Goal: Task Accomplishment & Management: Complete application form

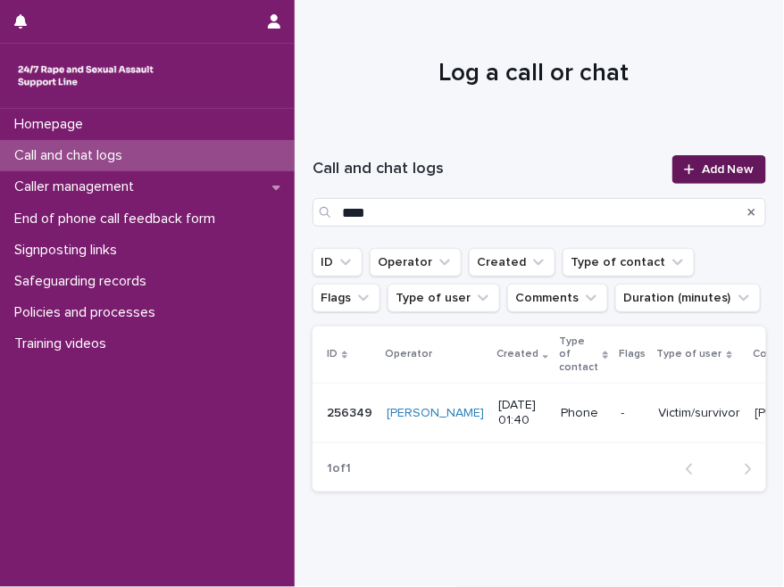
click at [701, 168] on span "Add New" at bounding box center [727, 169] width 53 height 12
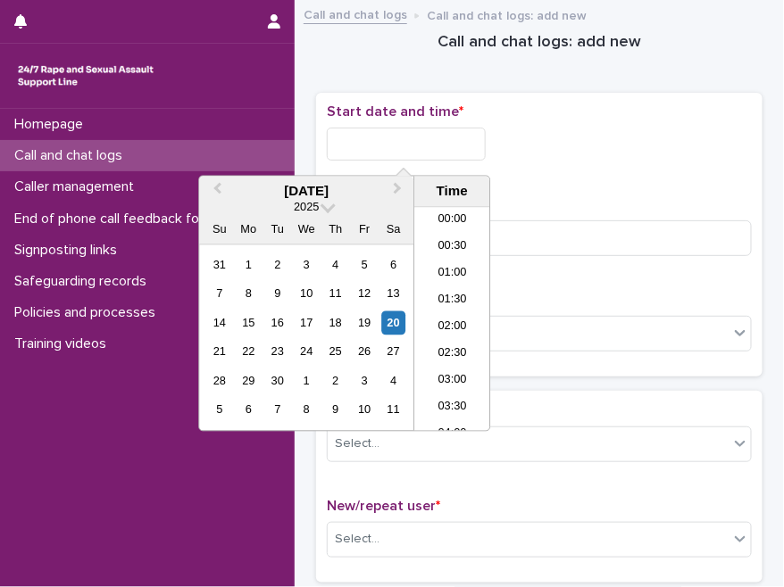
click at [407, 135] on input "text" at bounding box center [406, 144] width 159 height 33
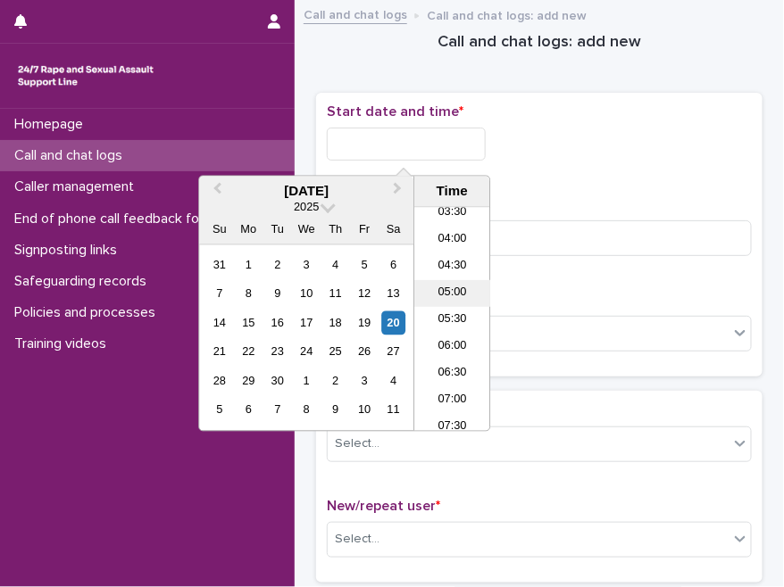
click at [455, 283] on li "05:00" at bounding box center [452, 293] width 76 height 27
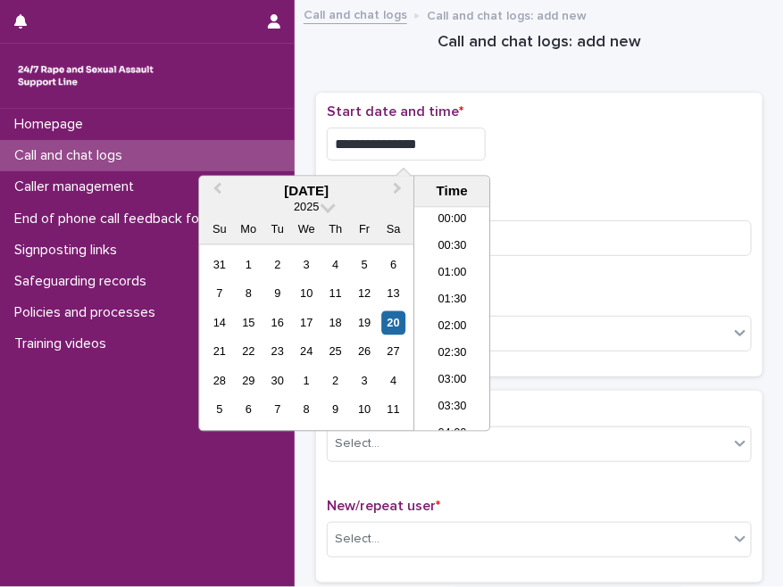
click at [417, 143] on input "**********" at bounding box center [406, 144] width 159 height 33
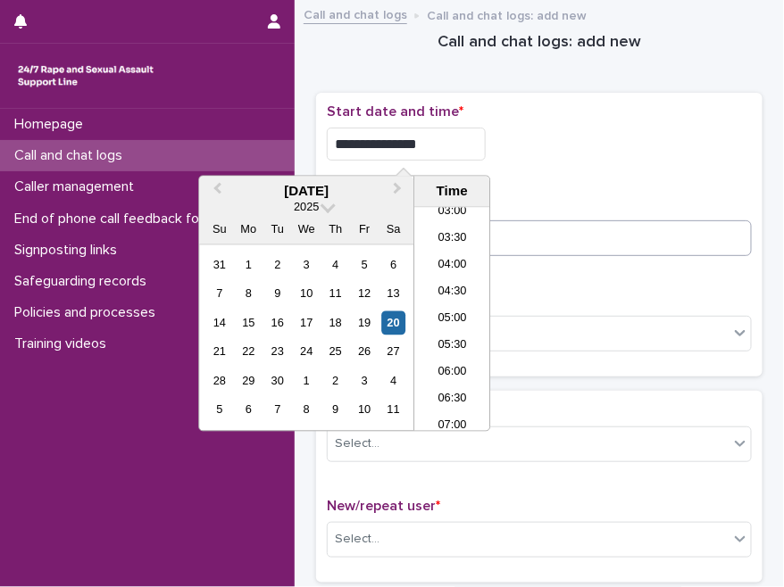
type input "**********"
click at [551, 244] on input at bounding box center [539, 238] width 425 height 36
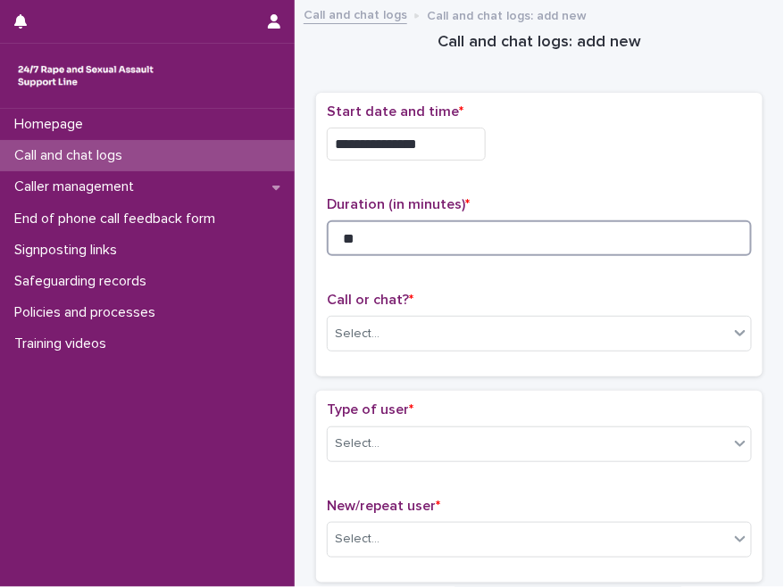
type input "**"
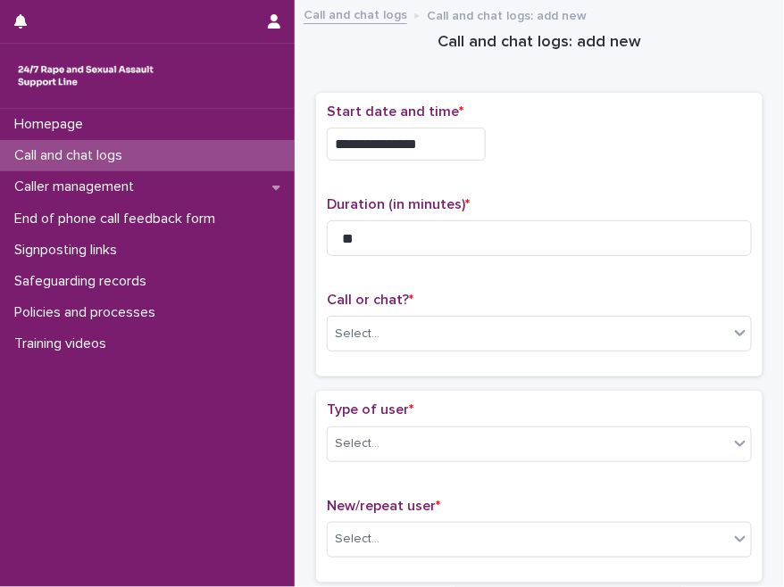
click at [459, 354] on div "Call or chat? * Select..." at bounding box center [539, 329] width 425 height 74
click at [437, 344] on div "Select..." at bounding box center [528, 334] width 401 height 29
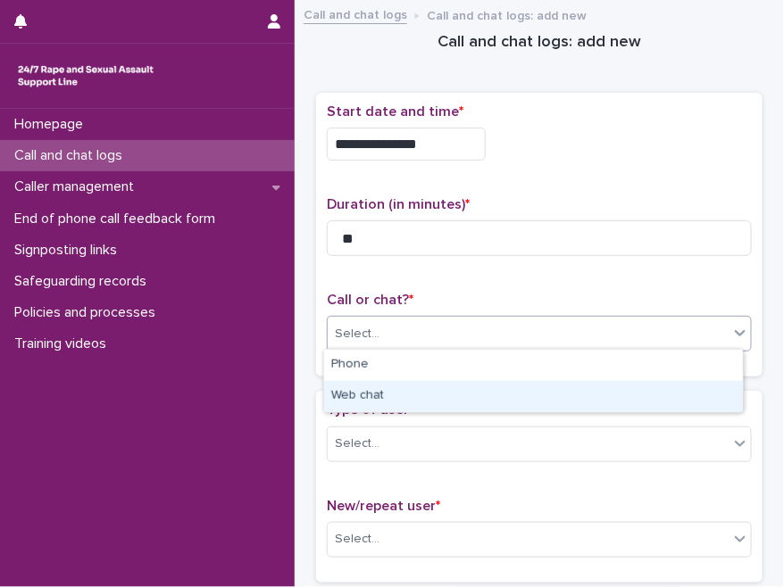
click at [407, 393] on div "Web chat" at bounding box center [533, 396] width 419 height 31
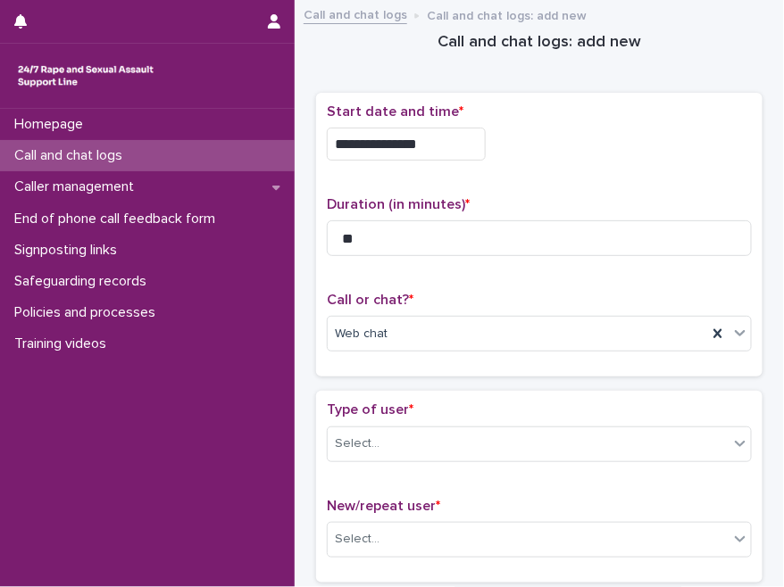
click at [411, 382] on div "**********" at bounding box center [539, 242] width 446 height 299
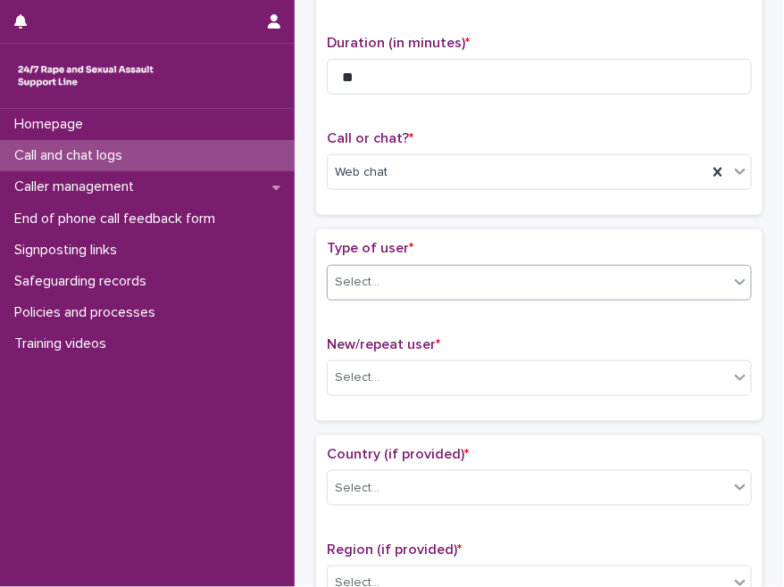
click at [413, 272] on div "Select..." at bounding box center [528, 282] width 401 height 29
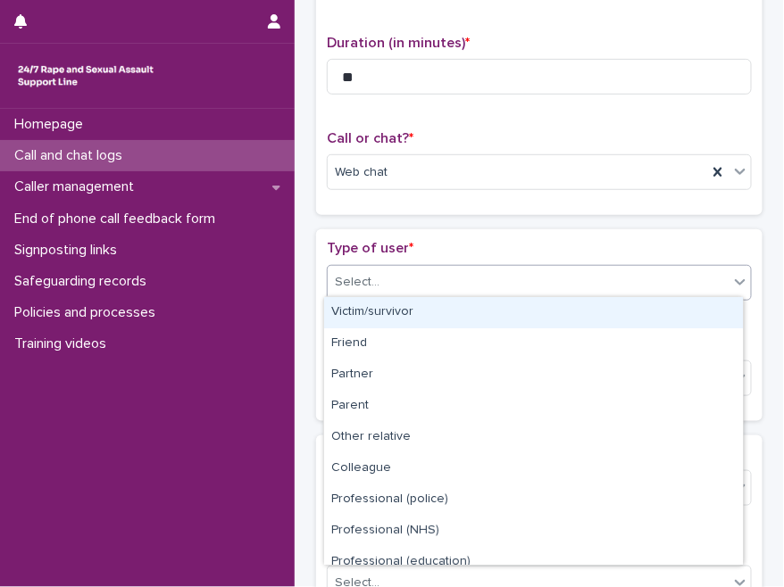
click at [374, 312] on div "Victim/survivor" at bounding box center [533, 312] width 419 height 31
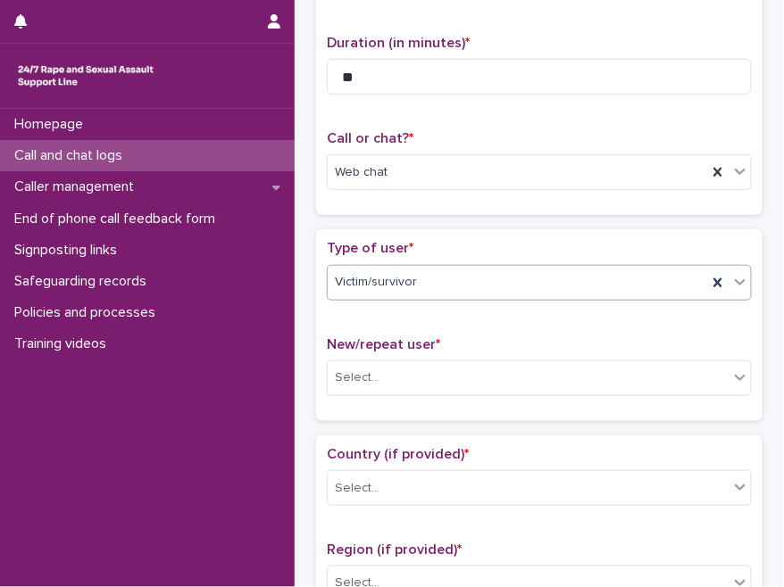
click at [439, 245] on p "Type of user *" at bounding box center [539, 248] width 425 height 17
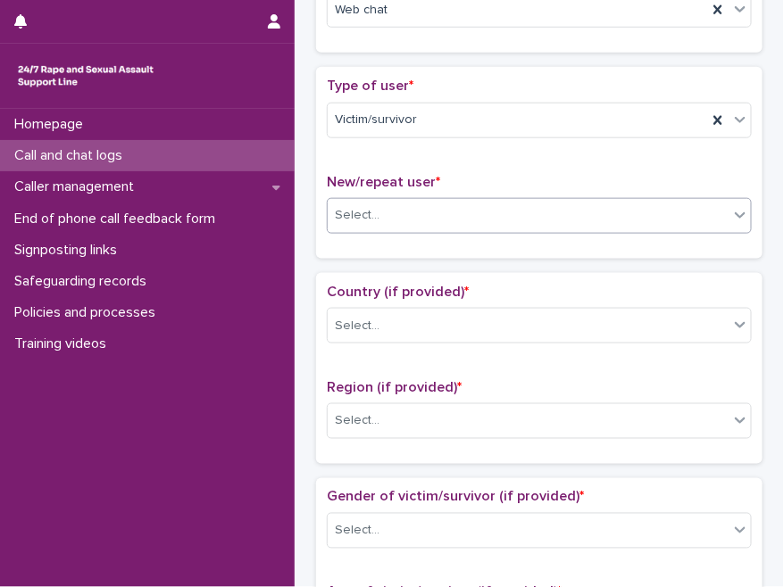
click at [411, 227] on div "Select..." at bounding box center [539, 216] width 425 height 36
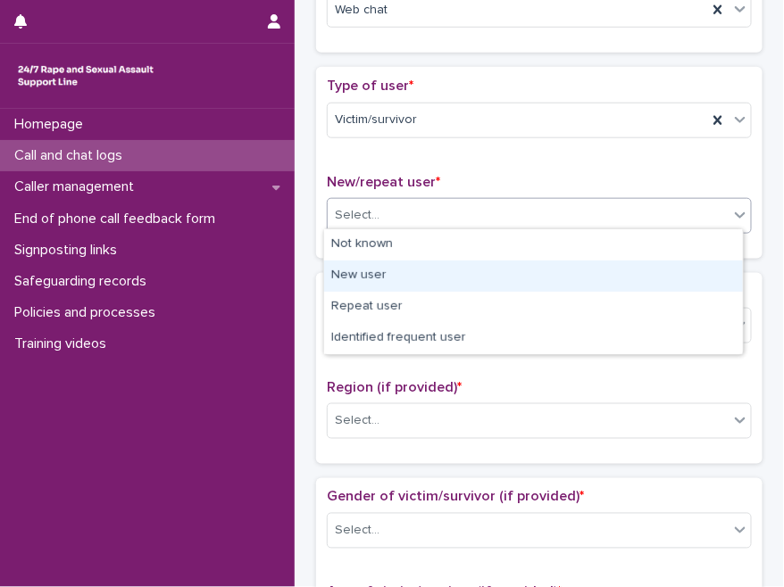
click at [386, 278] on div "New user" at bounding box center [533, 276] width 419 height 31
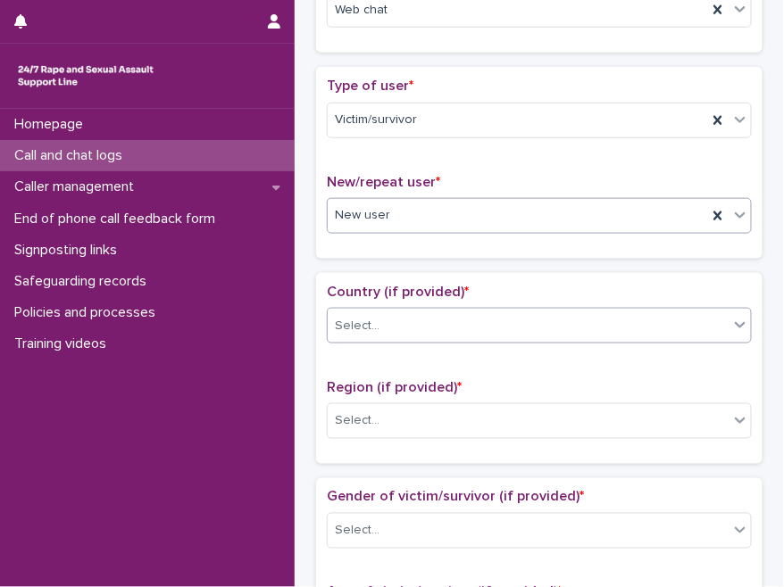
click at [402, 321] on div "Select..." at bounding box center [528, 325] width 401 height 29
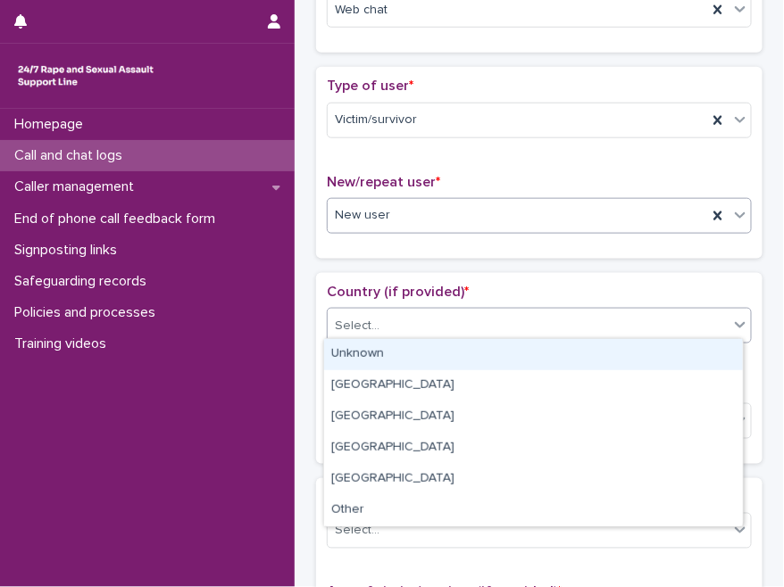
click at [379, 201] on div "New user" at bounding box center [517, 215] width 379 height 29
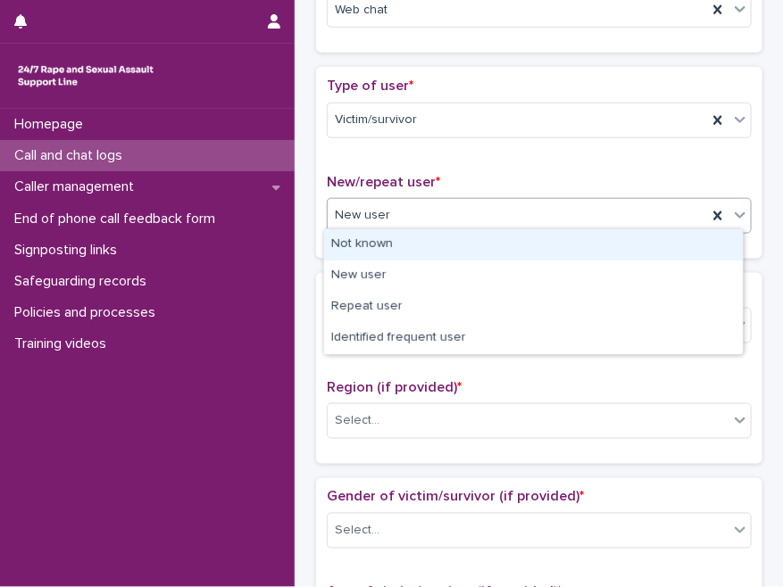
click at [386, 244] on div "Not known" at bounding box center [533, 244] width 419 height 31
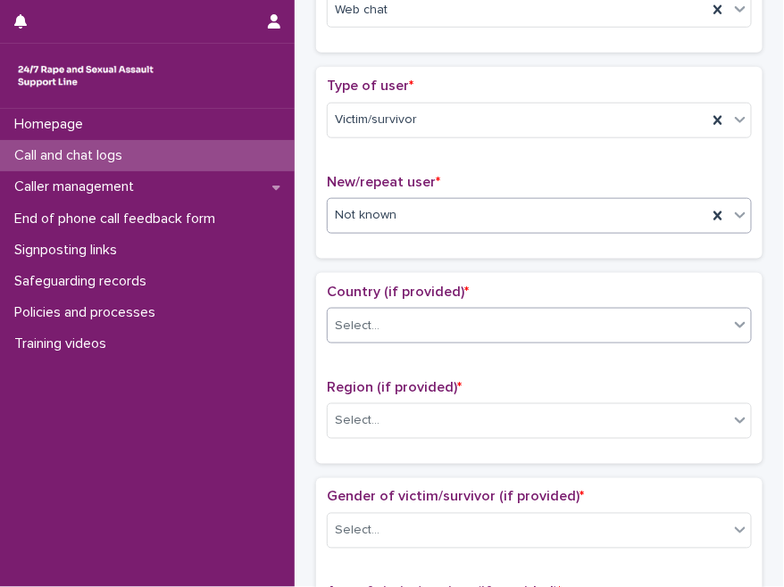
click at [390, 320] on div "Select..." at bounding box center [528, 325] width 401 height 29
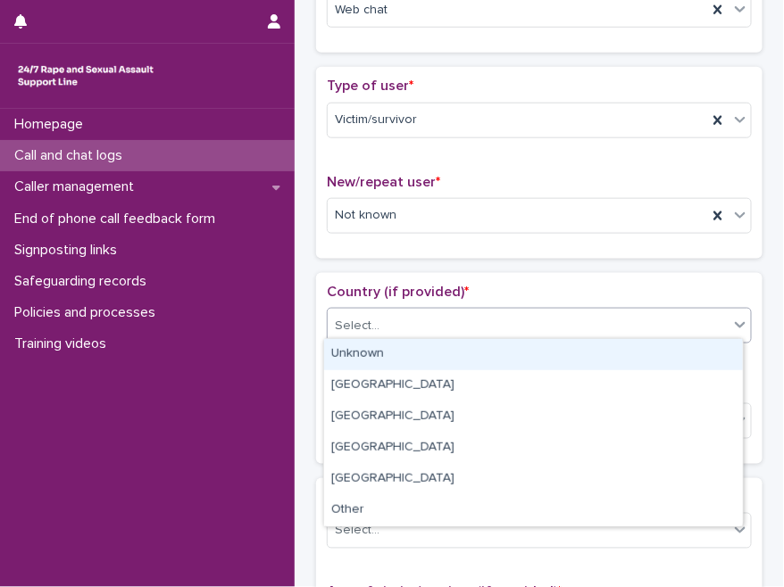
click at [394, 359] on div "Unknown" at bounding box center [533, 354] width 419 height 31
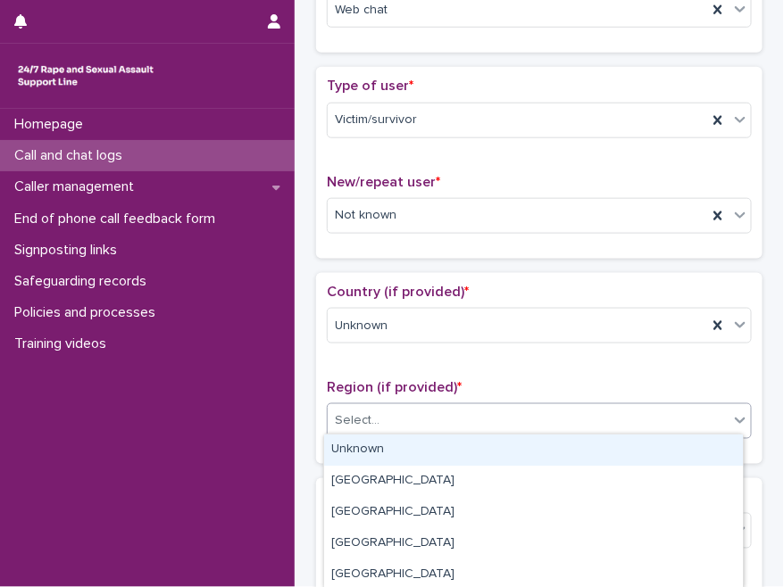
click at [401, 407] on div "Select..." at bounding box center [528, 421] width 401 height 29
click at [396, 441] on div "Unknown" at bounding box center [533, 450] width 419 height 31
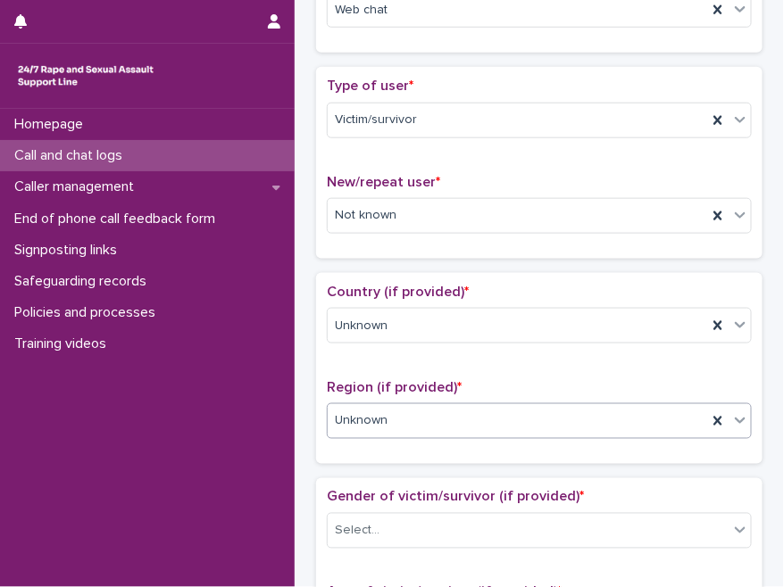
click at [423, 387] on span "Region (if provided) *" at bounding box center [394, 387] width 135 height 14
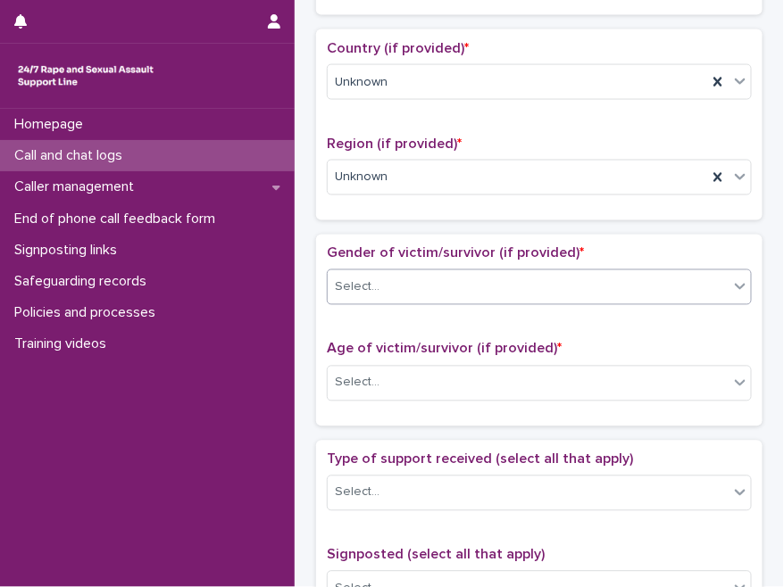
click at [428, 278] on div "Select..." at bounding box center [528, 287] width 401 height 29
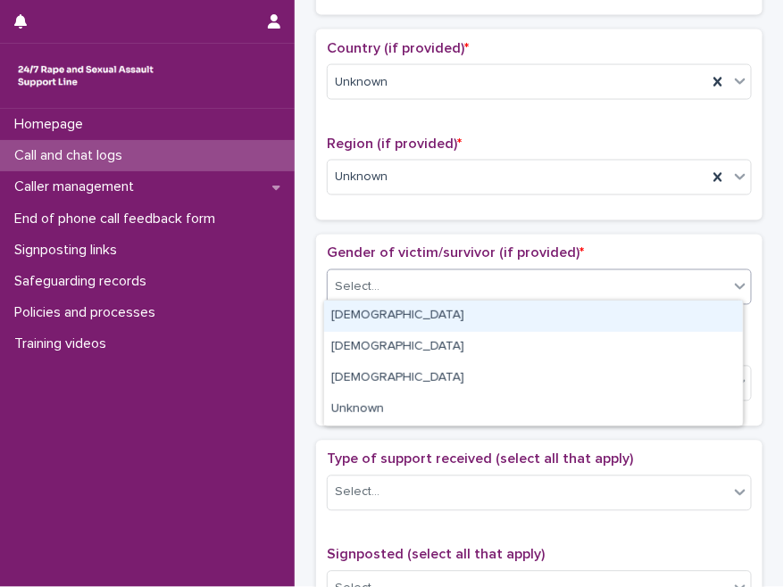
click at [404, 313] on div "[DEMOGRAPHIC_DATA]" at bounding box center [533, 316] width 419 height 31
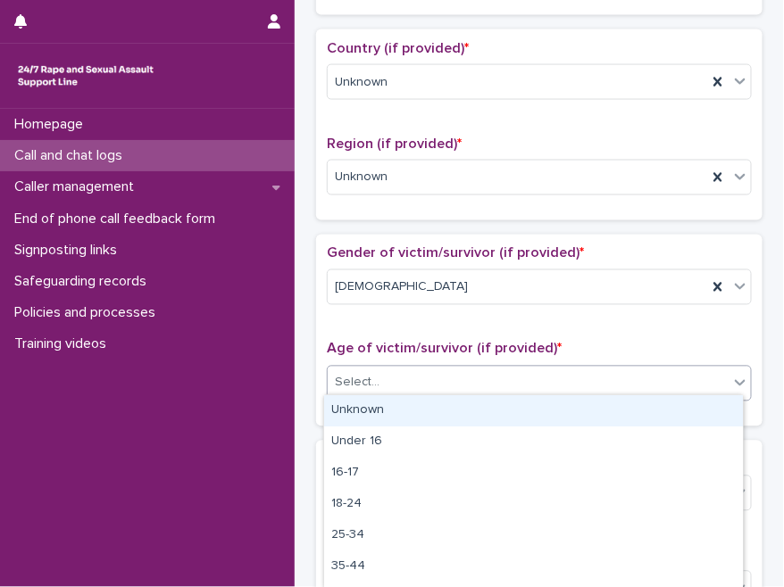
click at [415, 389] on div "Select..." at bounding box center [528, 383] width 401 height 29
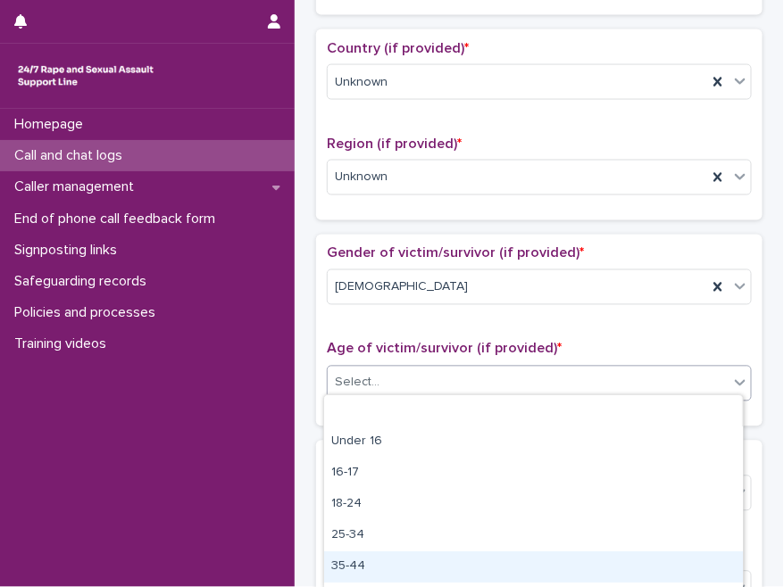
scroll to position [80, 0]
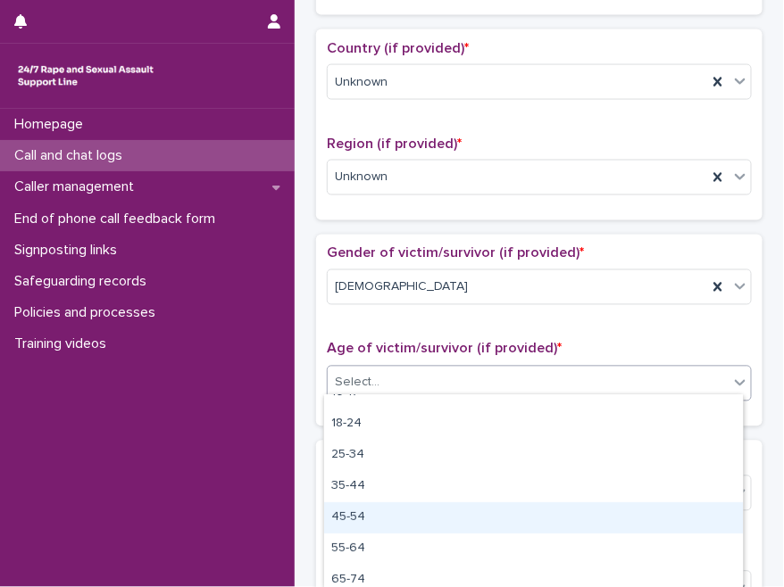
click at [371, 513] on div "45-54" at bounding box center [533, 517] width 419 height 31
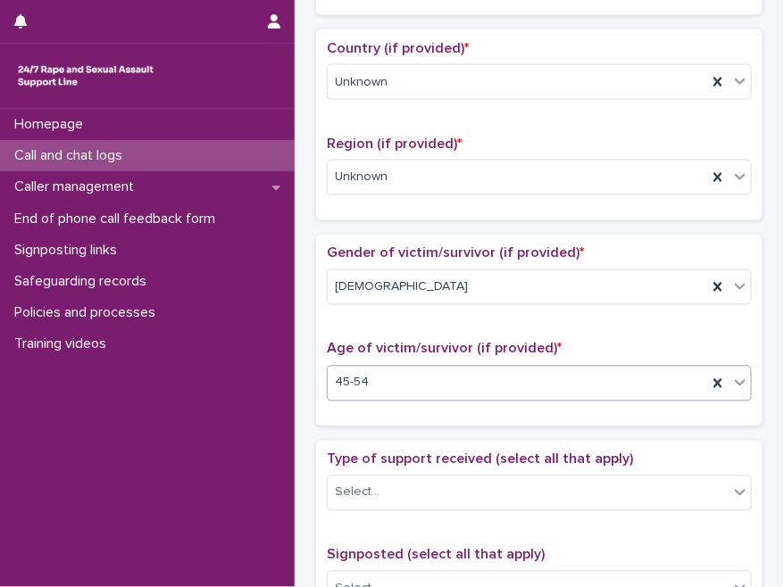
click at [411, 419] on div "Loading... Saving… Gender of victim/survivor (if provided) * [DEMOGRAPHIC_DATA]…" at bounding box center [539, 337] width 446 height 205
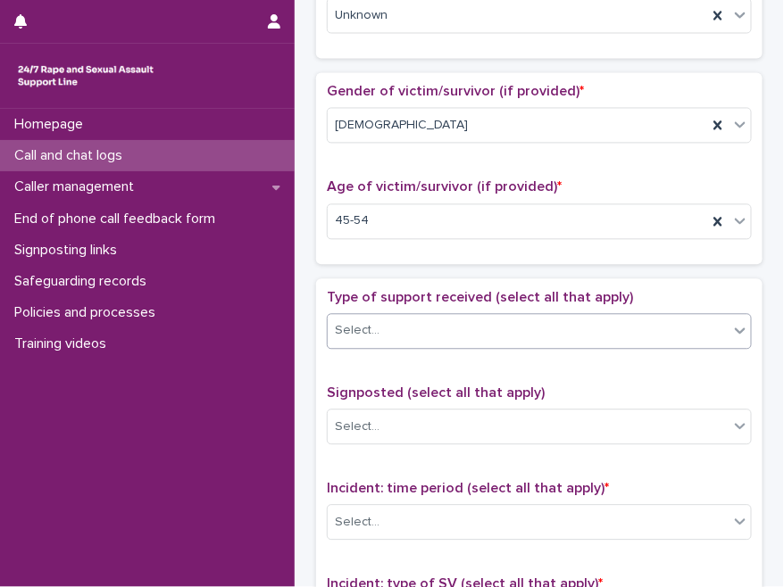
click at [402, 320] on div "Select..." at bounding box center [528, 330] width 401 height 29
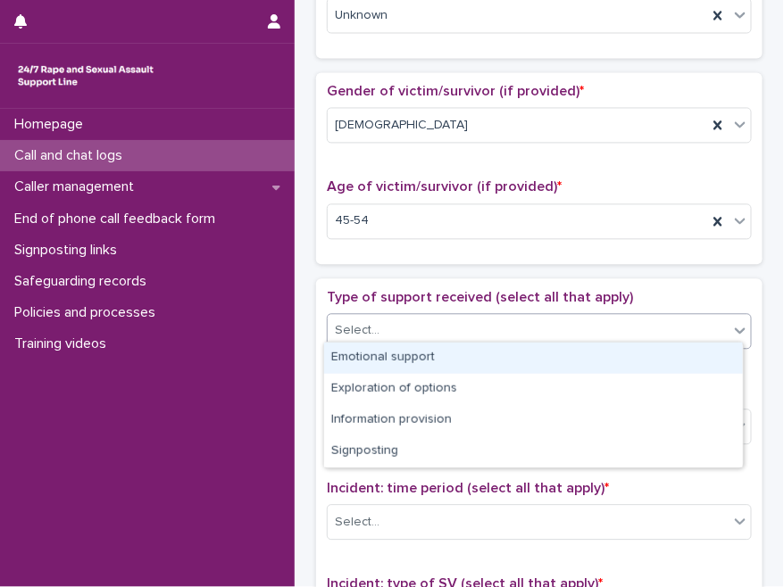
click at [401, 362] on div "Emotional support" at bounding box center [533, 358] width 419 height 31
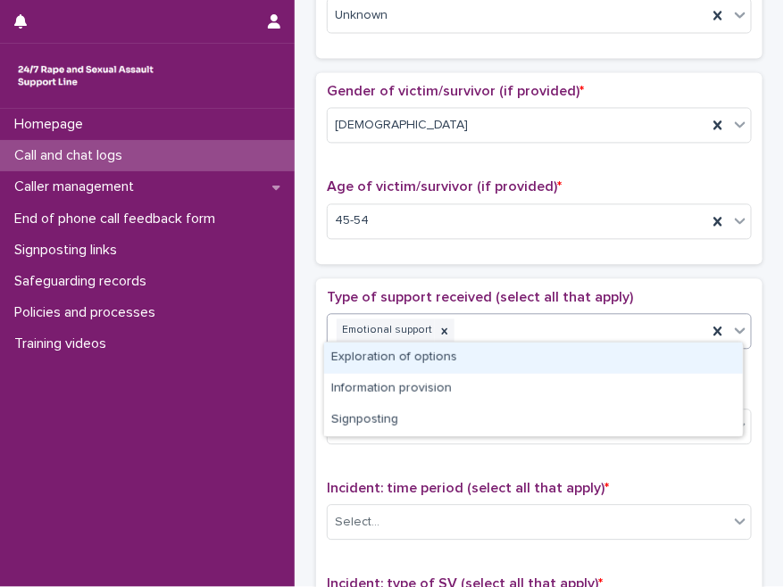
click at [529, 320] on div "Emotional support" at bounding box center [517, 330] width 379 height 31
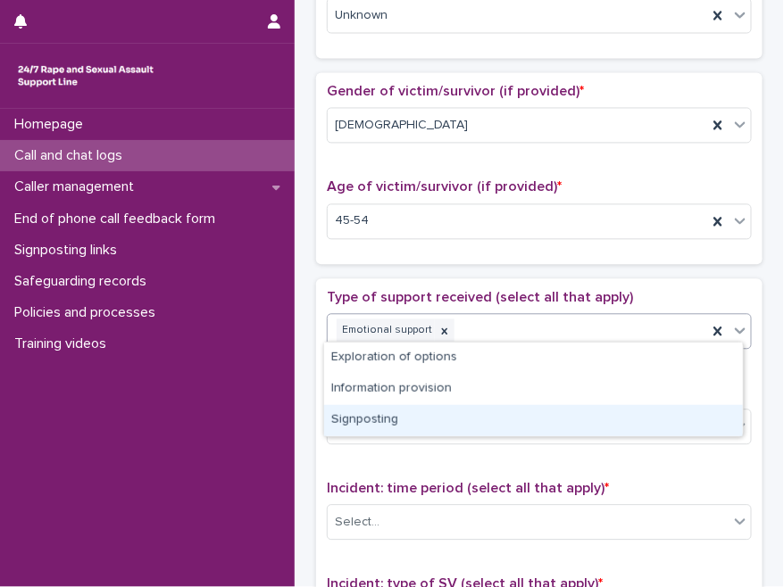
click at [419, 416] on div "Signposting" at bounding box center [533, 420] width 419 height 31
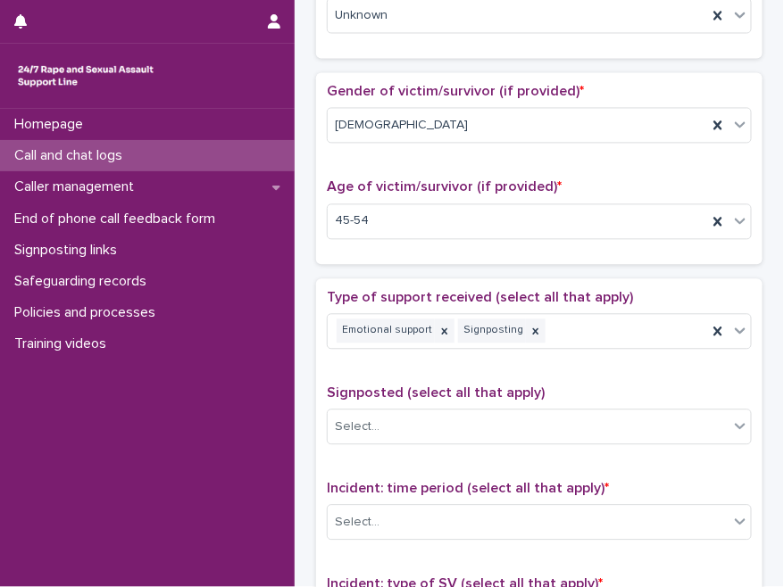
click at [427, 386] on span "Signposted (select all that apply)" at bounding box center [436, 393] width 218 height 14
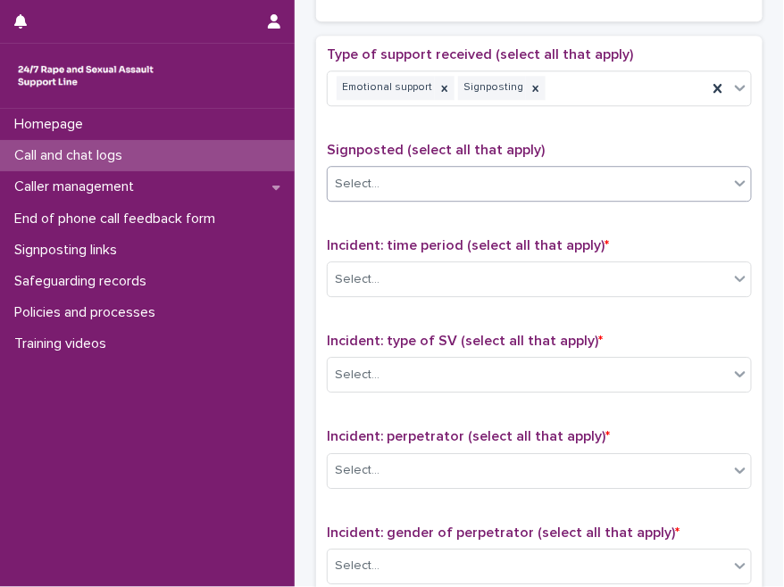
click at [420, 178] on div "Select..." at bounding box center [528, 184] width 401 height 29
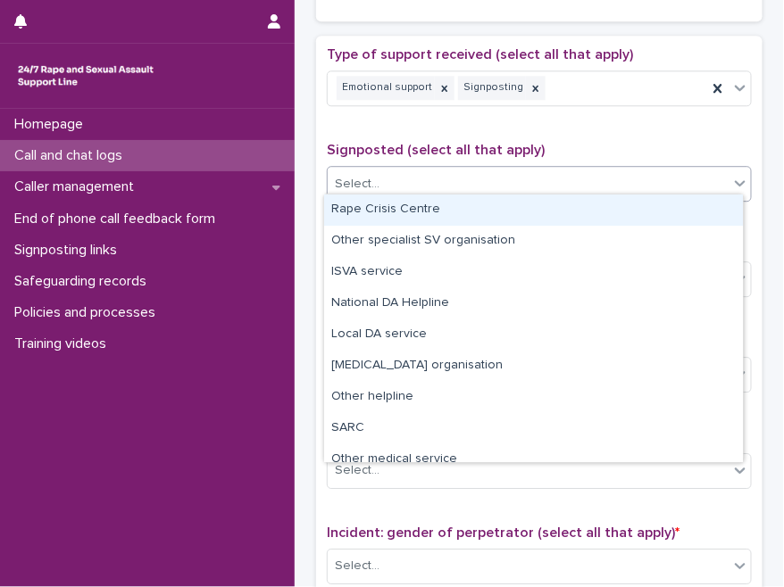
click at [421, 212] on div "Rape Crisis Centre" at bounding box center [533, 210] width 419 height 31
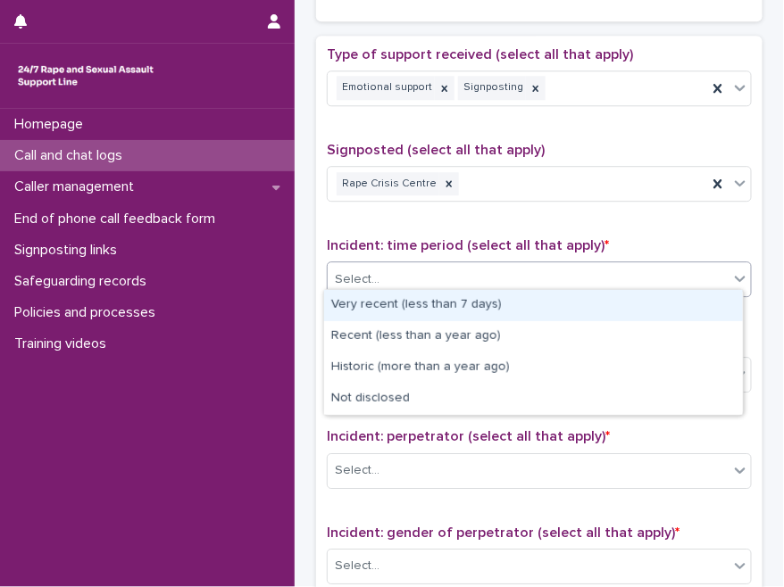
click at [412, 278] on div "Select..." at bounding box center [528, 279] width 401 height 29
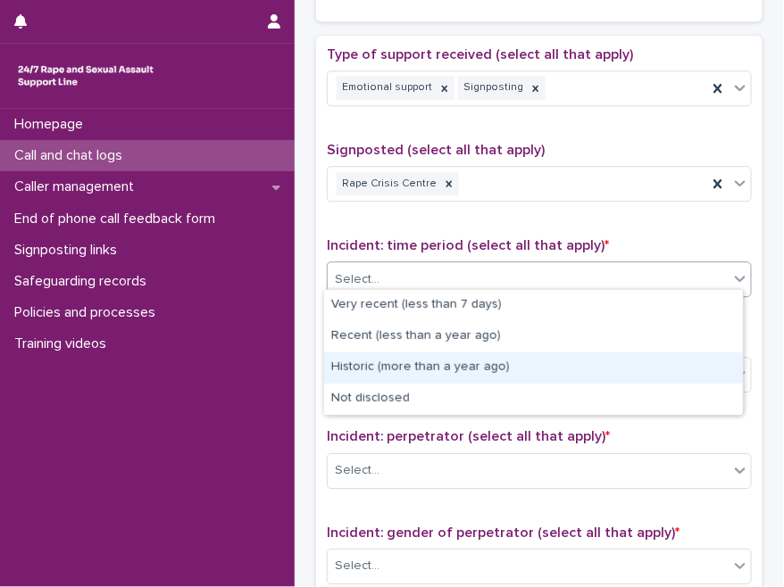
click at [401, 366] on div "Historic (more than a year ago)" at bounding box center [533, 368] width 419 height 31
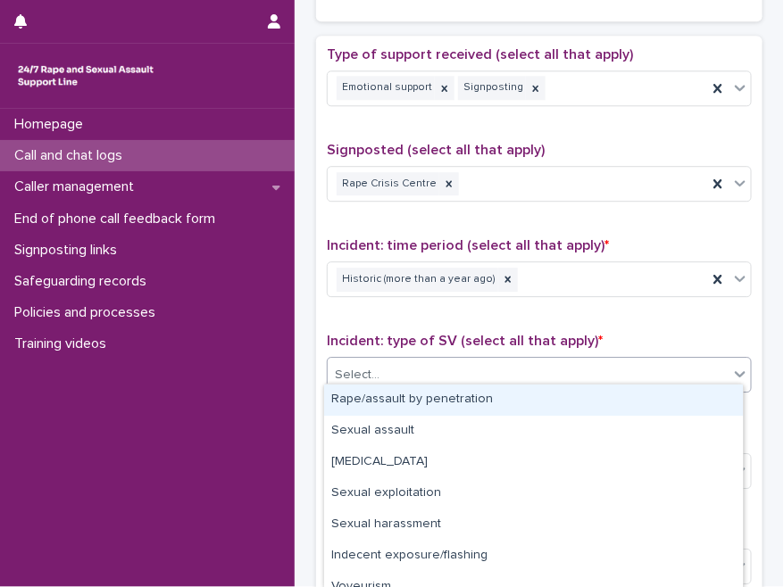
click at [420, 379] on div "Select..." at bounding box center [528, 375] width 401 height 29
click at [409, 393] on div "Rape/assault by penetration" at bounding box center [533, 400] width 419 height 31
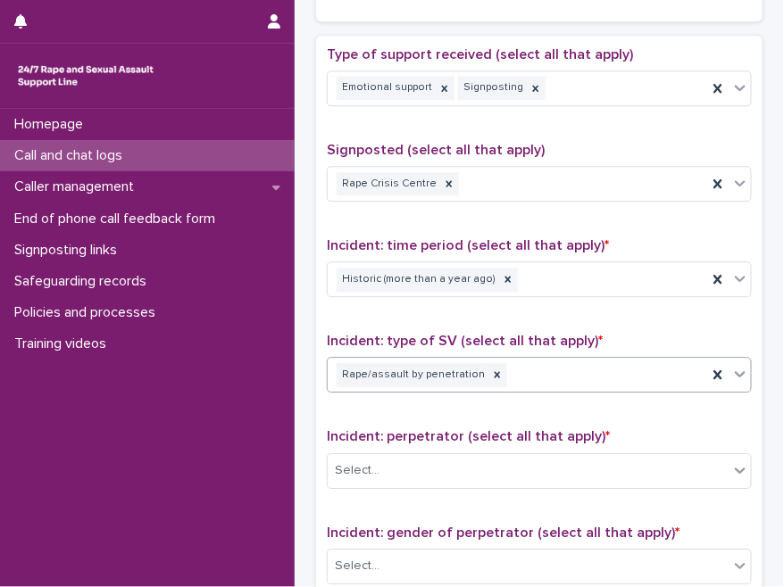
click at [438, 321] on div "Type of support received (select all that apply) Emotional support Signposting …" at bounding box center [539, 419] width 425 height 746
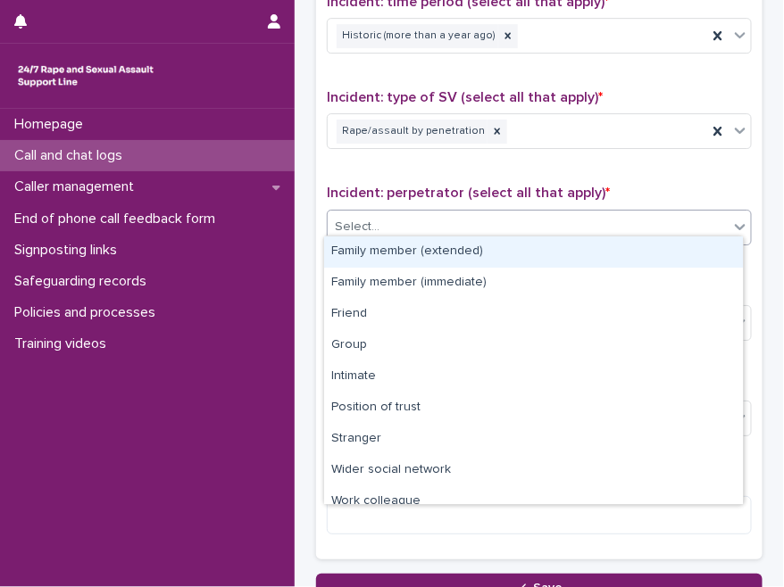
click at [438, 212] on div "Select..." at bounding box center [528, 226] width 401 height 29
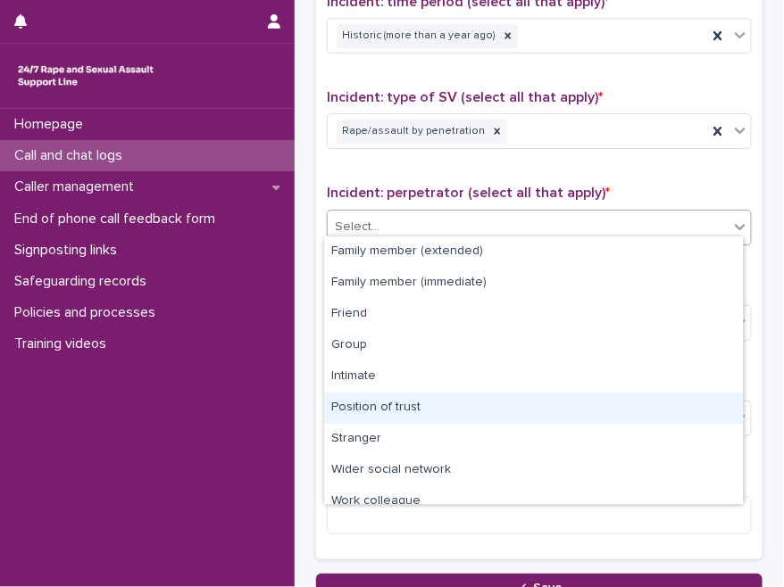
scroll to position [75, 0]
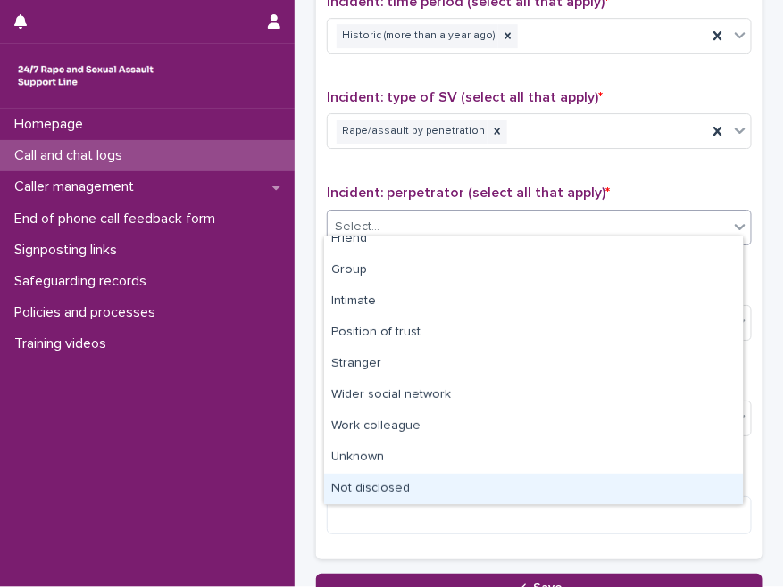
click at [386, 486] on div "Not disclosed" at bounding box center [533, 489] width 419 height 31
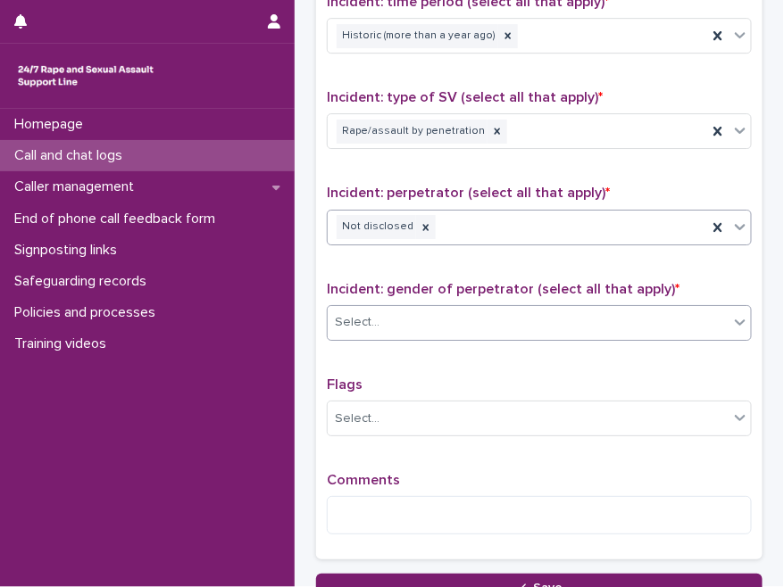
click at [423, 323] on div "Select..." at bounding box center [528, 322] width 401 height 29
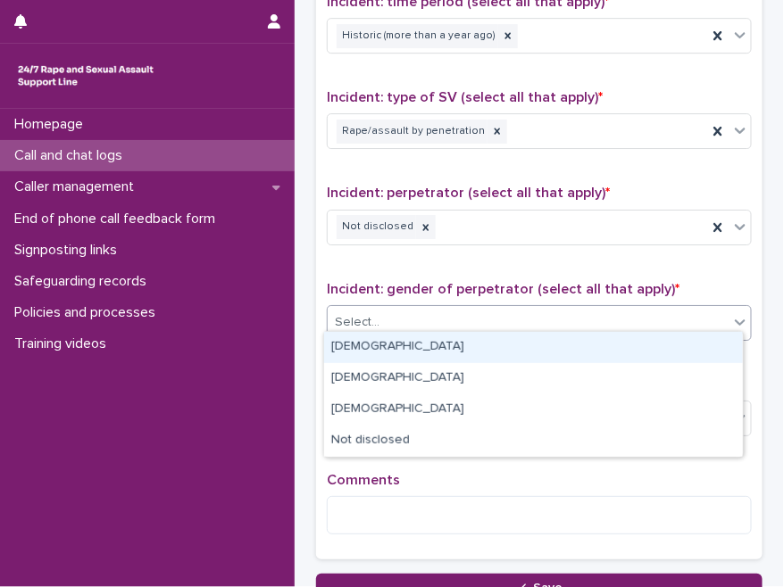
click at [394, 353] on div "[DEMOGRAPHIC_DATA]" at bounding box center [533, 347] width 419 height 31
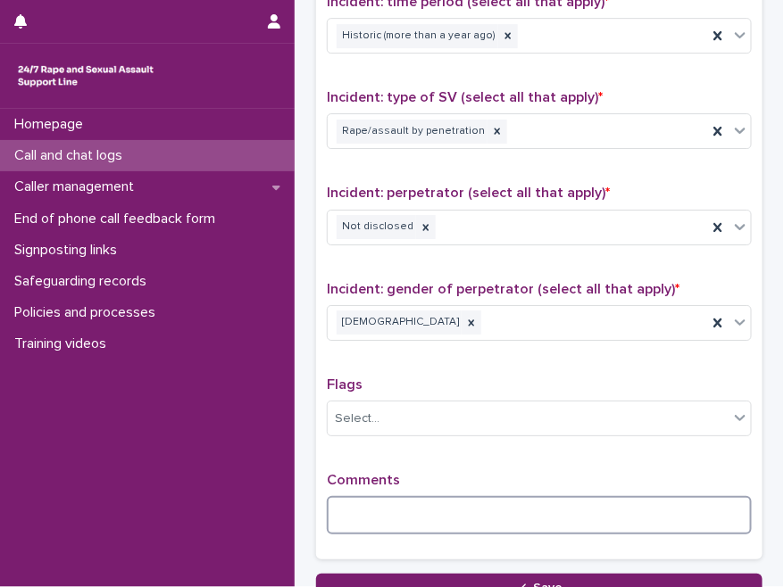
click at [404, 496] on textarea at bounding box center [539, 514] width 425 height 37
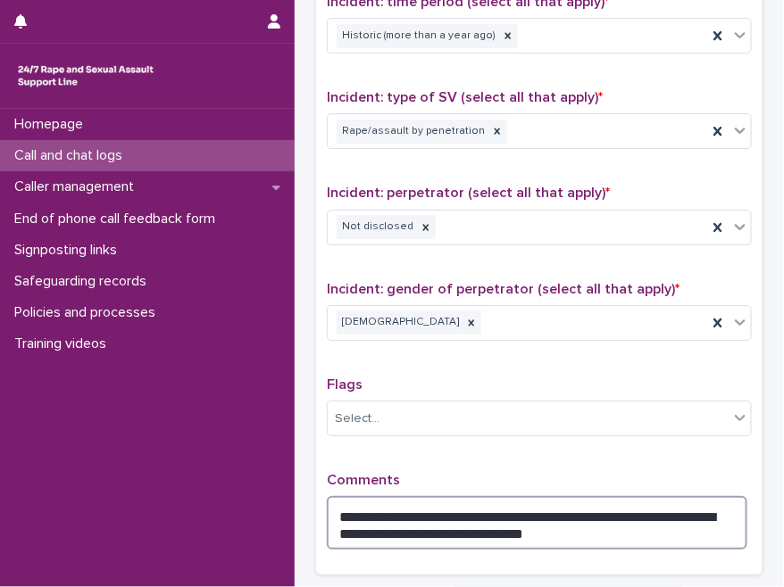
click at [726, 506] on textarea "**********" at bounding box center [537, 522] width 420 height 53
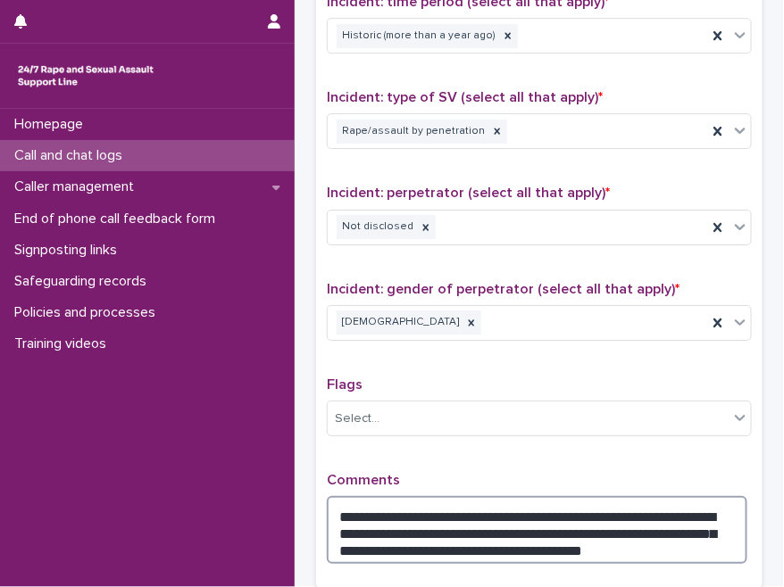
click at [604, 531] on textarea "**********" at bounding box center [537, 529] width 420 height 67
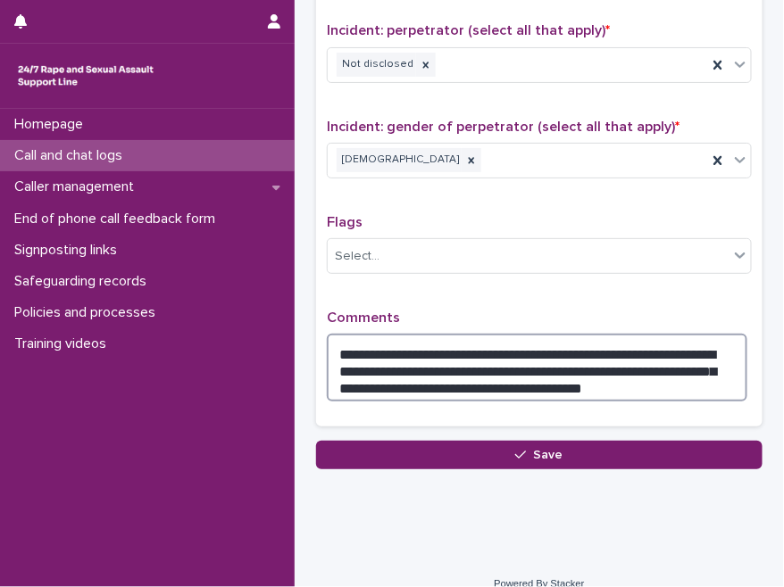
scroll to position [1390, 0]
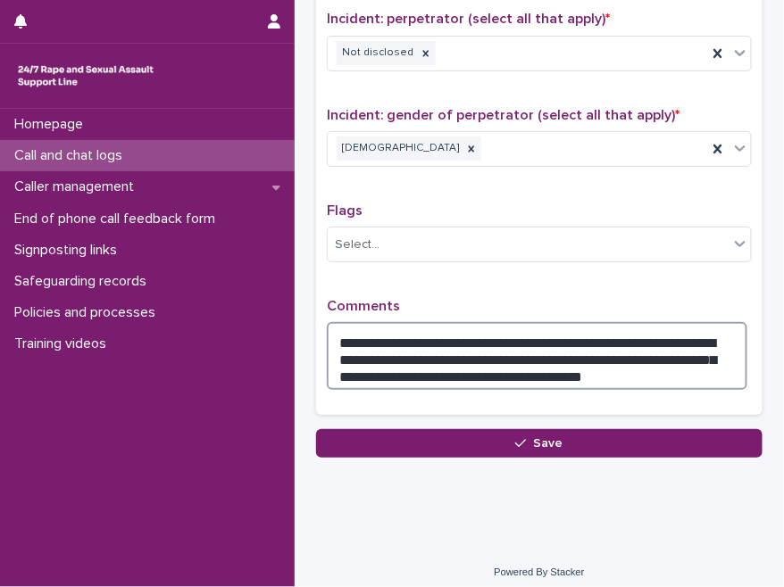
click at [520, 361] on textarea "**********" at bounding box center [537, 355] width 420 height 67
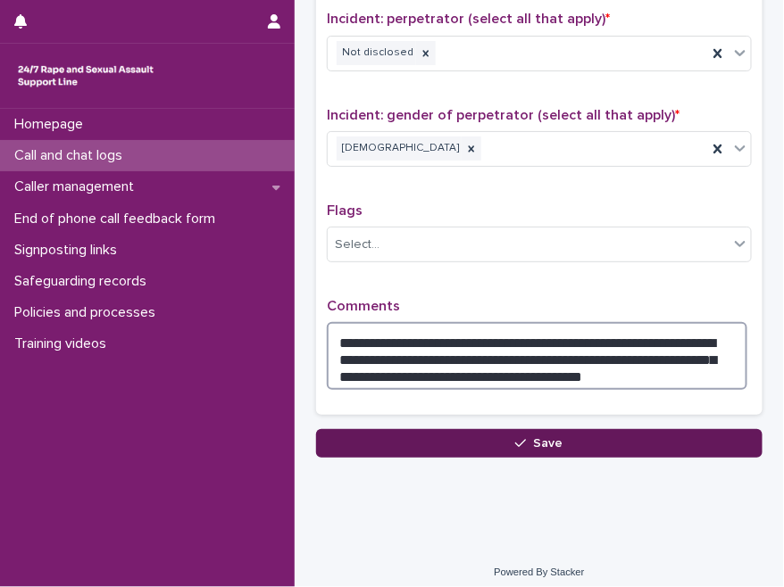
type textarea "**********"
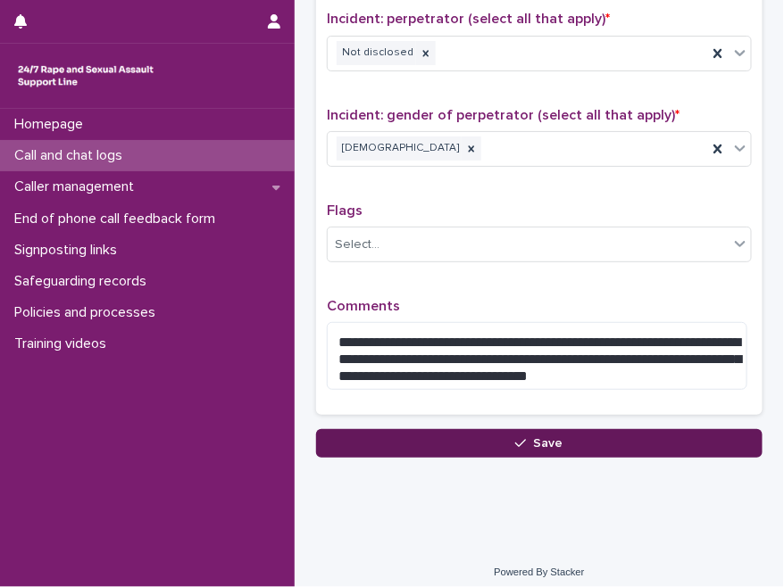
click at [515, 437] on icon "button" at bounding box center [520, 443] width 11 height 12
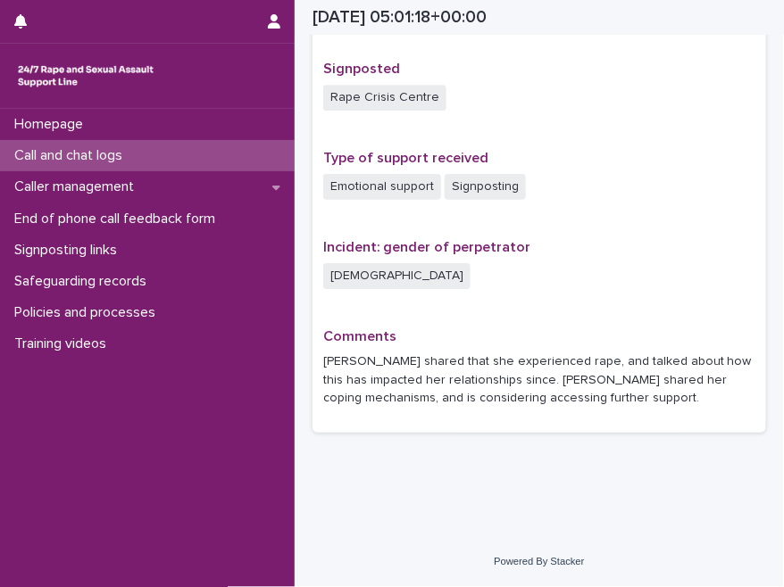
scroll to position [1137, 0]
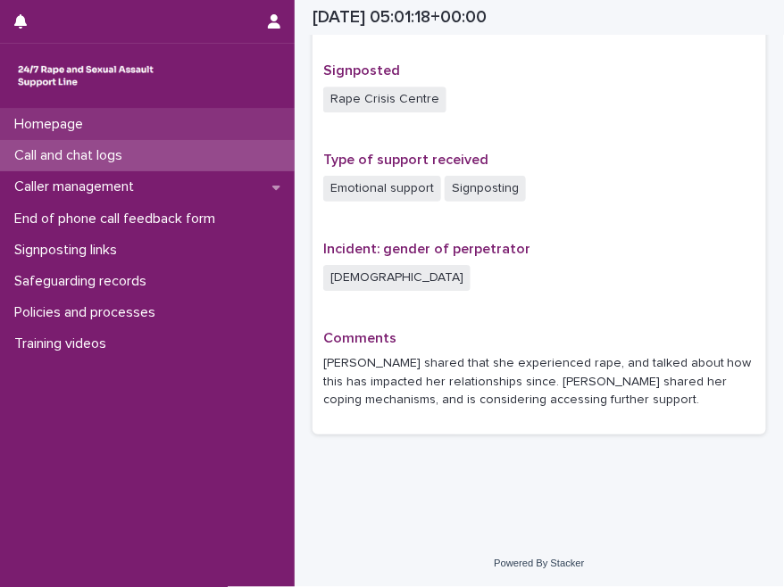
click at [74, 116] on p "Homepage" at bounding box center [52, 124] width 90 height 17
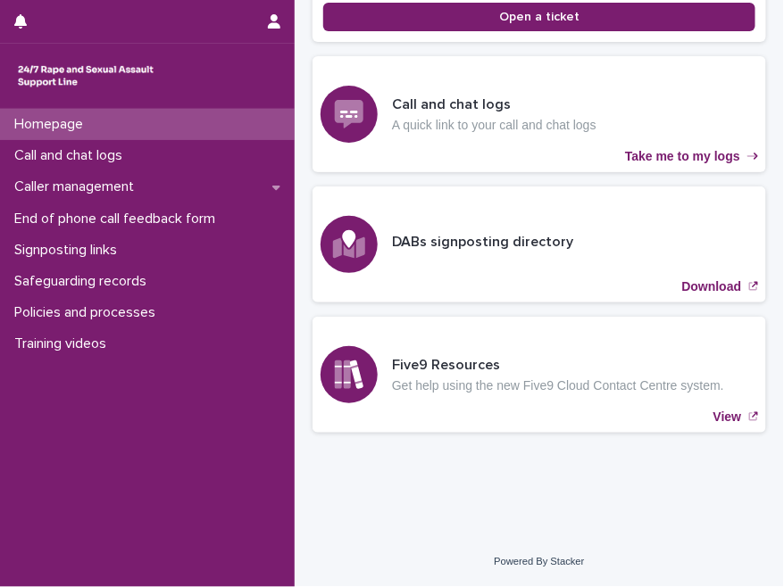
scroll to position [451, 0]
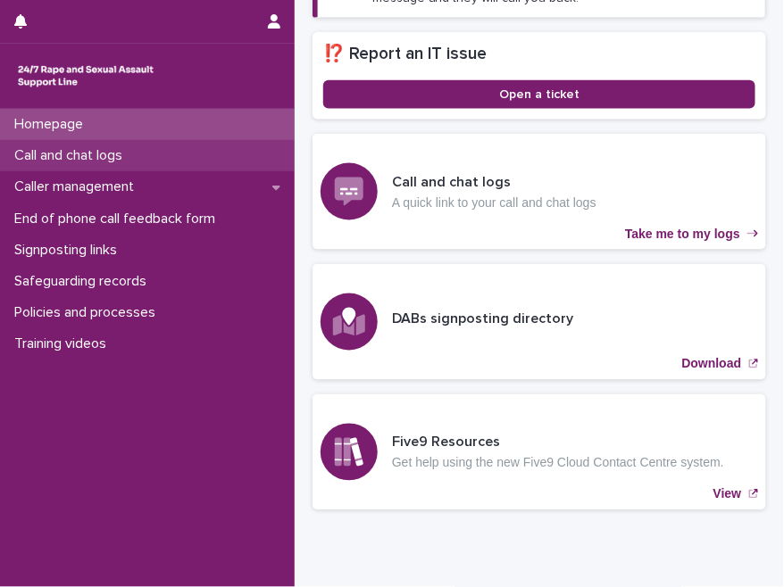
click at [84, 161] on p "Call and chat logs" at bounding box center [71, 155] width 129 height 17
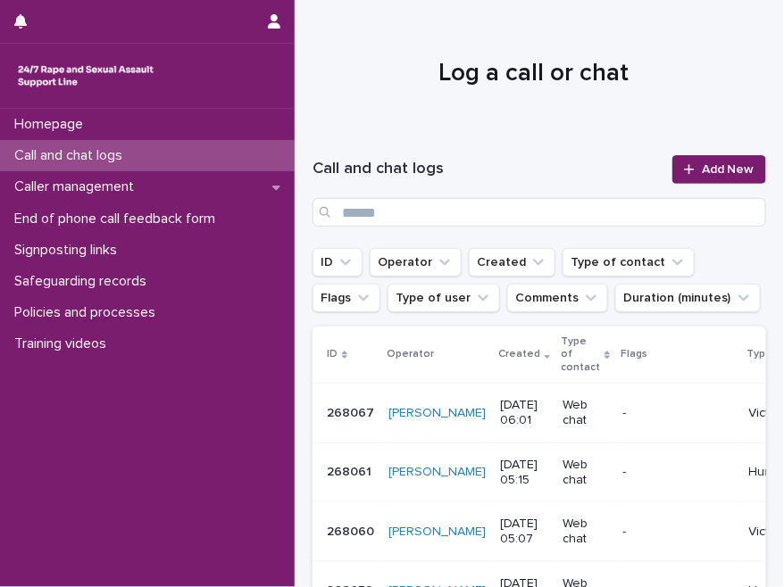
click at [749, 415] on p "Victim/survivor" at bounding box center [790, 413] width 82 height 15
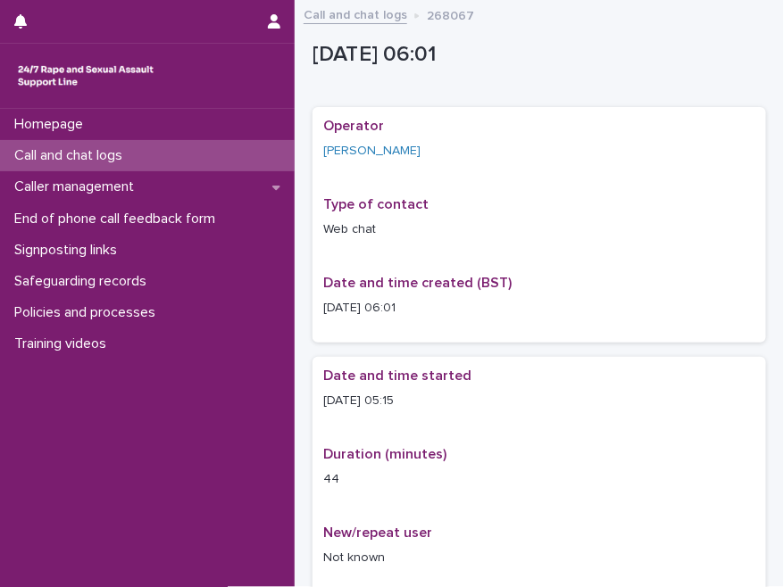
click at [360, 10] on link "Call and chat logs" at bounding box center [355, 14] width 104 height 21
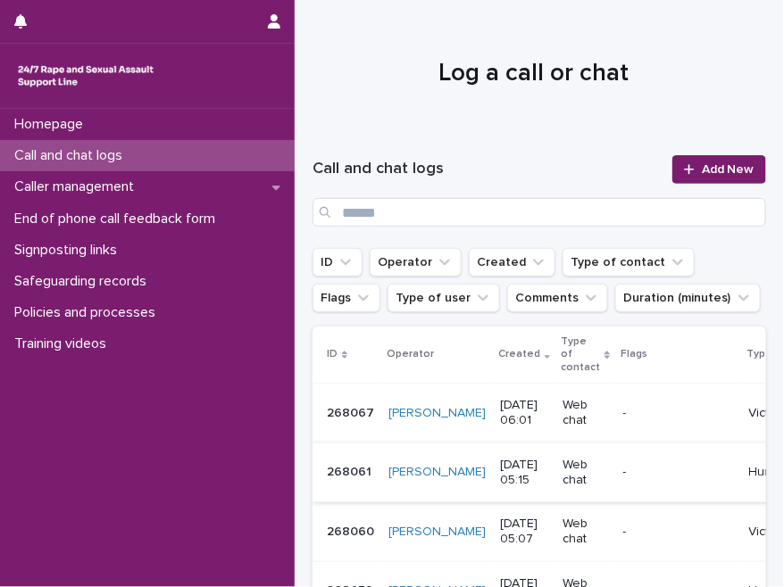
scroll to position [80, 0]
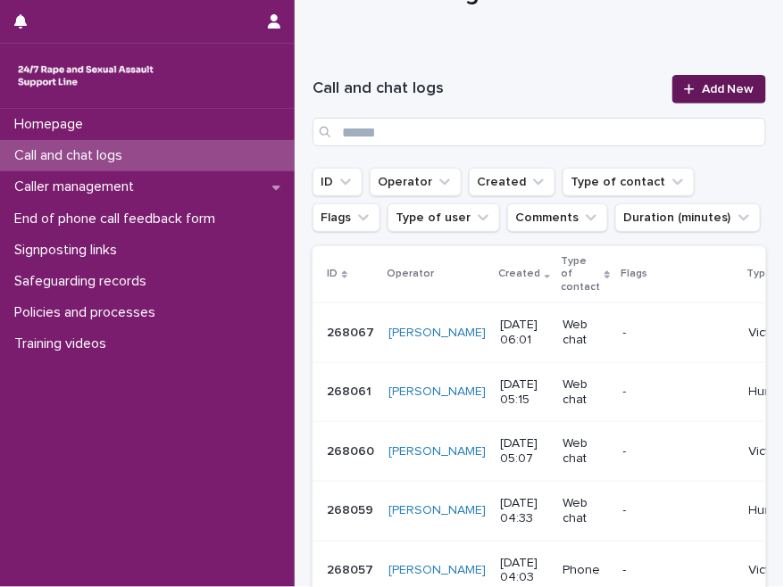
click at [718, 83] on span "Add New" at bounding box center [727, 89] width 53 height 12
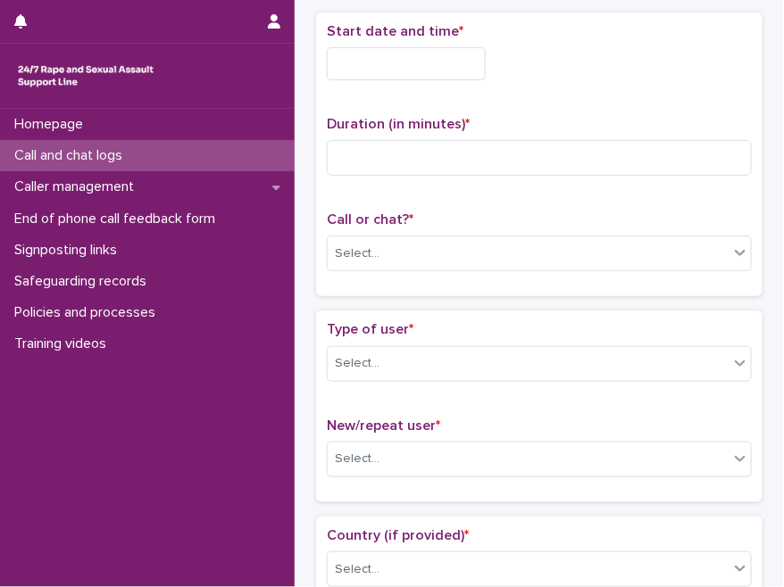
scroll to position [91, 0]
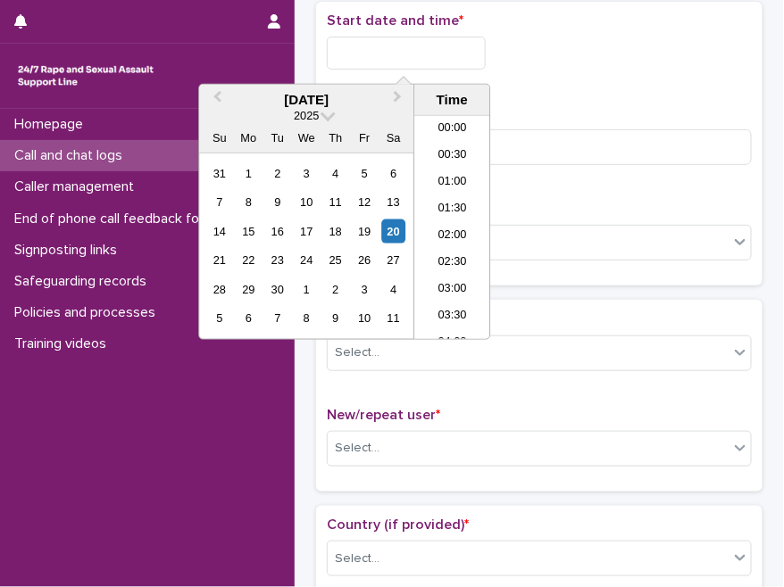
click at [407, 65] on input "text" at bounding box center [406, 53] width 159 height 33
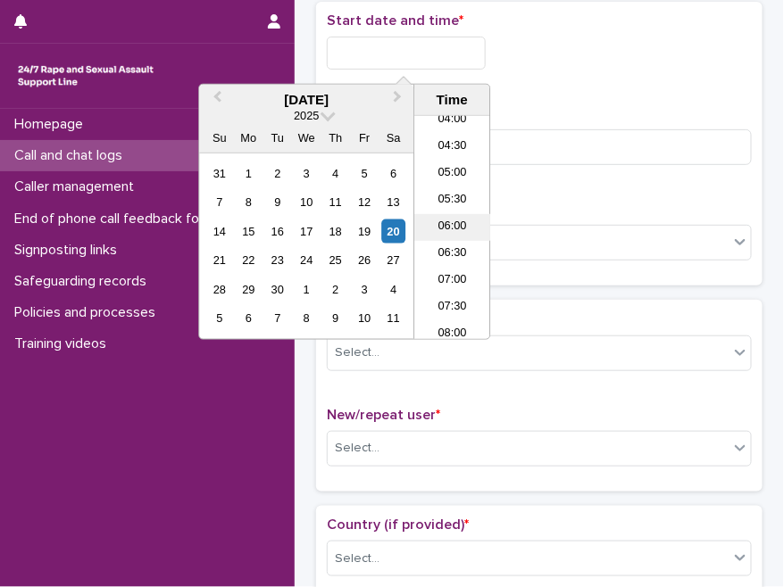
click at [461, 221] on li "06:00" at bounding box center [452, 227] width 76 height 27
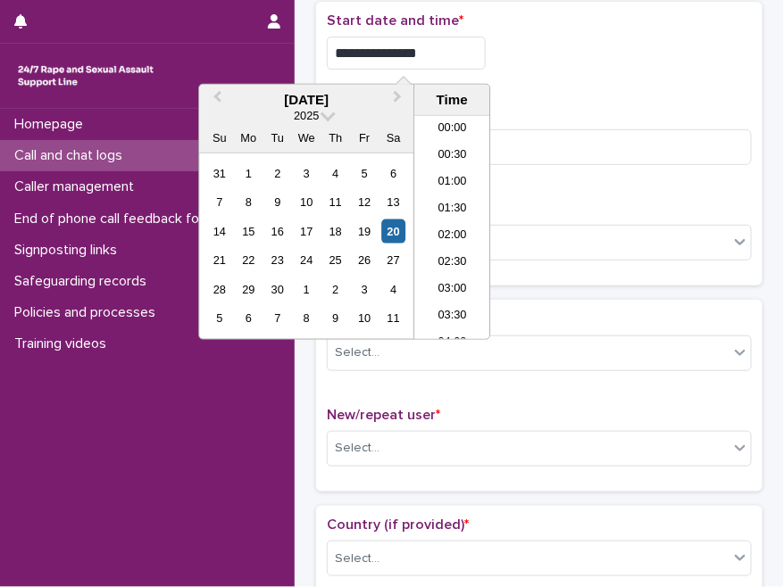
click at [427, 48] on input "**********" at bounding box center [406, 53] width 159 height 33
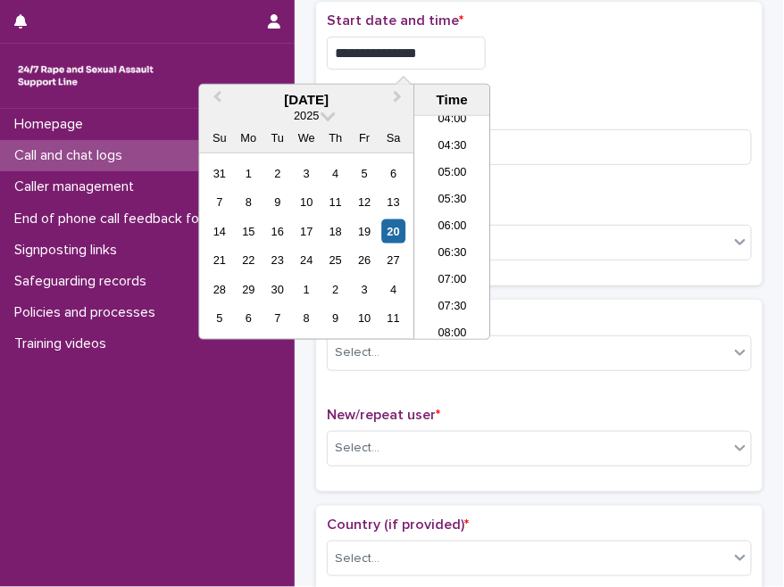
type input "**********"
click at [542, 156] on input at bounding box center [539, 147] width 425 height 36
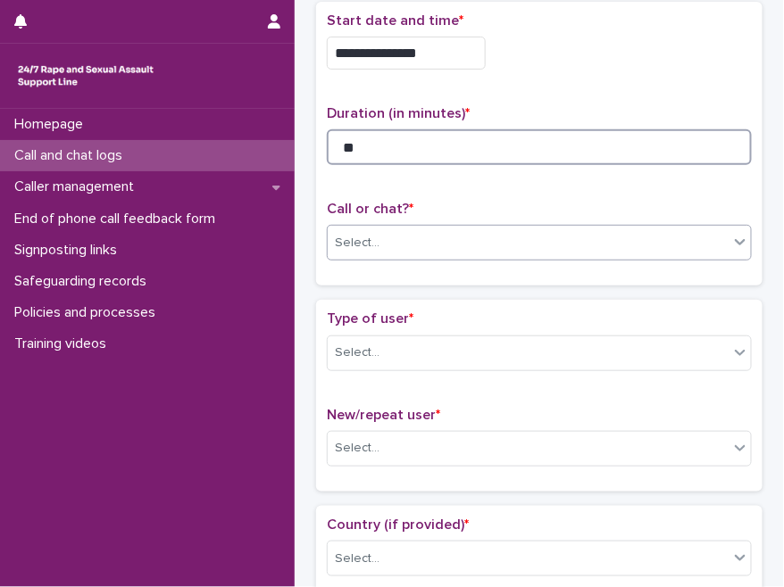
type input "**"
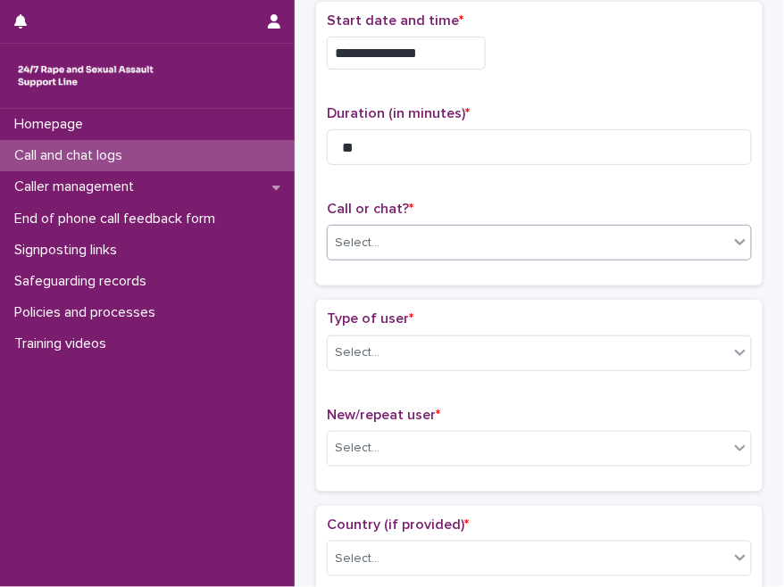
click at [449, 231] on div "Select..." at bounding box center [528, 242] width 401 height 29
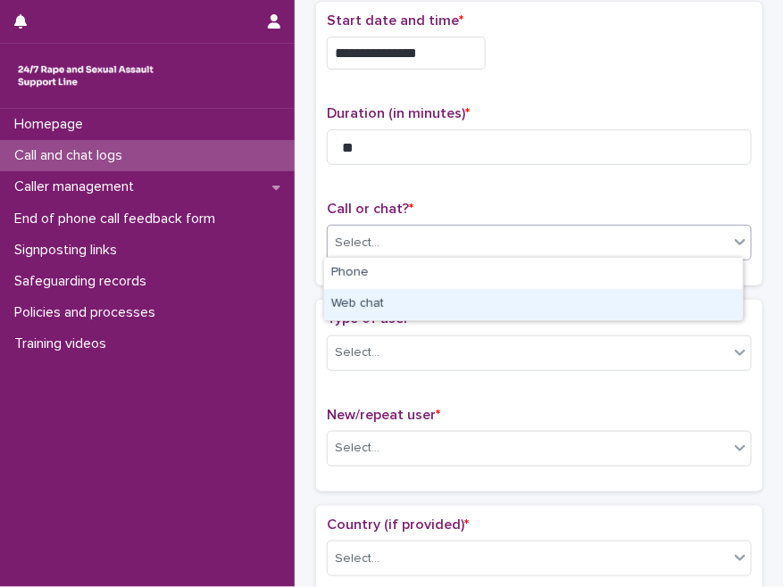
click at [351, 310] on div "Web chat" at bounding box center [533, 304] width 419 height 31
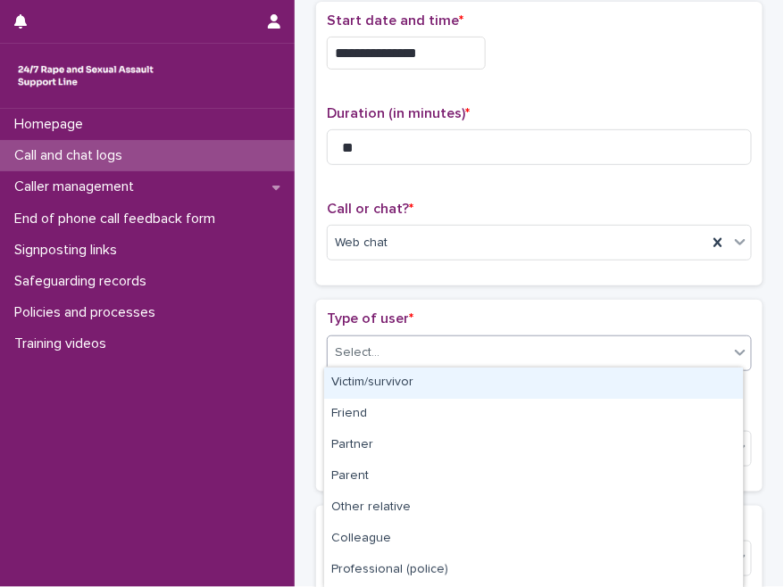
click at [368, 346] on div "Select..." at bounding box center [357, 353] width 45 height 19
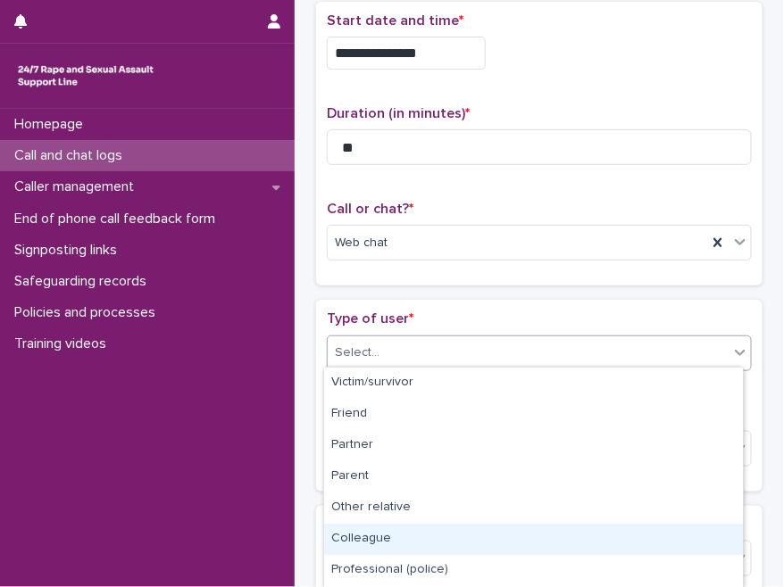
scroll to position [247, 0]
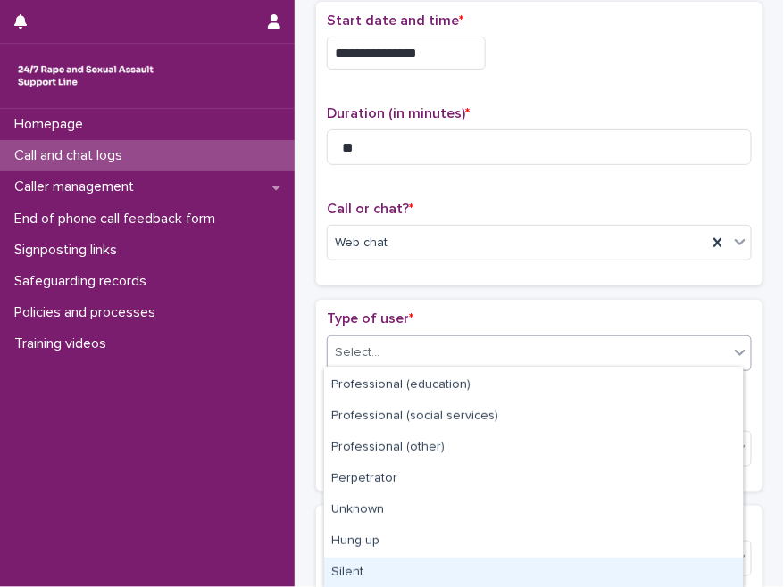
click at [373, 571] on div "Silent" at bounding box center [533, 573] width 419 height 31
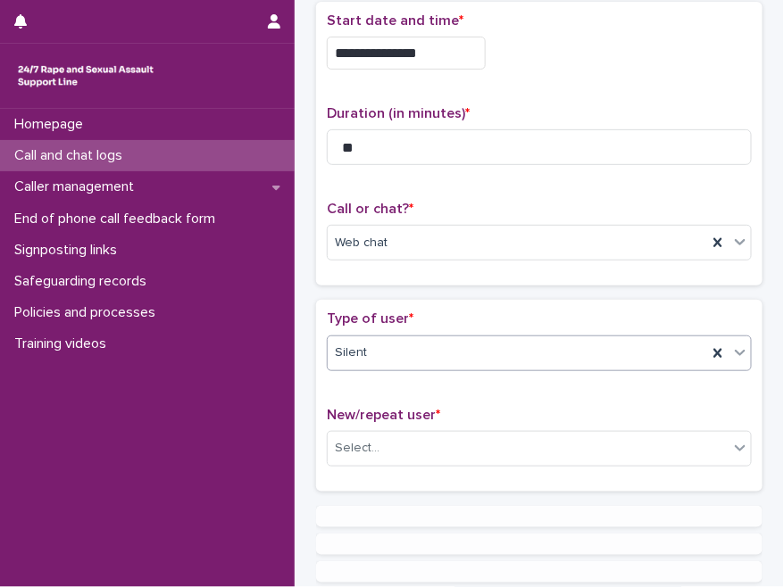
click at [407, 311] on p "Type of user *" at bounding box center [539, 319] width 425 height 17
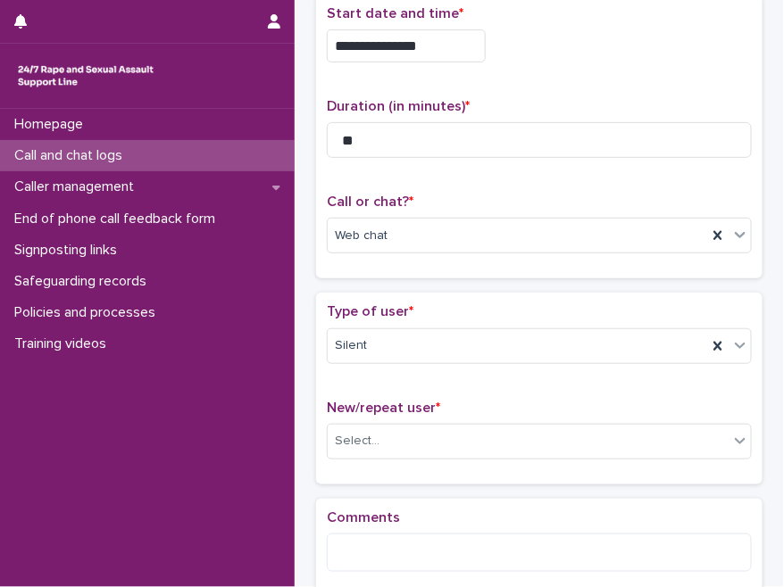
scroll to position [286, 0]
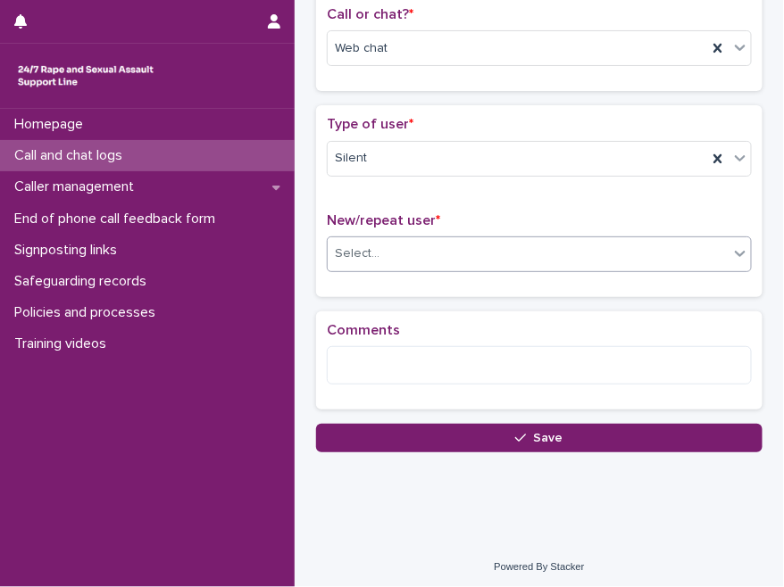
click at [402, 252] on div "Select..." at bounding box center [528, 253] width 401 height 29
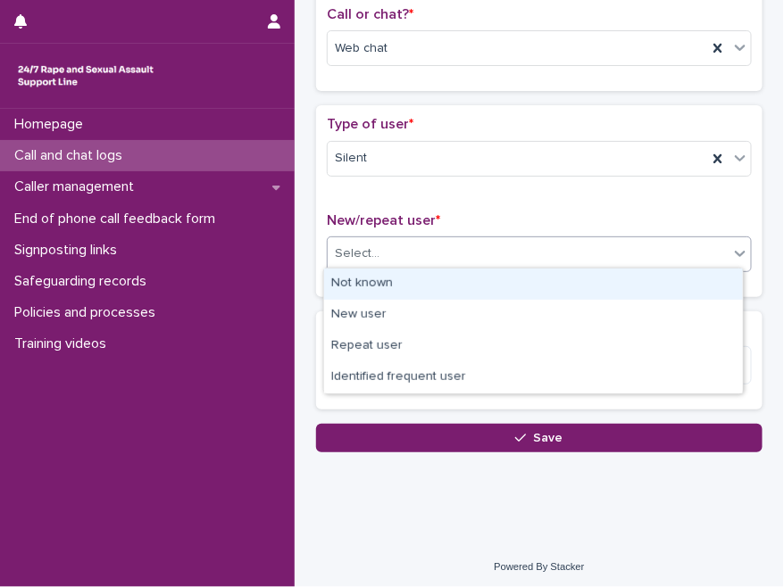
click at [371, 286] on div "Not known" at bounding box center [533, 284] width 419 height 31
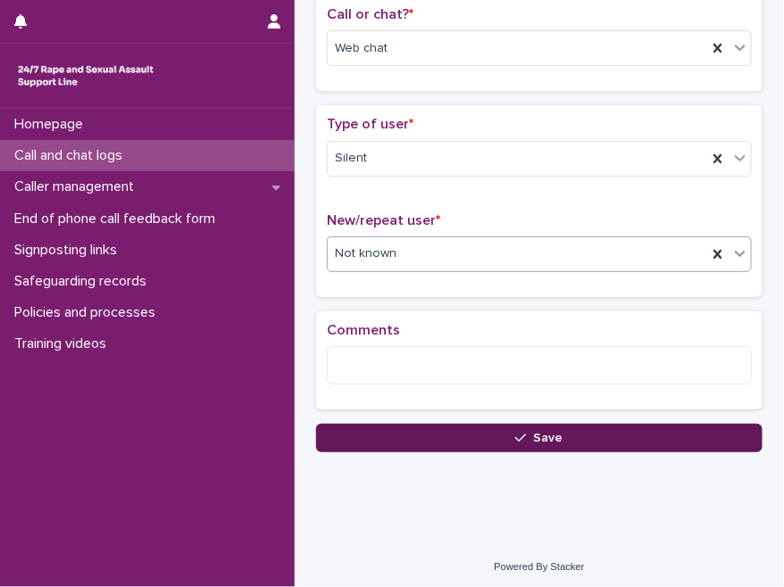
click at [436, 432] on button "Save" at bounding box center [539, 438] width 446 height 29
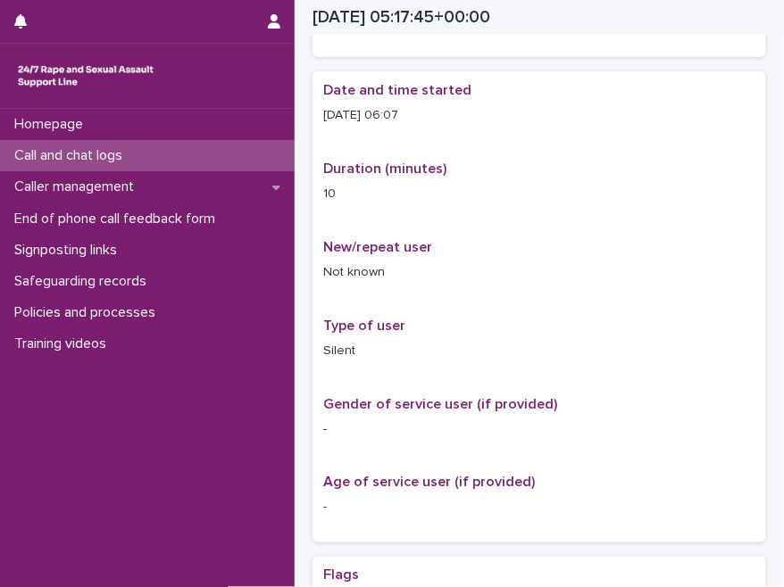
scroll to position [295, 0]
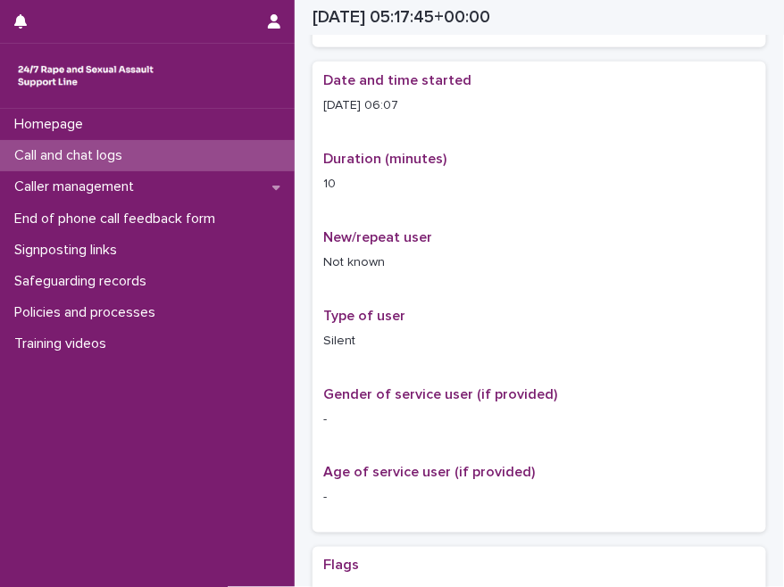
click at [471, 353] on div "Type of user Silent" at bounding box center [539, 336] width 432 height 57
click at [86, 148] on p "Call and chat logs" at bounding box center [71, 155] width 129 height 17
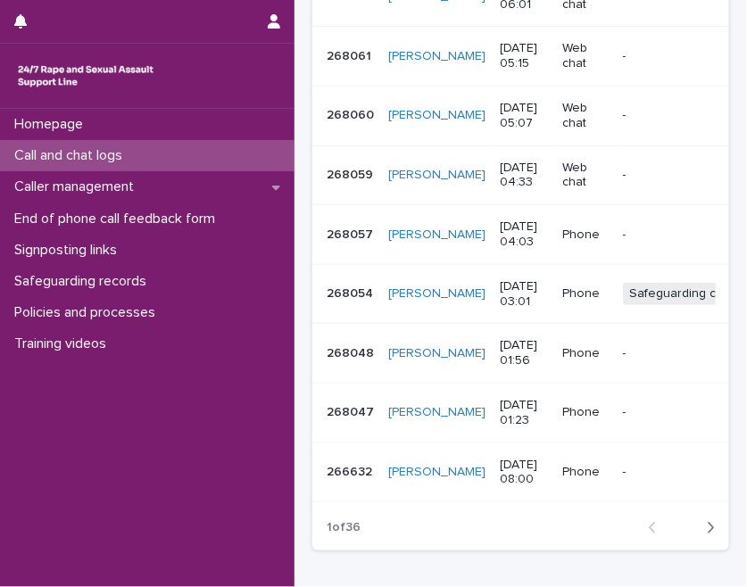
scroll to position [454, 0]
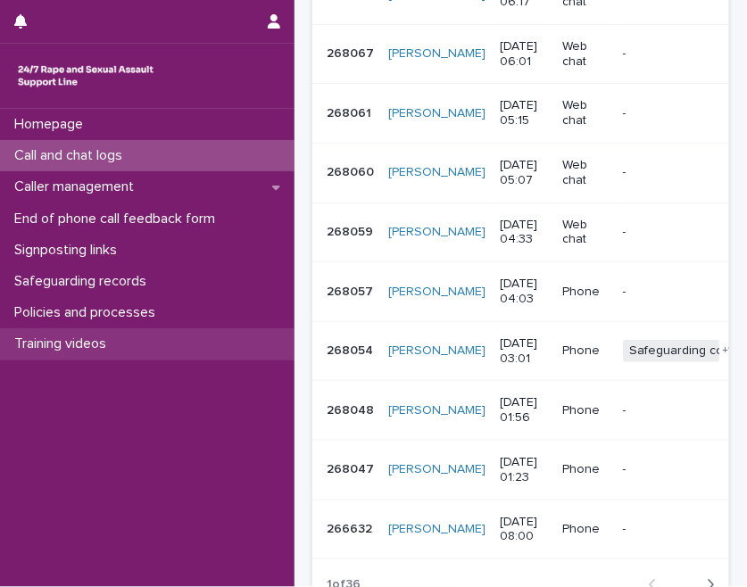
click at [263, 353] on div "Training videos" at bounding box center [147, 343] width 295 height 31
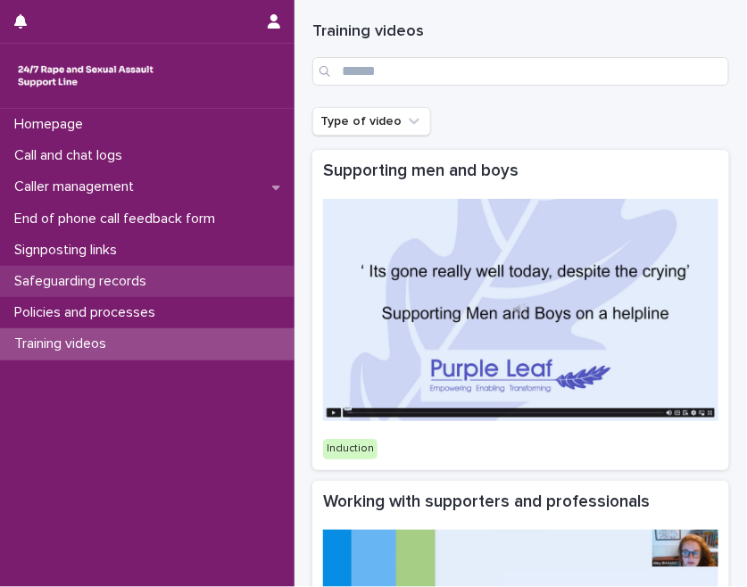
click at [166, 277] on div "Safeguarding records" at bounding box center [147, 281] width 295 height 31
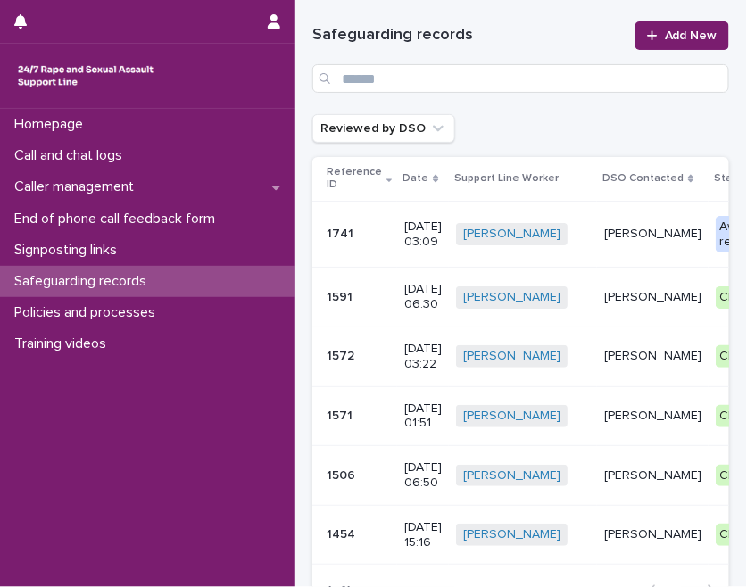
click at [716, 249] on div "Awaiting review" at bounding box center [743, 234] width 54 height 37
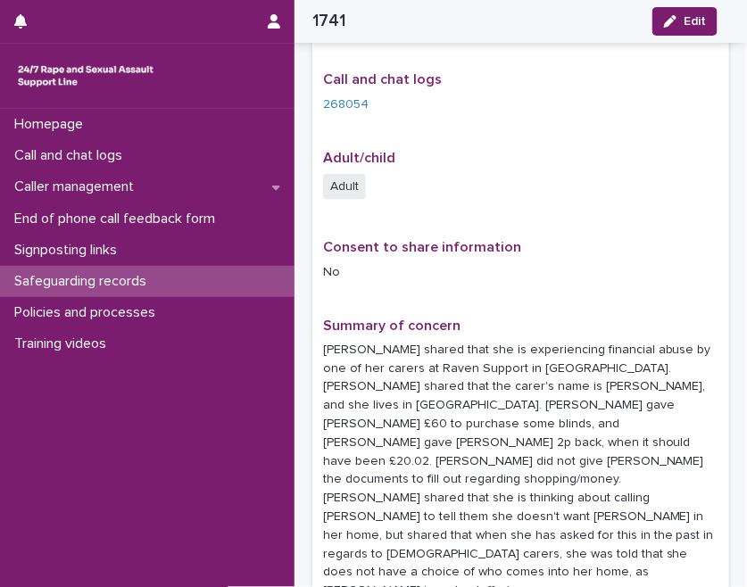
scroll to position [405, 0]
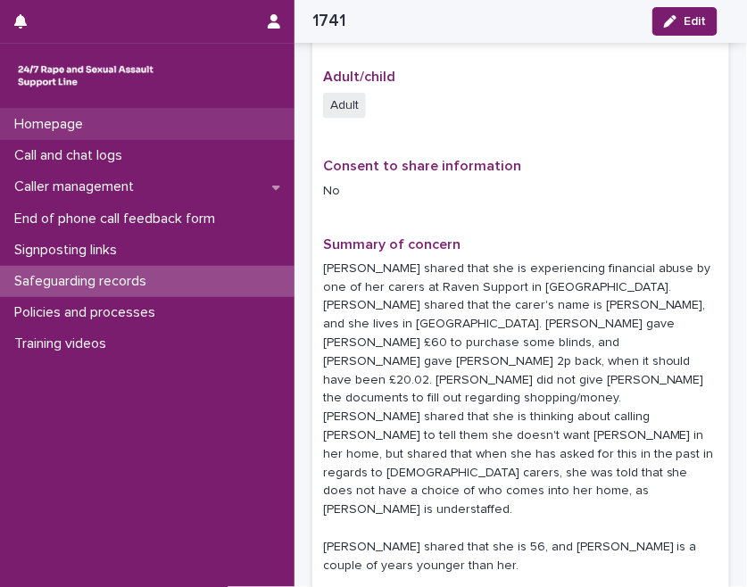
click at [93, 129] on p "Homepage" at bounding box center [52, 124] width 90 height 17
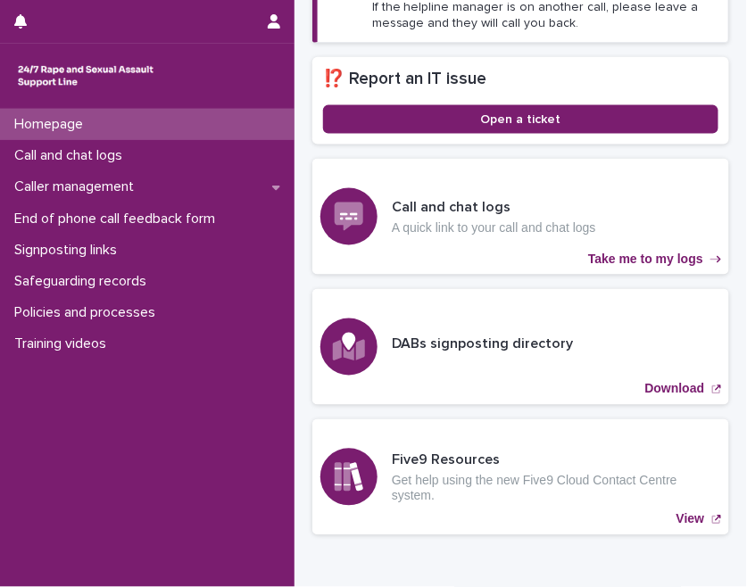
scroll to position [467, 0]
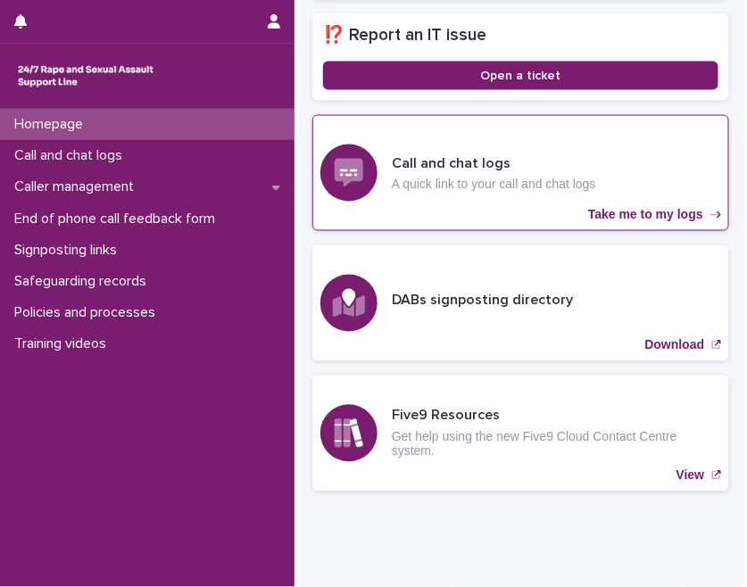
click at [441, 167] on h3 "Call and chat logs" at bounding box center [494, 163] width 204 height 19
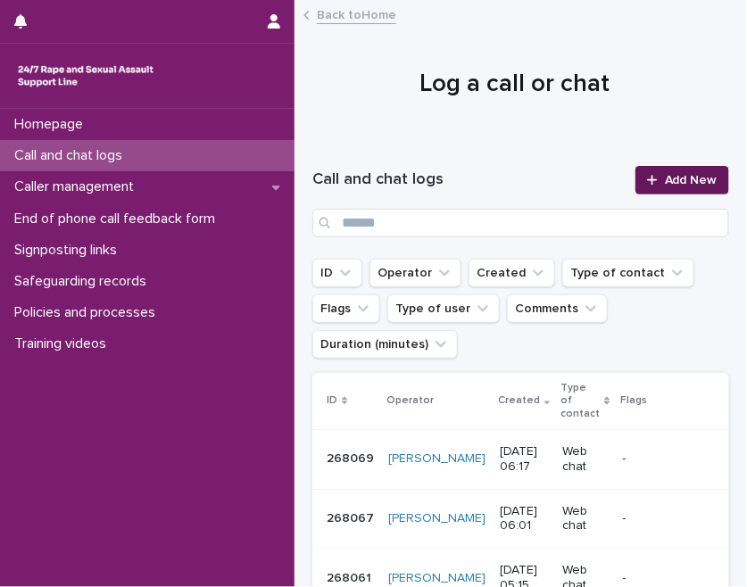
click at [666, 168] on link "Add New" at bounding box center [682, 180] width 94 height 29
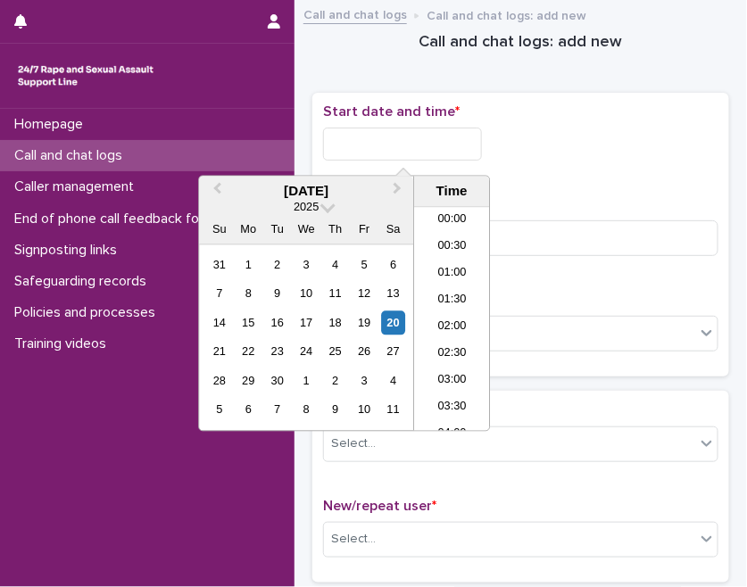
click at [482, 149] on input "text" at bounding box center [402, 144] width 159 height 33
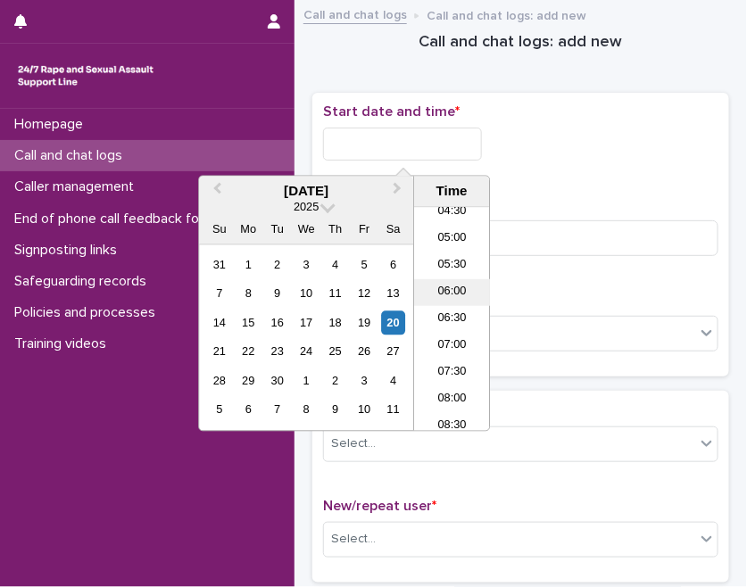
click at [446, 295] on li "06:00" at bounding box center [452, 292] width 76 height 27
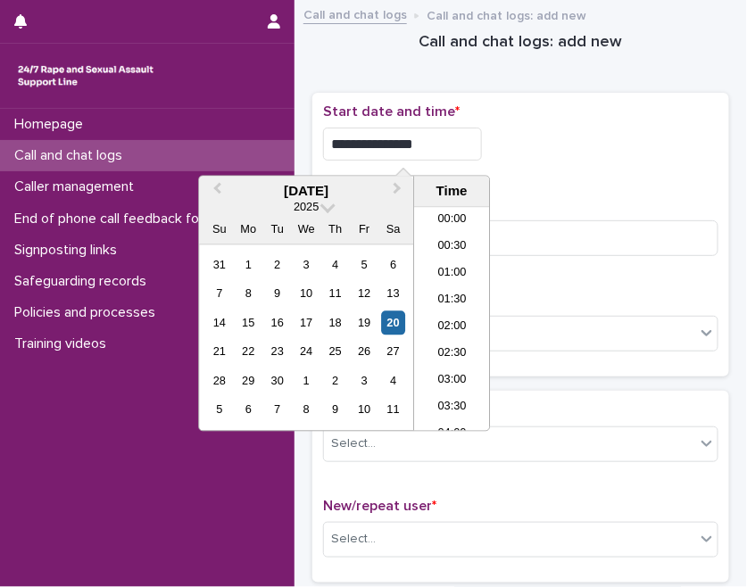
scroll to position [223, 0]
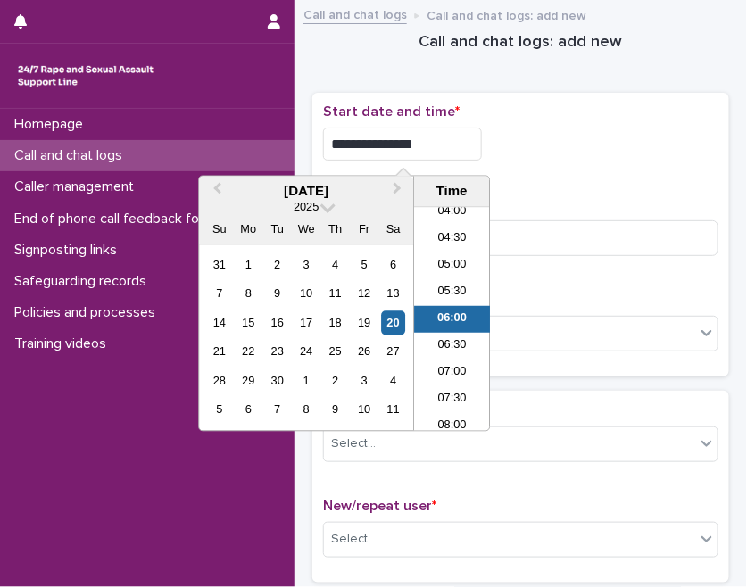
drag, startPoint x: 411, startPoint y: 143, endPoint x: 452, endPoint y: 142, distance: 41.1
click at [452, 142] on input "**********" at bounding box center [402, 144] width 159 height 33
type input "**********"
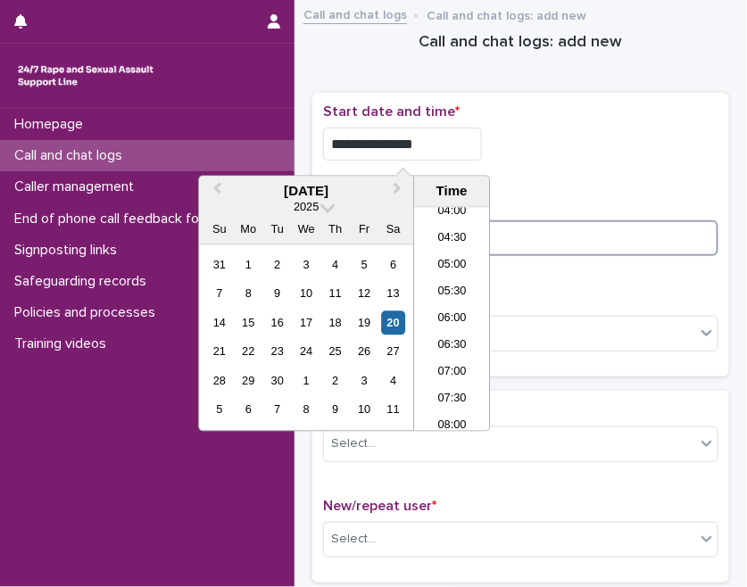
click at [554, 235] on input at bounding box center [520, 238] width 395 height 36
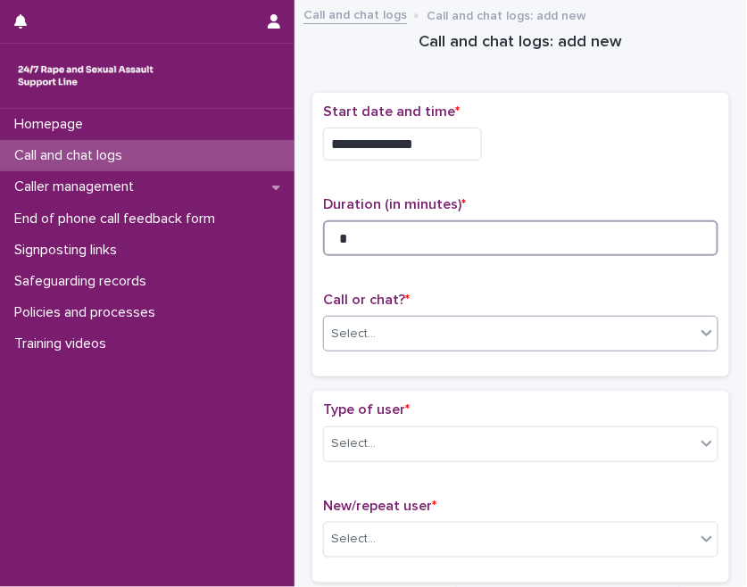
type input "*"
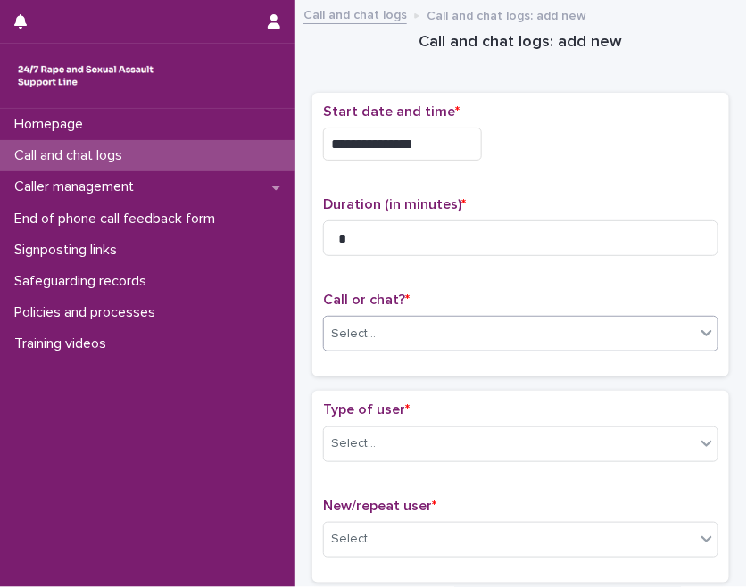
click at [525, 316] on div "Select..." at bounding box center [520, 334] width 395 height 36
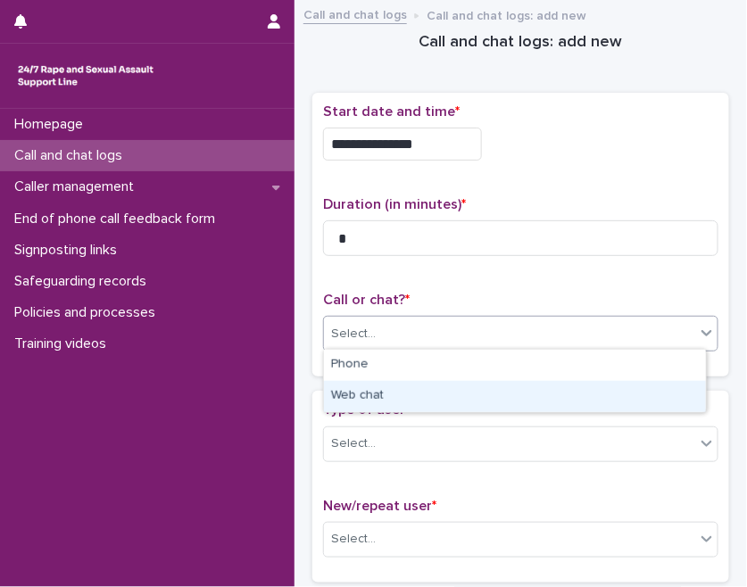
click at [381, 387] on div "Web chat" at bounding box center [515, 396] width 382 height 31
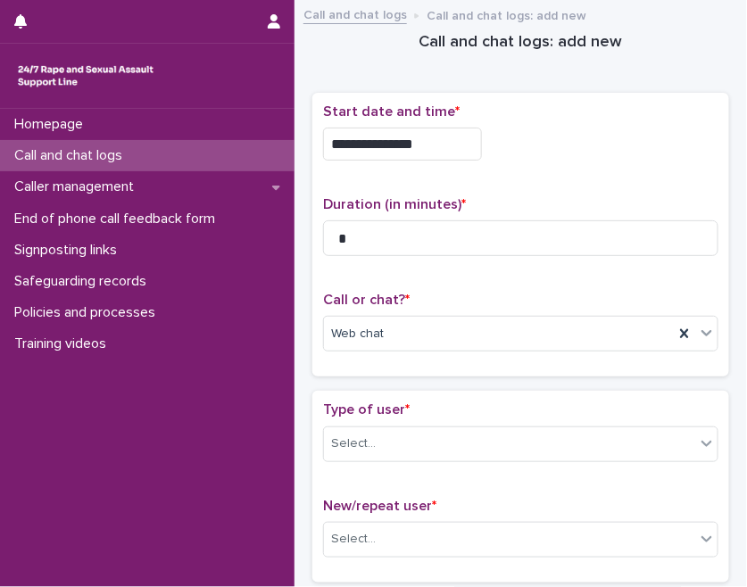
click at [386, 419] on div "Type of user * Select..." at bounding box center [520, 439] width 395 height 74
click at [386, 438] on div "Select..." at bounding box center [509, 443] width 371 height 29
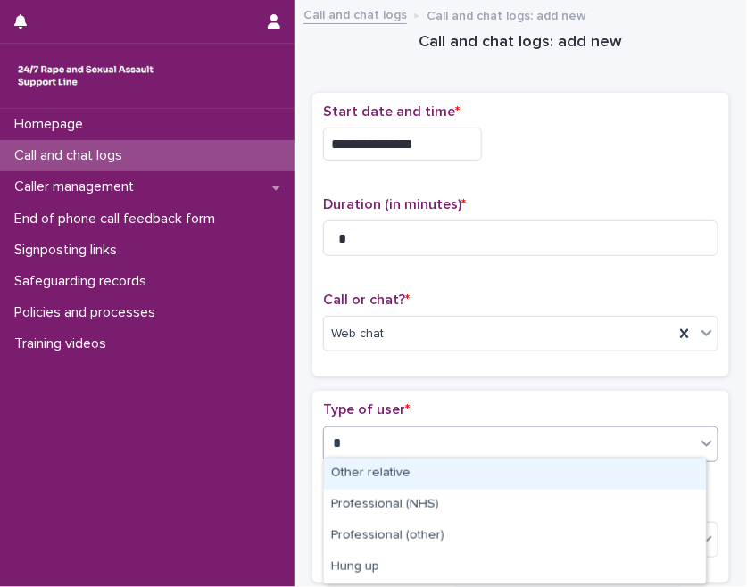
type input "**"
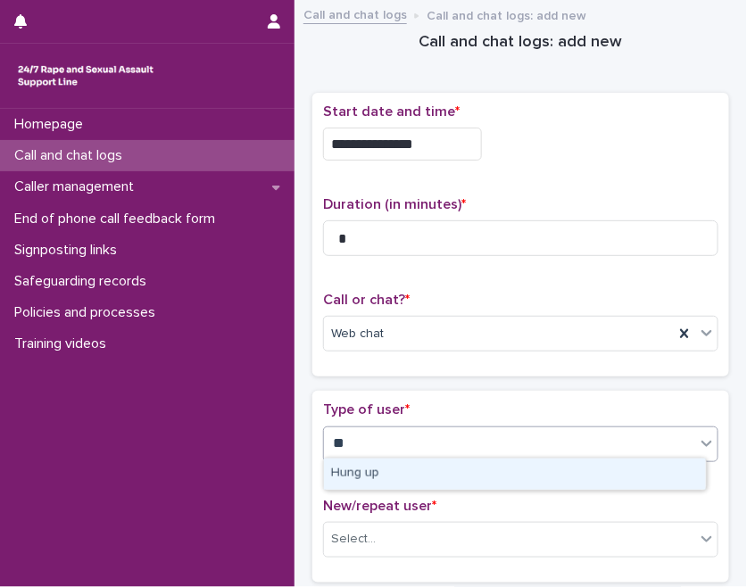
click at [374, 474] on div "Hung up" at bounding box center [515, 474] width 382 height 31
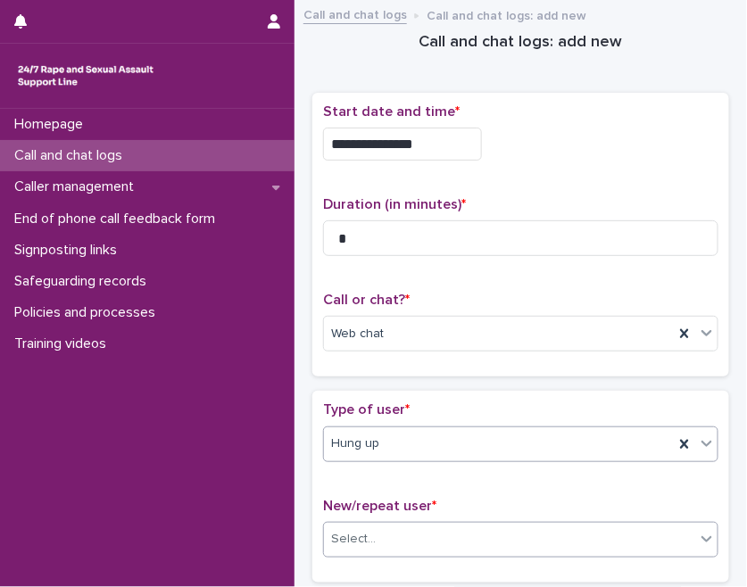
click at [378, 531] on div "Select..." at bounding box center [509, 539] width 371 height 29
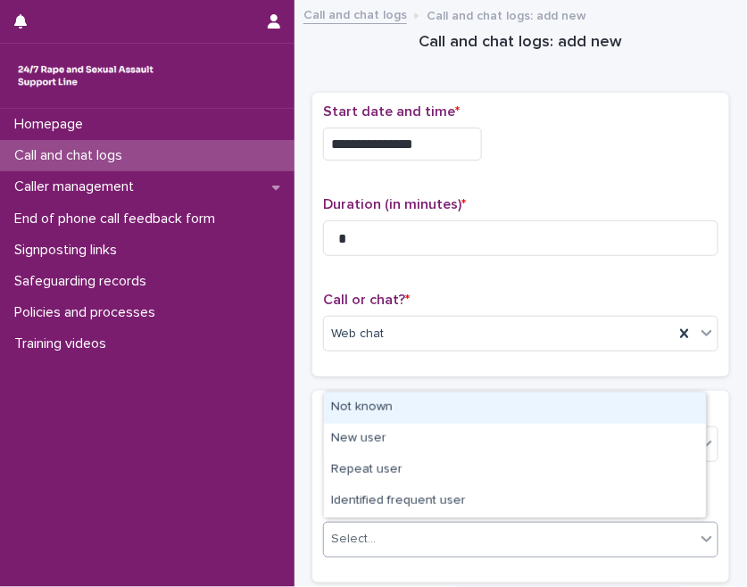
click at [391, 405] on div "Not known" at bounding box center [515, 408] width 382 height 31
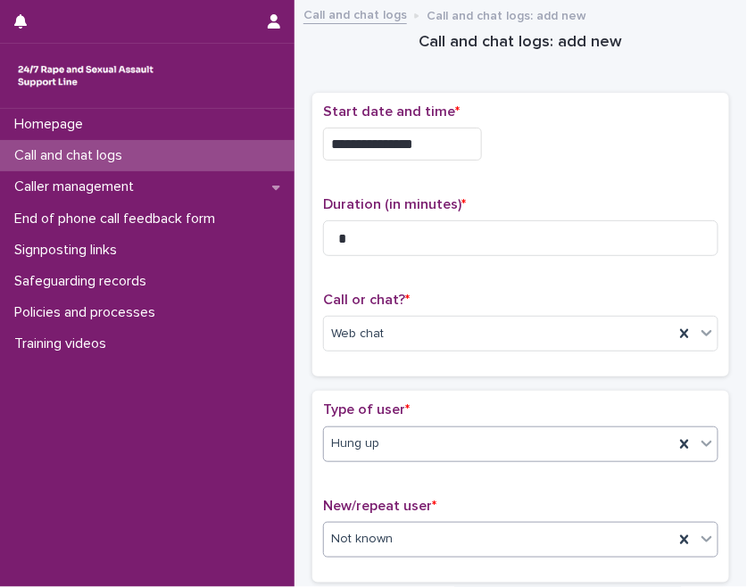
scroll to position [286, 0]
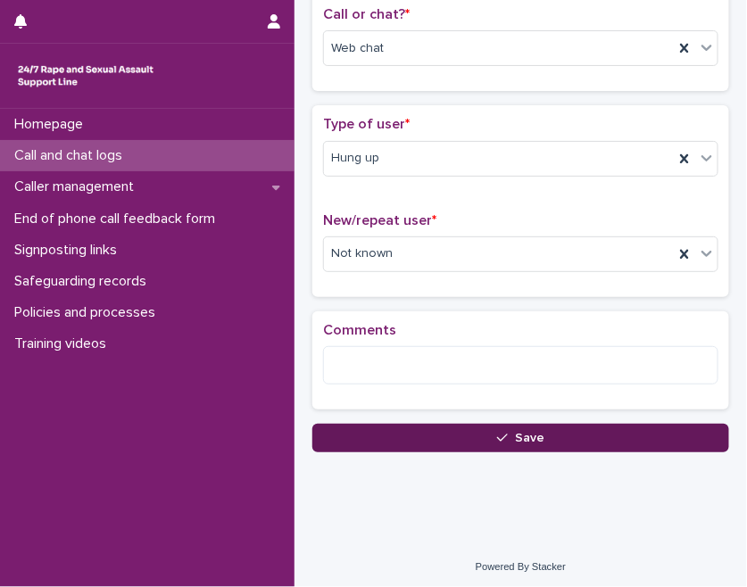
click at [386, 439] on button "Save" at bounding box center [520, 438] width 417 height 29
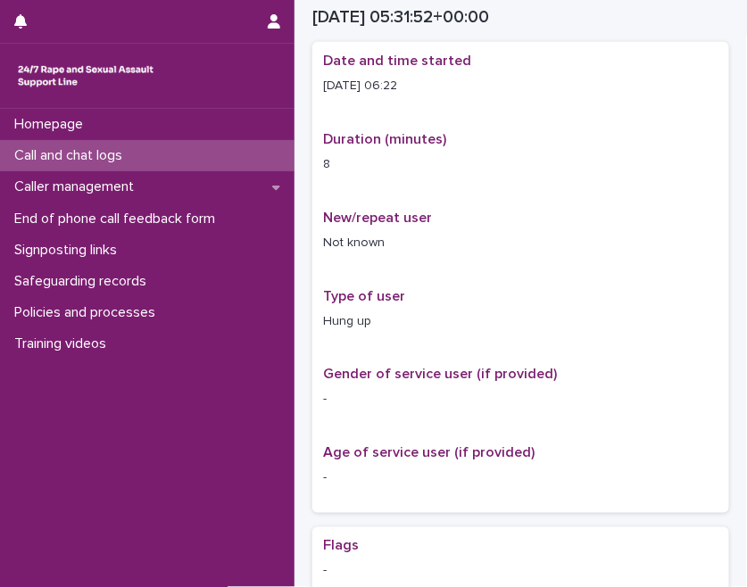
scroll to position [305, 0]
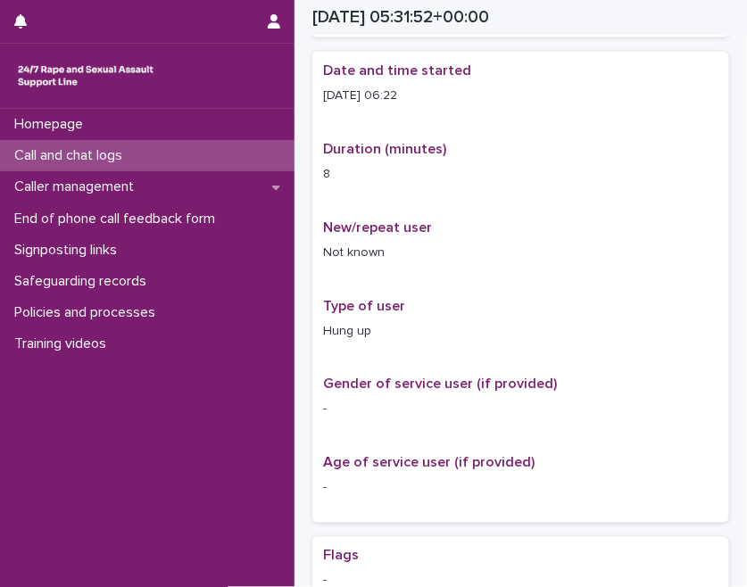
click at [593, 361] on div "Date and time started [DATE] 06:22 Duration (minutes) 8 New/repeat user Not kno…" at bounding box center [520, 287] width 395 height 450
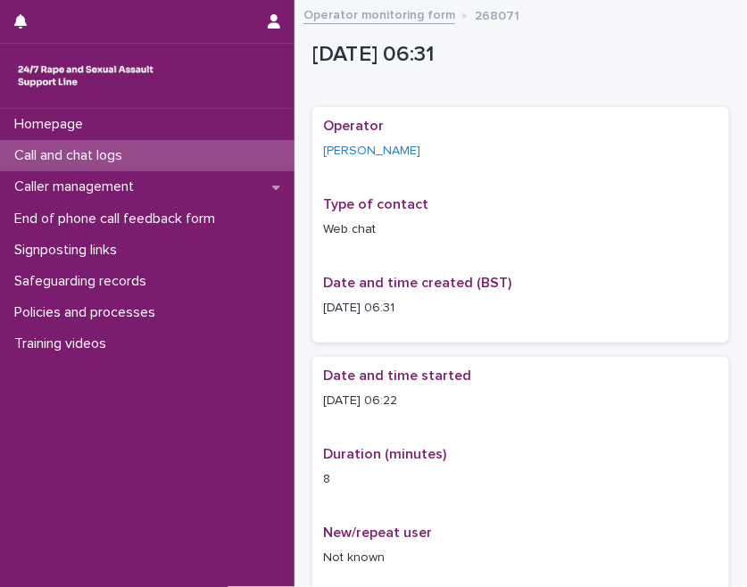
click at [112, 158] on p "Call and chat logs" at bounding box center [71, 155] width 129 height 17
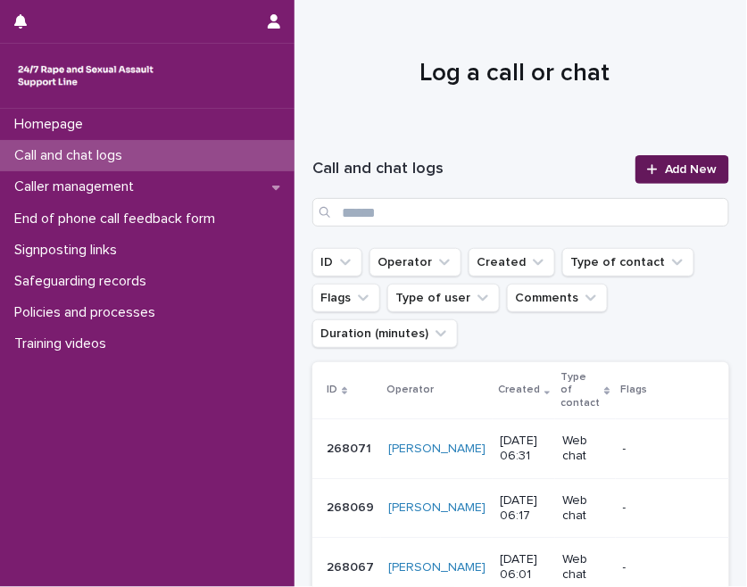
click at [711, 170] on link "Add New" at bounding box center [682, 169] width 94 height 29
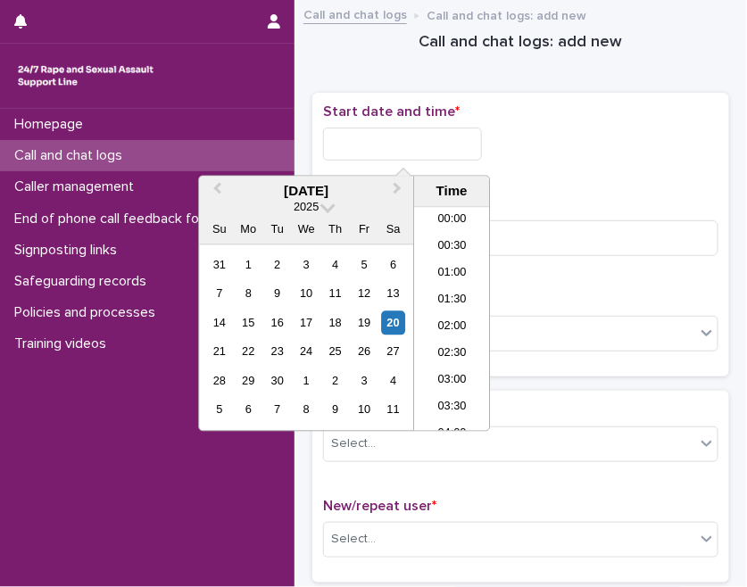
click at [391, 138] on input "text" at bounding box center [402, 144] width 159 height 33
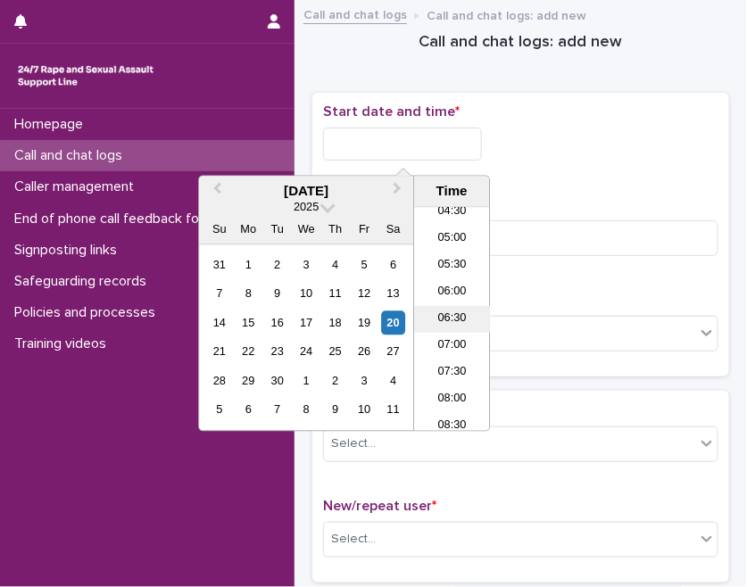
click at [458, 314] on li "06:30" at bounding box center [452, 319] width 76 height 27
drag, startPoint x: 411, startPoint y: 137, endPoint x: 451, endPoint y: 147, distance: 41.3
click at [451, 147] on input "**********" at bounding box center [402, 144] width 159 height 33
type input "**********"
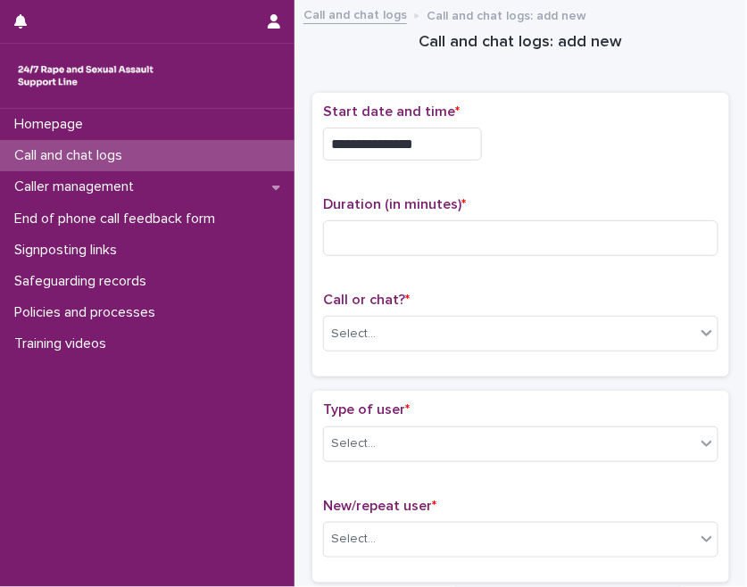
click at [685, 168] on div "**********" at bounding box center [520, 139] width 395 height 71
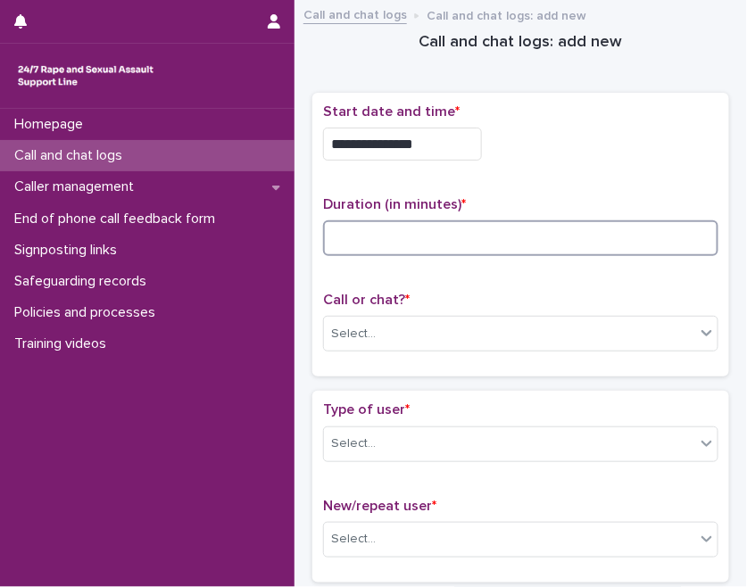
click at [500, 249] on input at bounding box center [520, 238] width 395 height 36
type input "**"
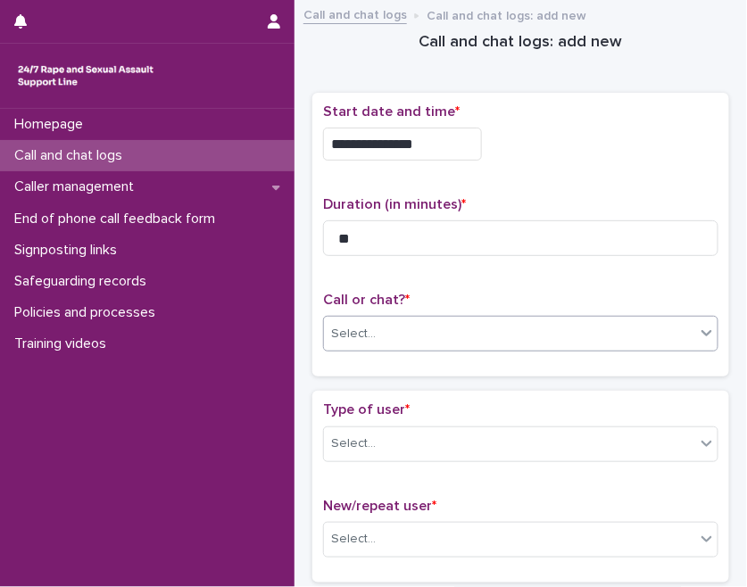
click at [431, 333] on div "Select..." at bounding box center [509, 334] width 371 height 29
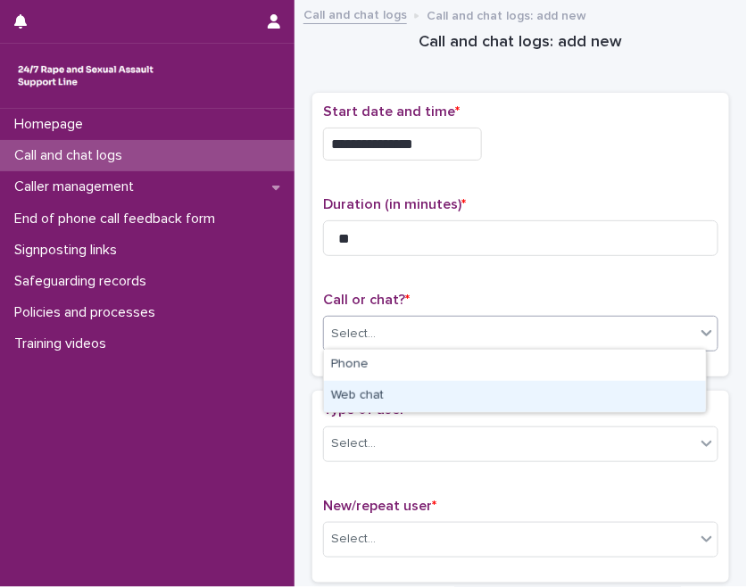
click at [377, 394] on div "Web chat" at bounding box center [515, 396] width 382 height 31
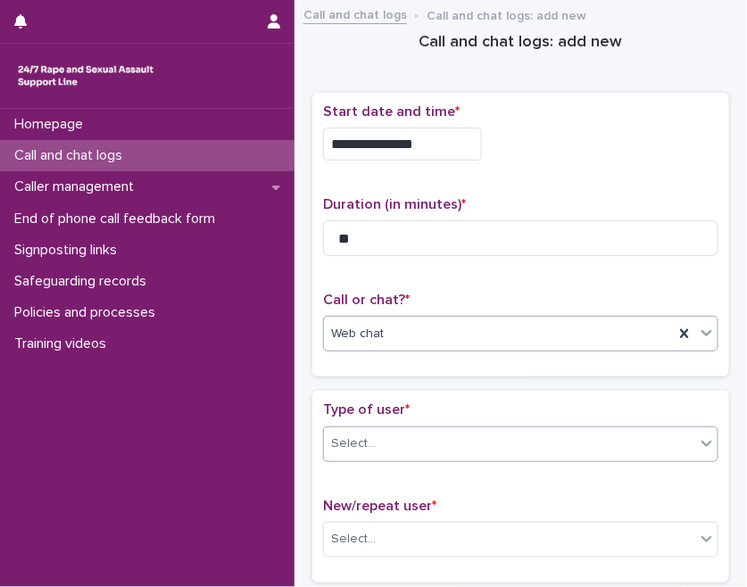
click at [386, 444] on div "Select..." at bounding box center [509, 443] width 371 height 29
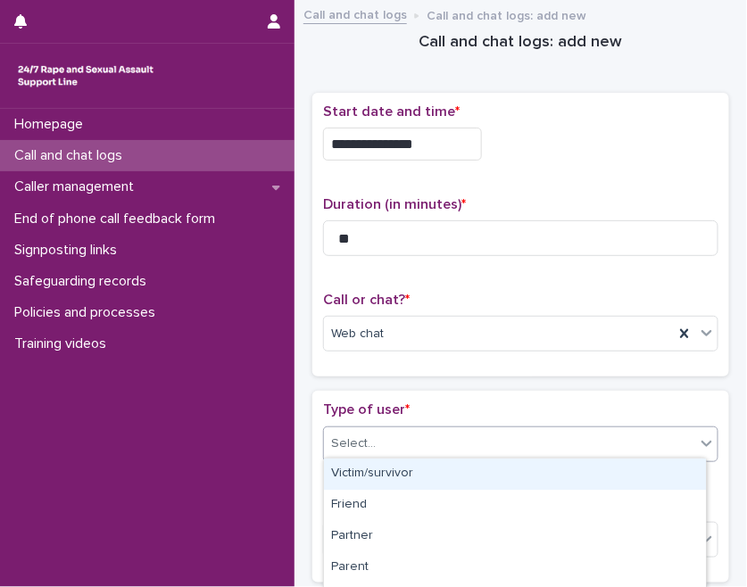
click at [381, 472] on div "Victim/survivor" at bounding box center [515, 474] width 382 height 31
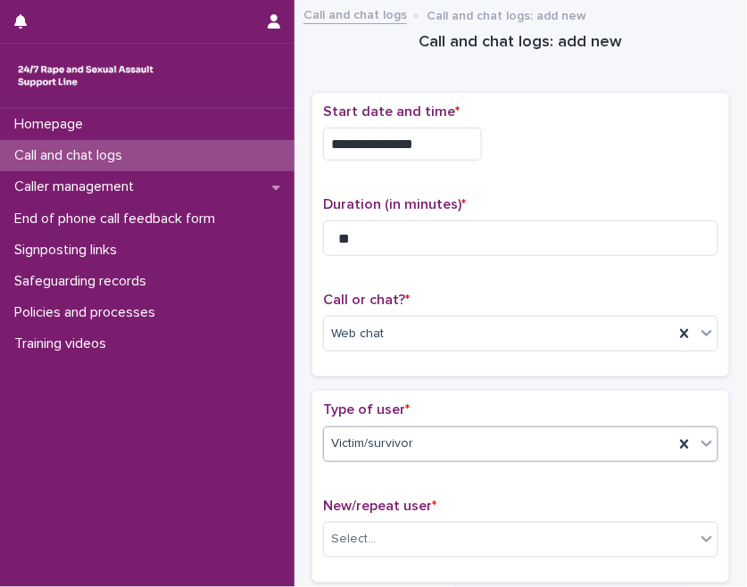
click at [430, 402] on p "Type of user *" at bounding box center [520, 410] width 395 height 17
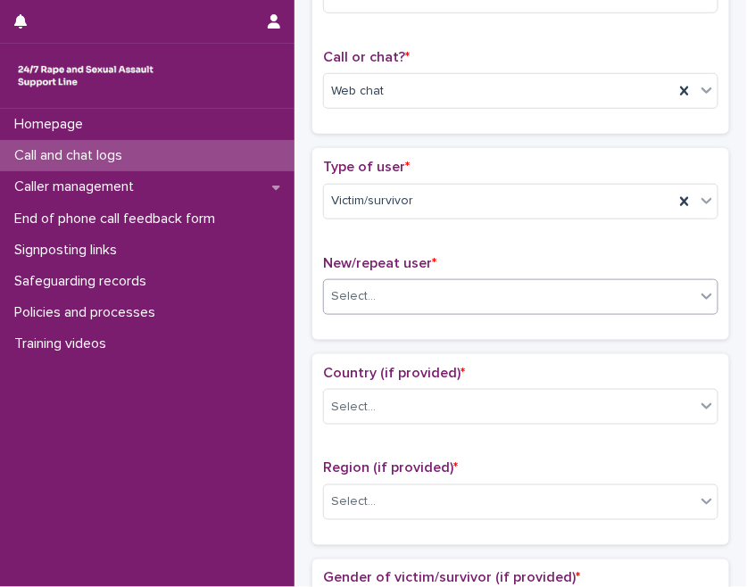
click at [409, 282] on div "Select..." at bounding box center [509, 296] width 371 height 29
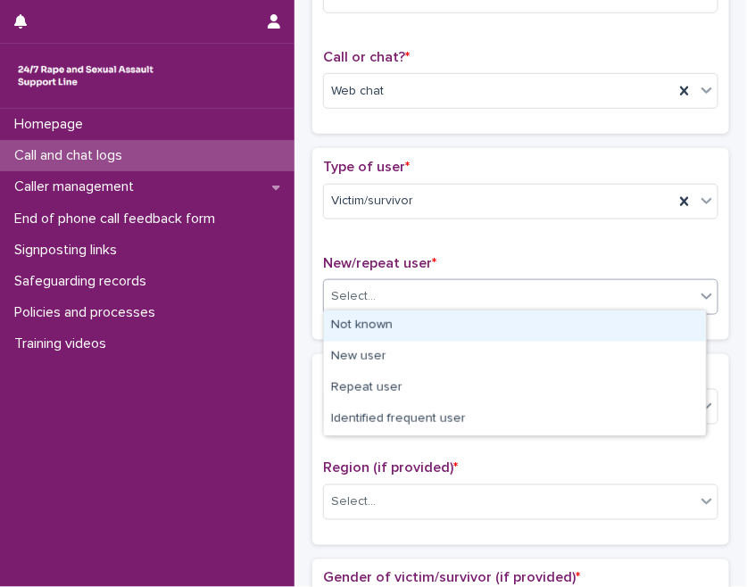
click at [387, 327] on div "Not known" at bounding box center [515, 326] width 382 height 31
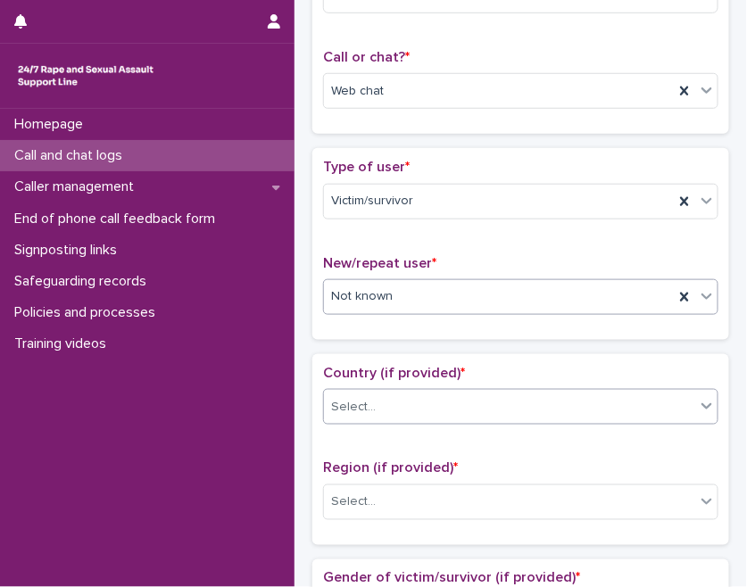
click at [391, 405] on div "Select..." at bounding box center [509, 407] width 371 height 29
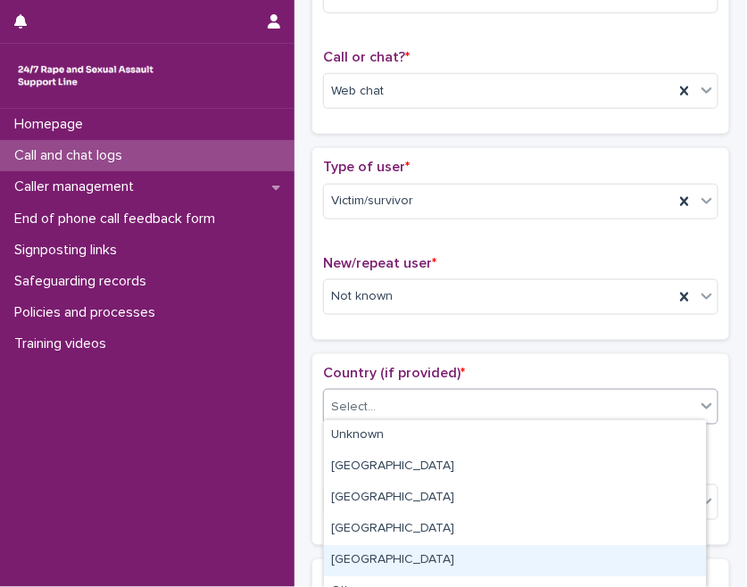
click at [384, 567] on div "[GEOGRAPHIC_DATA]" at bounding box center [515, 560] width 382 height 31
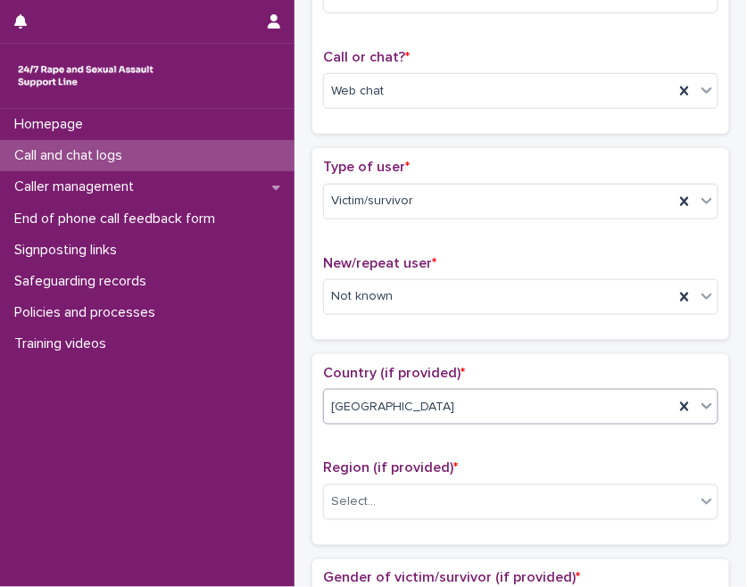
click at [445, 365] on p "Country (if provided) *" at bounding box center [520, 373] width 395 height 17
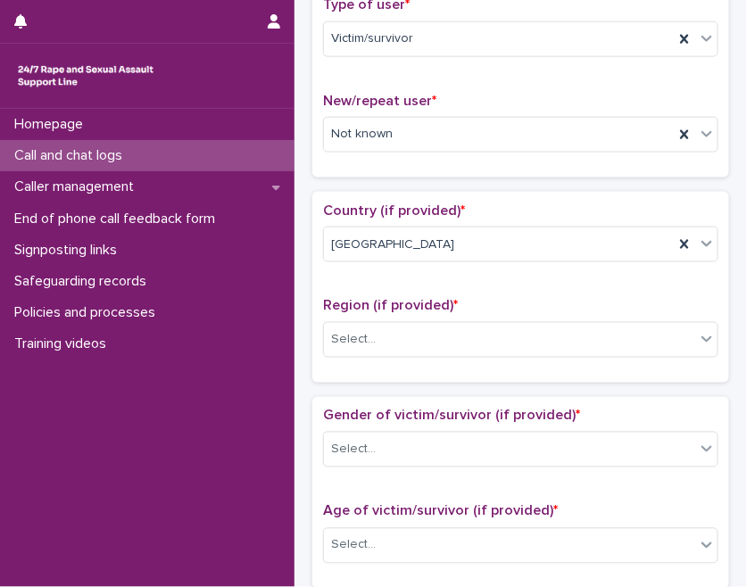
scroll to position [486, 0]
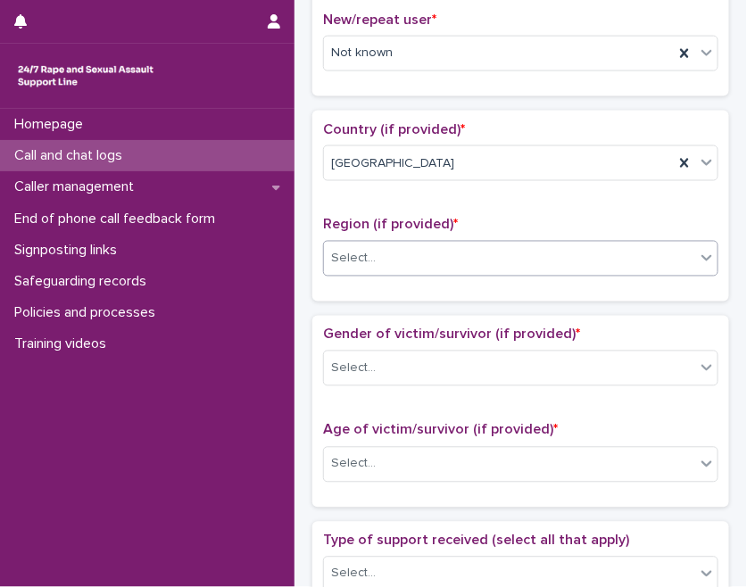
click at [418, 262] on div "Select..." at bounding box center [509, 259] width 371 height 29
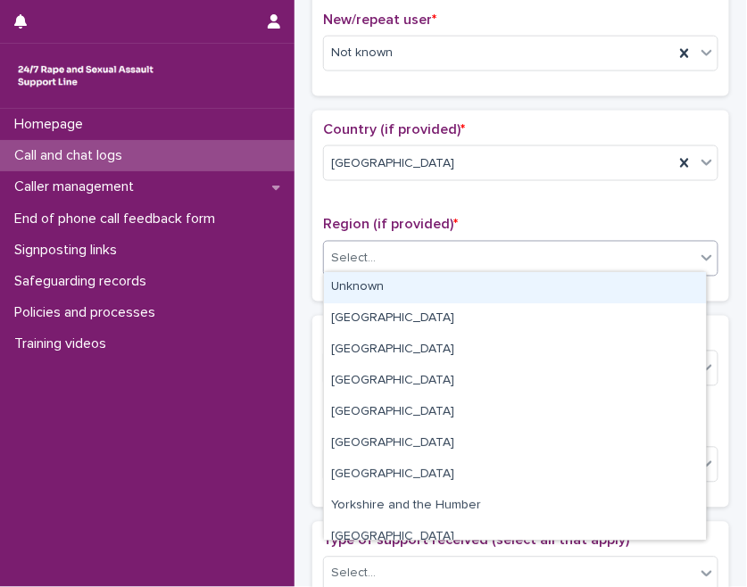
click at [403, 288] on div "Unknown" at bounding box center [515, 287] width 382 height 31
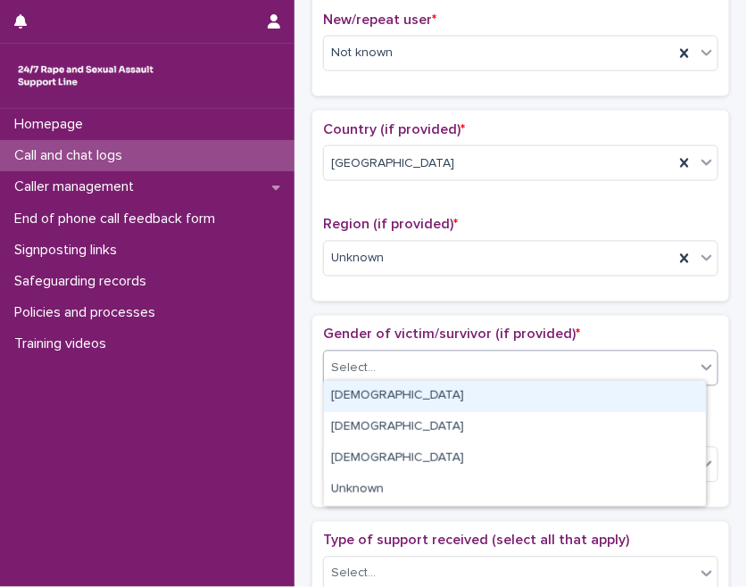
click at [425, 379] on div "Select..." at bounding box center [520, 369] width 395 height 36
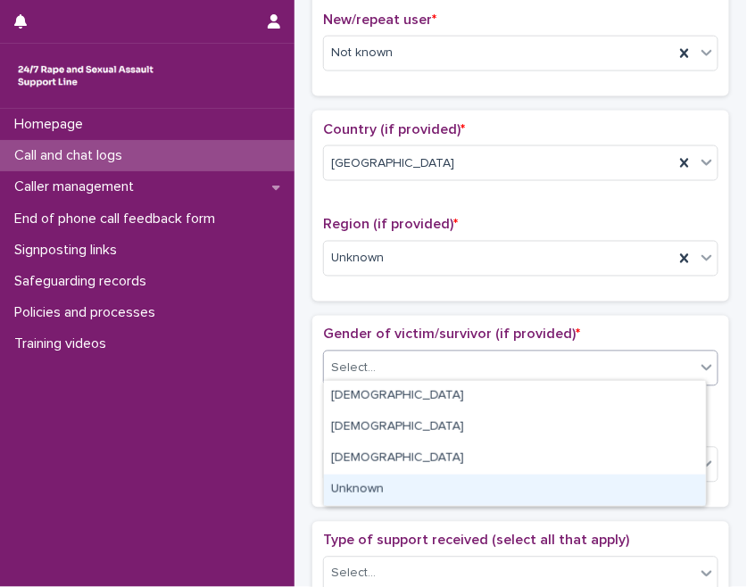
drag, startPoint x: 402, startPoint y: 408, endPoint x: 369, endPoint y: 487, distance: 86.4
click at [369, 487] on div "Unknown" at bounding box center [515, 490] width 382 height 31
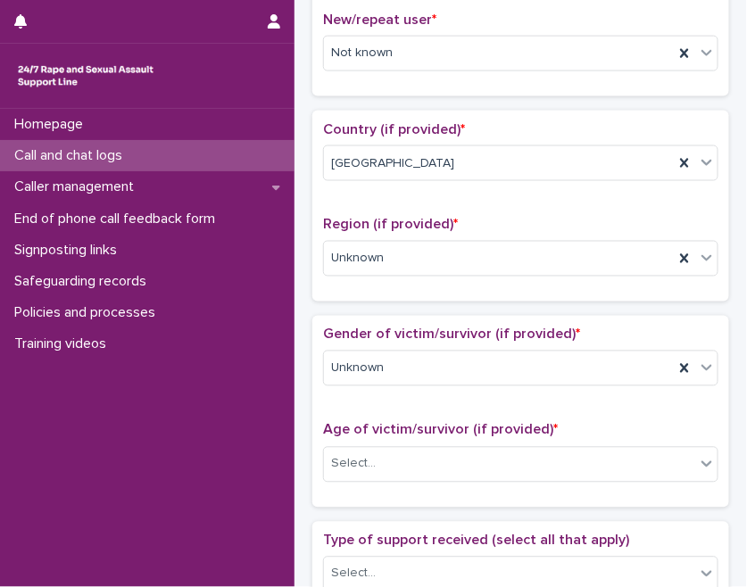
click at [411, 328] on span "Gender of victim/survivor (if provided) *" at bounding box center [451, 335] width 257 height 14
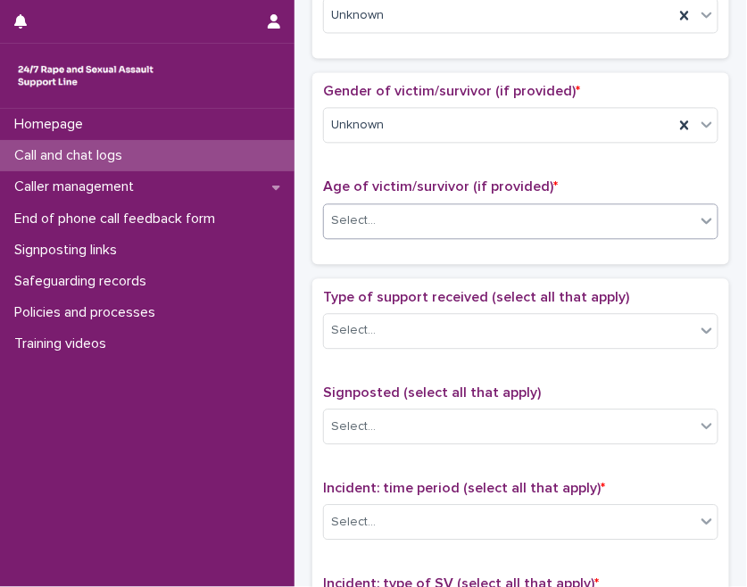
click at [415, 219] on div "Select..." at bounding box center [509, 220] width 371 height 29
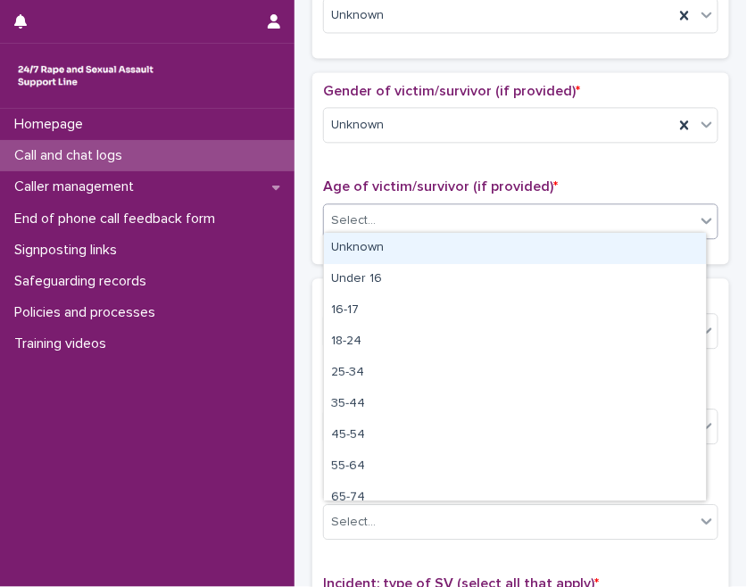
click at [407, 249] on div "Unknown" at bounding box center [515, 248] width 382 height 31
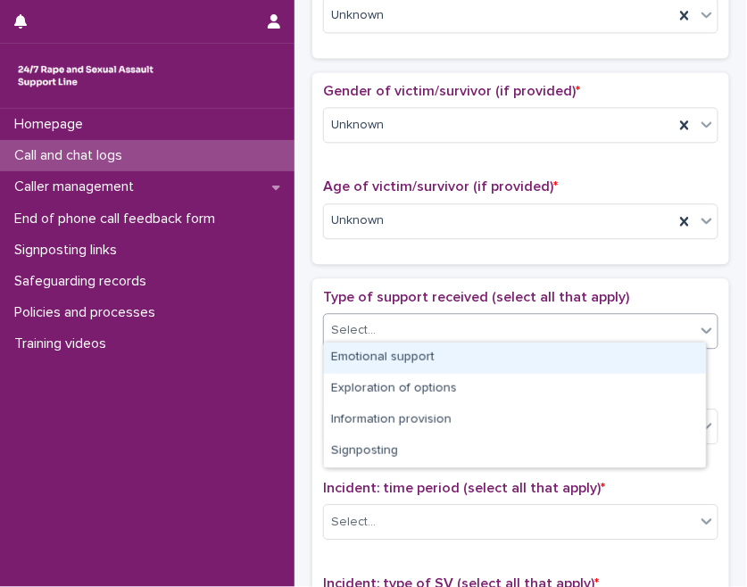
click at [402, 328] on div "Select..." at bounding box center [509, 330] width 371 height 29
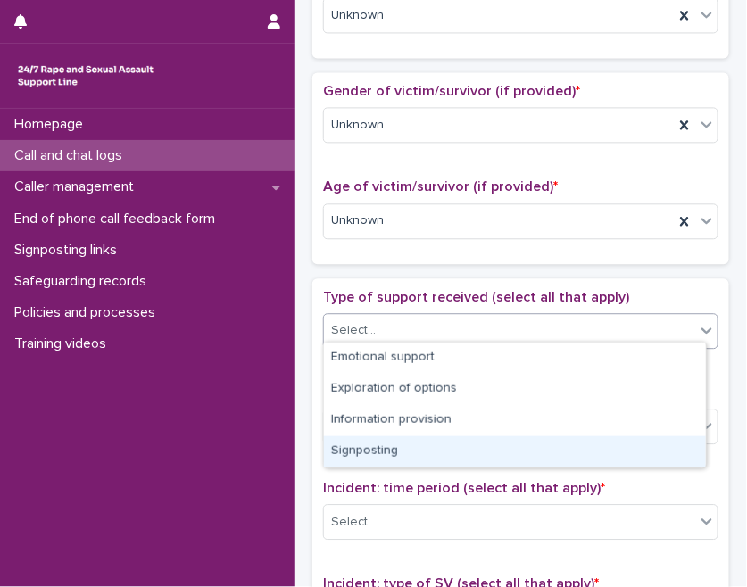
click at [389, 442] on div "Signposting" at bounding box center [515, 451] width 382 height 31
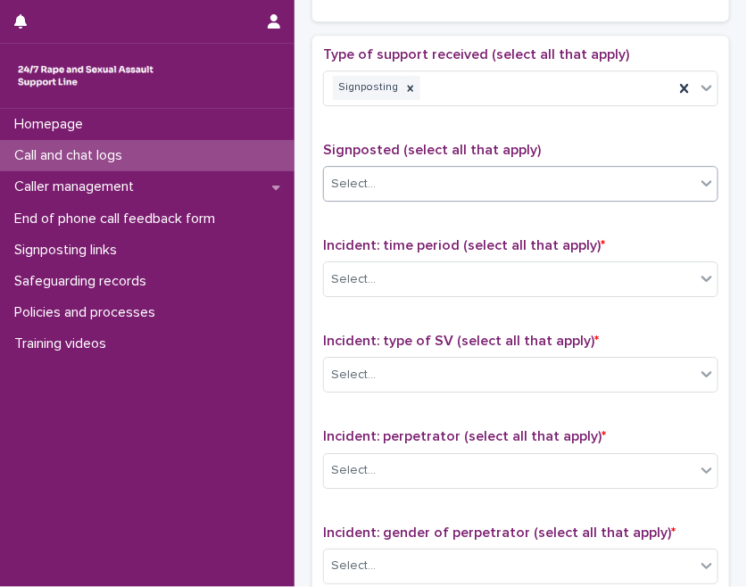
click at [439, 172] on div "Select..." at bounding box center [509, 184] width 371 height 29
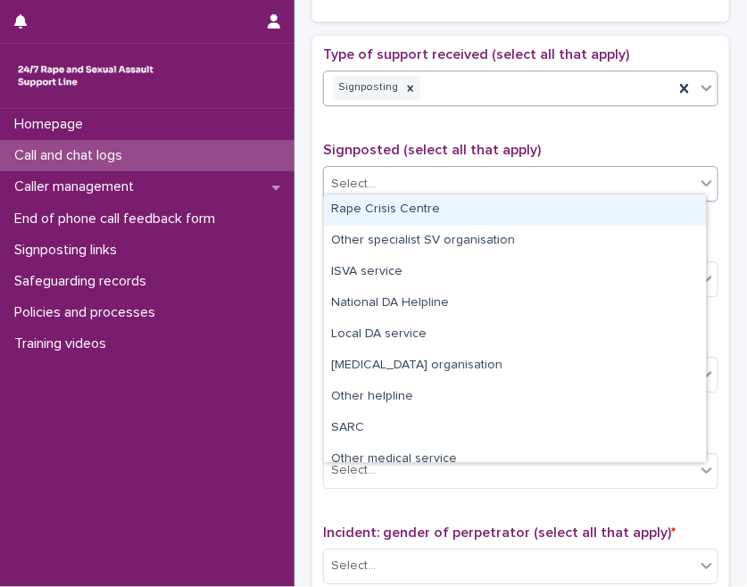
click at [474, 85] on div "Signposting" at bounding box center [499, 87] width 350 height 31
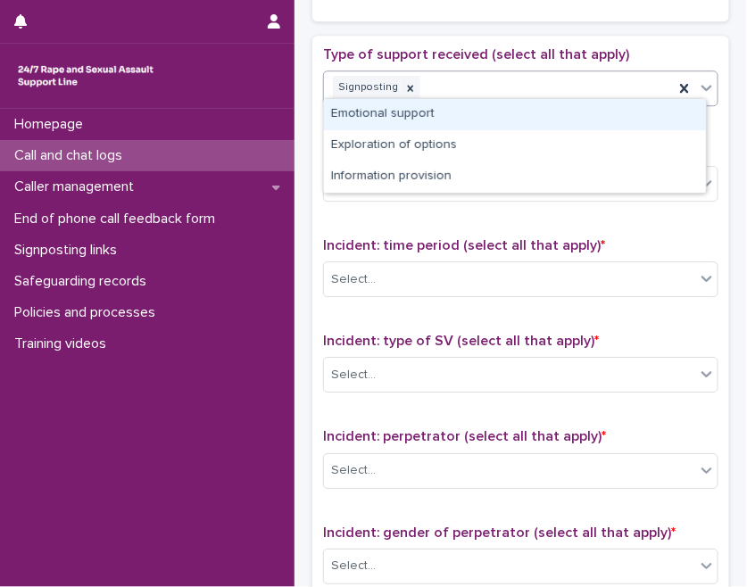
click at [425, 117] on div "Emotional support" at bounding box center [515, 114] width 382 height 31
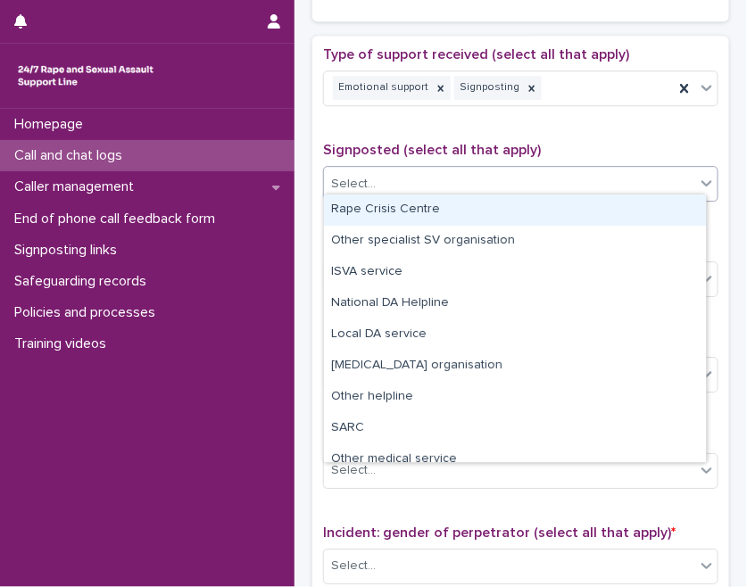
click at [519, 179] on div "Select..." at bounding box center [509, 184] width 371 height 29
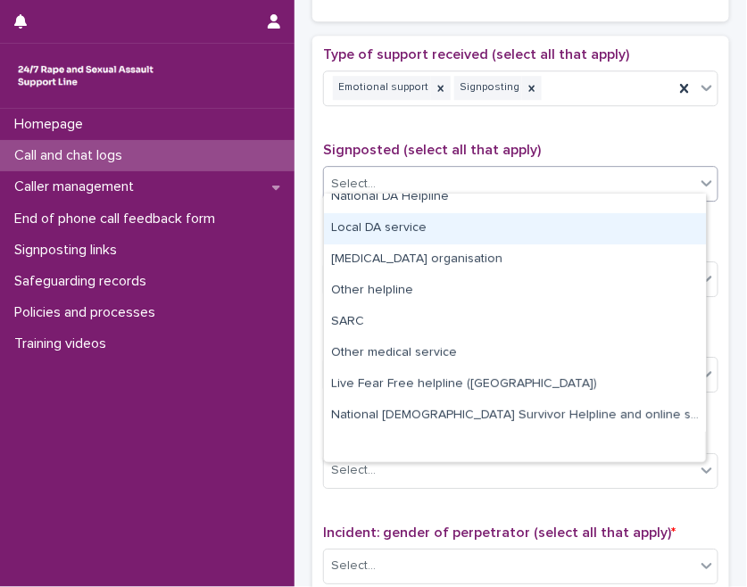
scroll to position [26, 0]
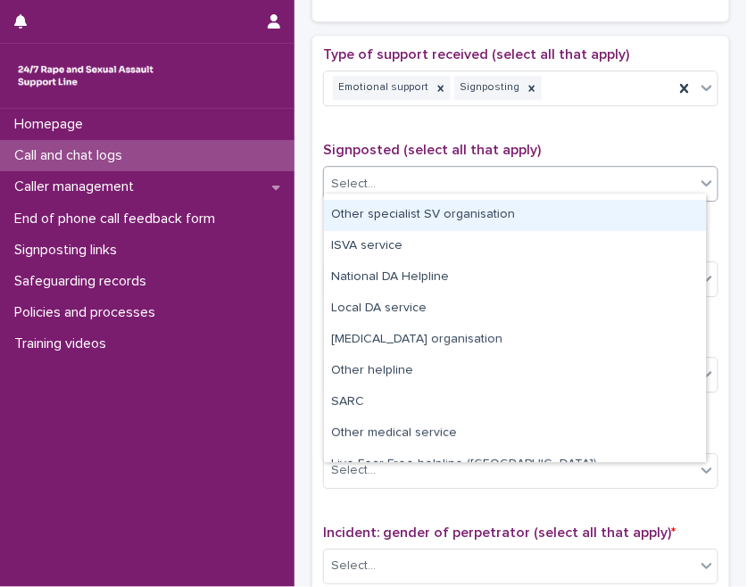
click at [433, 212] on div "Other specialist SV organisation" at bounding box center [515, 215] width 382 height 31
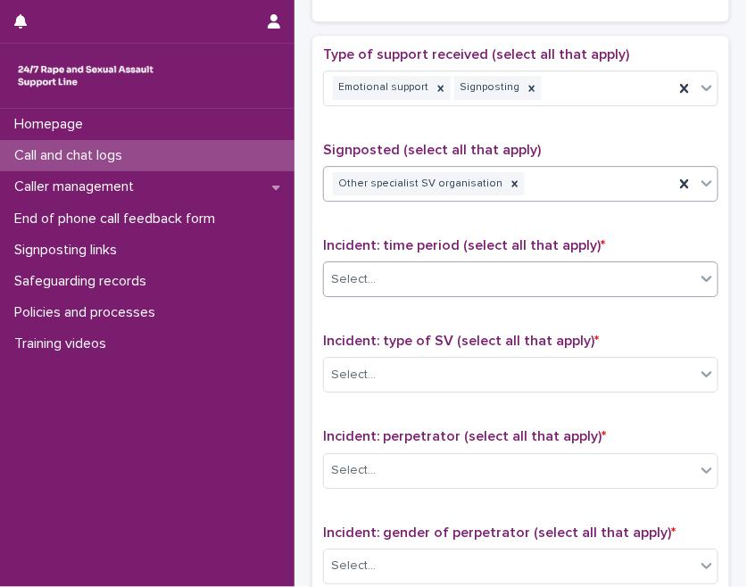
click at [419, 267] on div "Select..." at bounding box center [509, 279] width 371 height 29
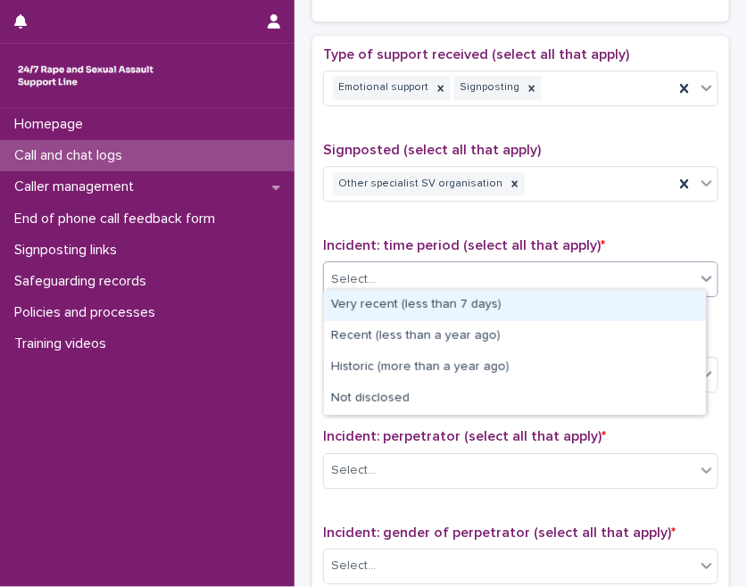
click at [411, 305] on div "Very recent (less than 7 days)" at bounding box center [515, 305] width 382 height 31
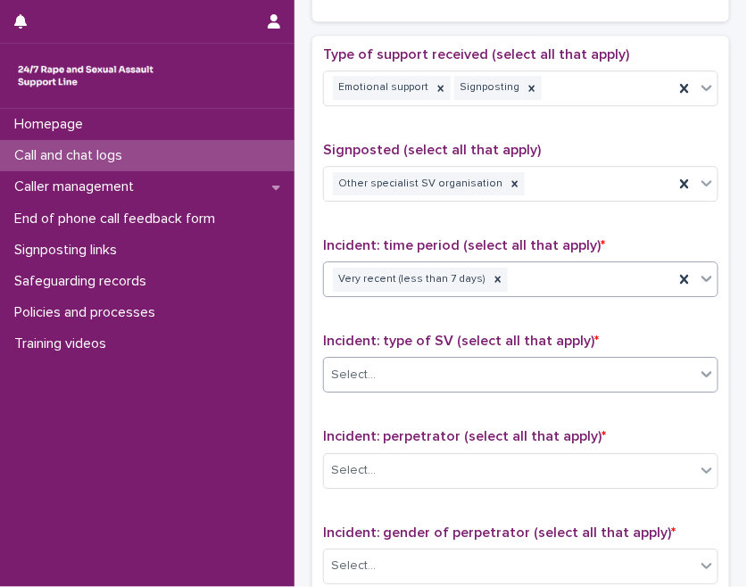
click at [418, 361] on div "Select..." at bounding box center [509, 375] width 371 height 29
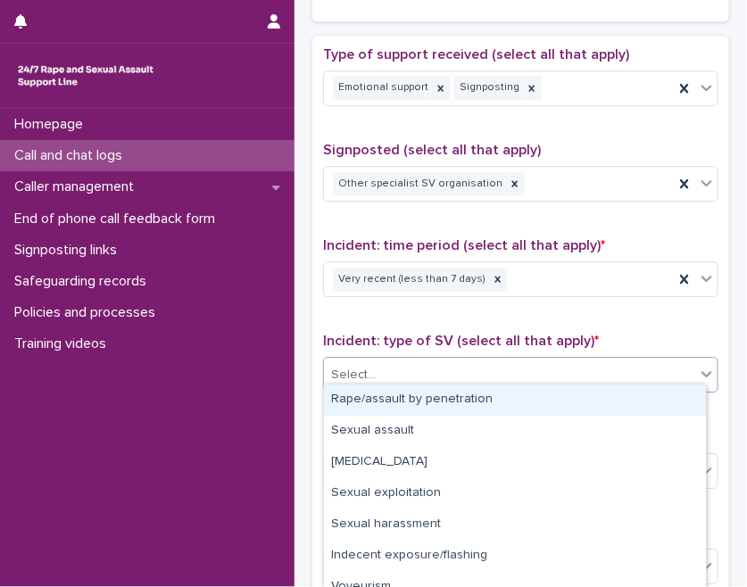
click at [425, 337] on span "Incident: type of SV (select all that apply) *" at bounding box center [461, 341] width 276 height 14
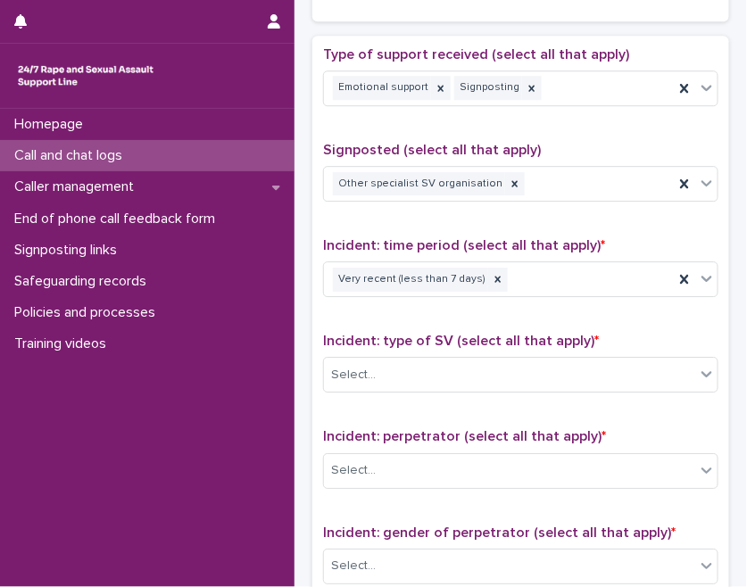
scroll to position [1135, 0]
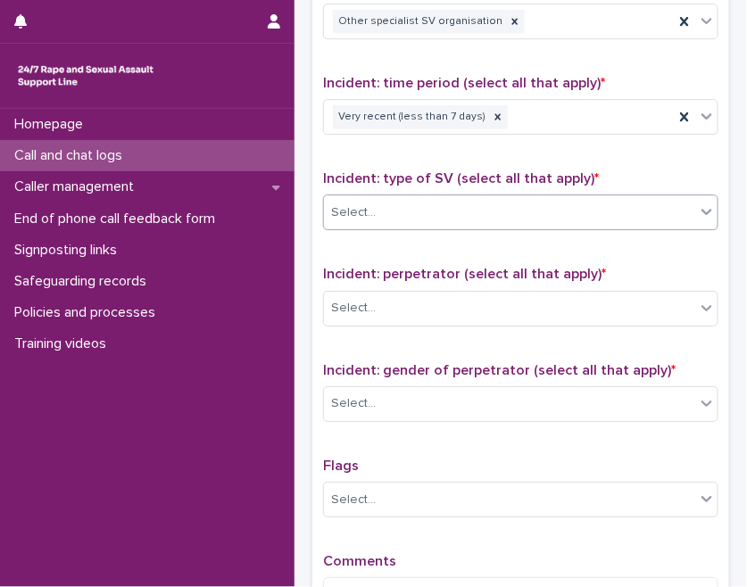
click at [438, 207] on div "Select..." at bounding box center [509, 212] width 371 height 29
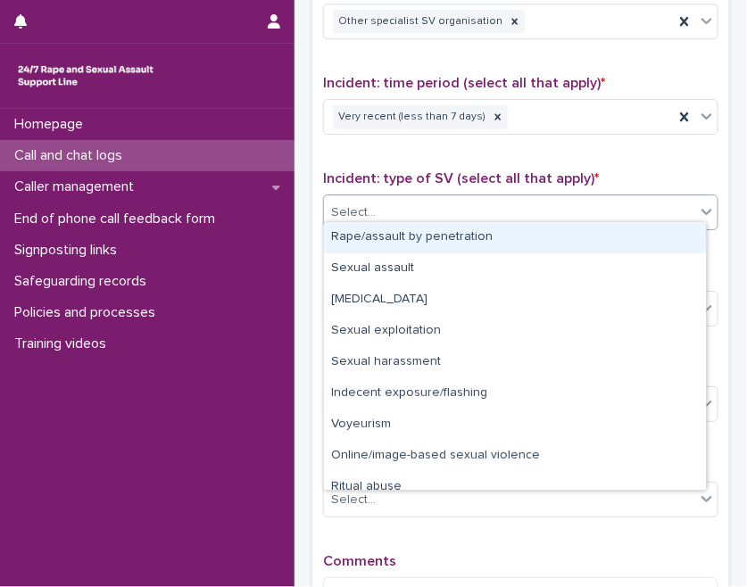
click at [406, 233] on div "Rape/assault by penetration" at bounding box center [515, 237] width 382 height 31
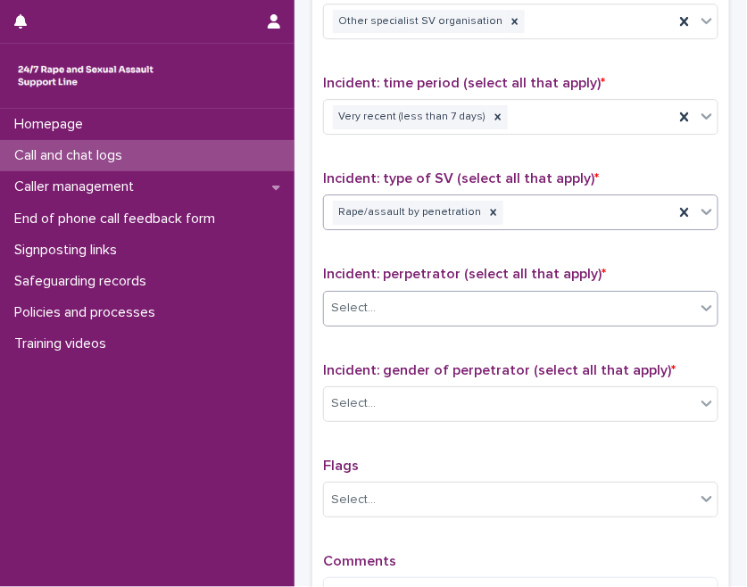
click at [416, 297] on div "Select..." at bounding box center [509, 308] width 371 height 29
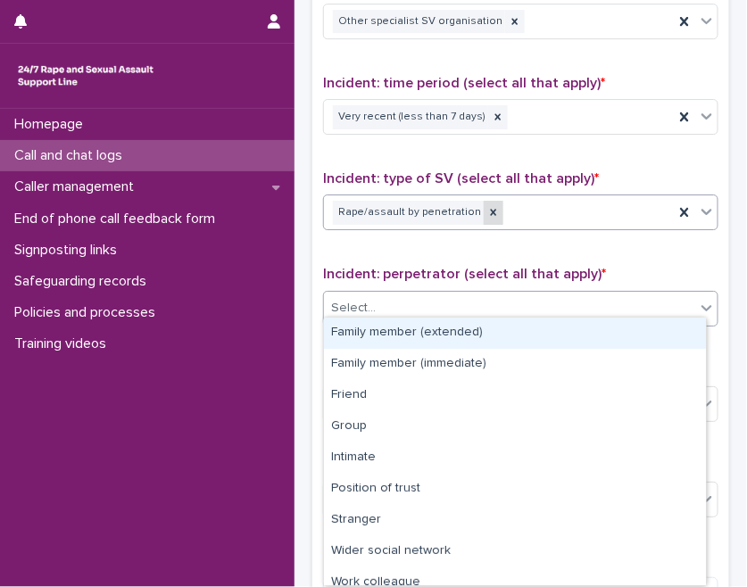
click at [487, 206] on icon at bounding box center [493, 212] width 12 height 12
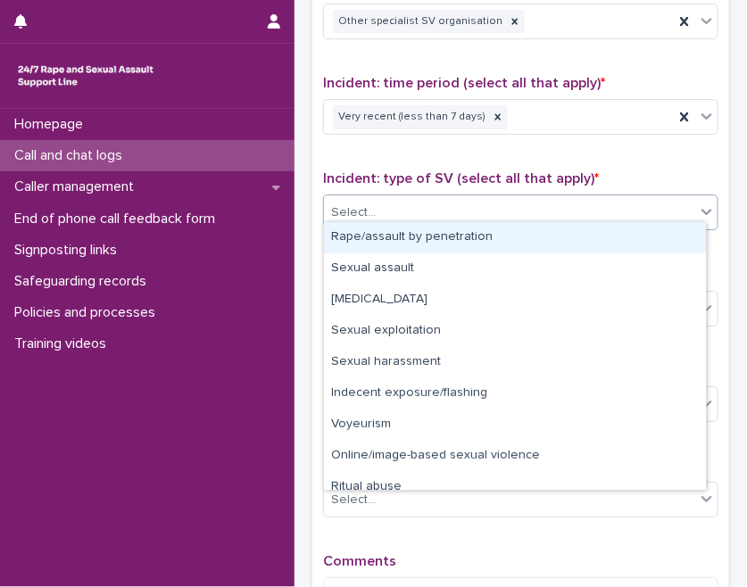
click at [481, 204] on div "Select..." at bounding box center [509, 212] width 371 height 29
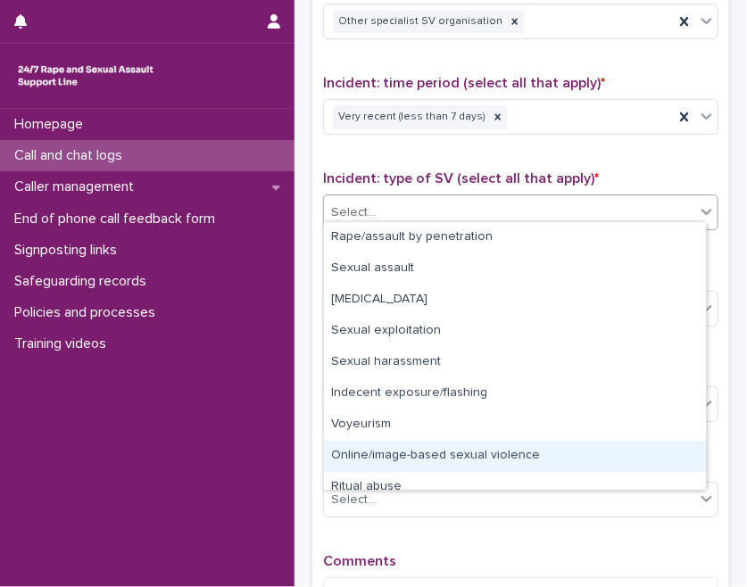
scroll to position [44, 0]
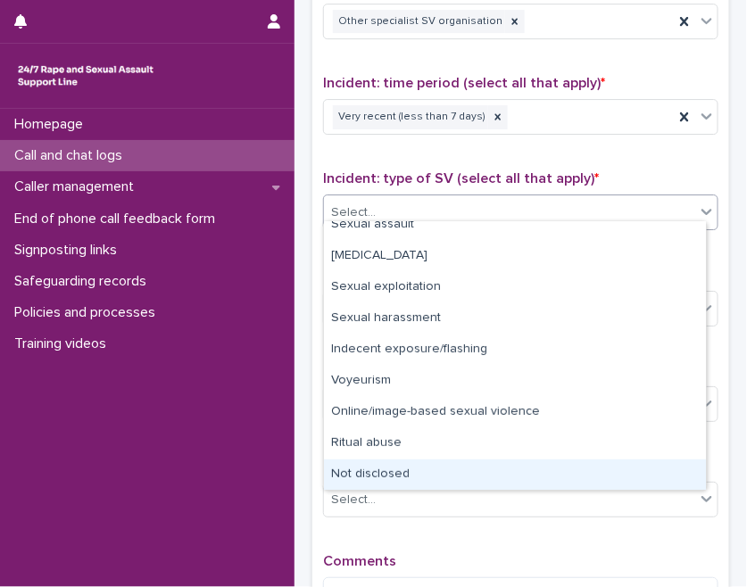
click at [359, 466] on div "Not disclosed" at bounding box center [515, 475] width 382 height 31
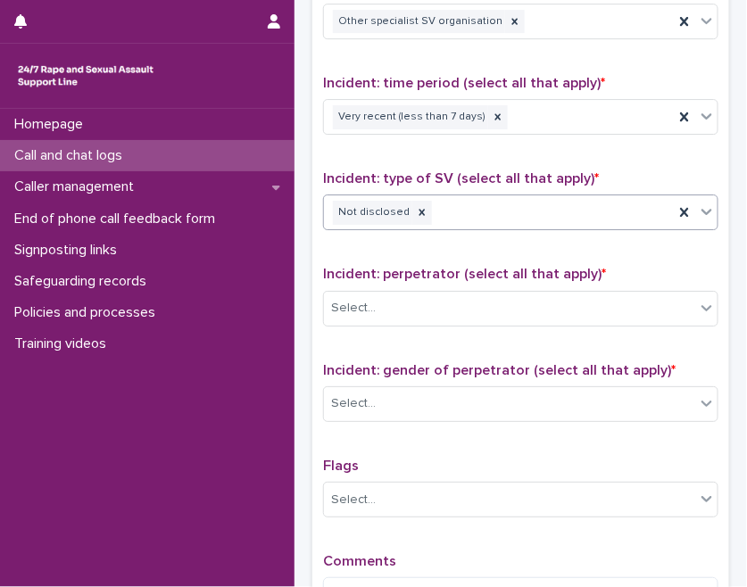
click at [405, 324] on div "Incident: perpetrator (select all that apply) * Select..." at bounding box center [520, 303] width 395 height 74
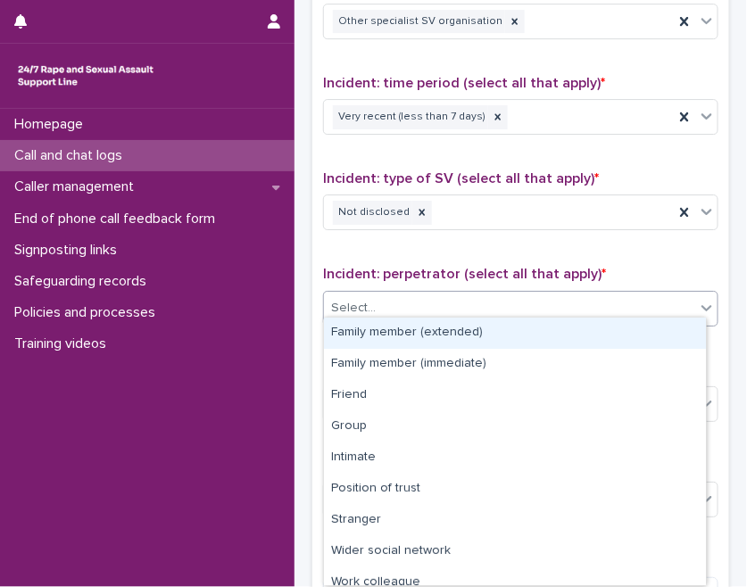
click at [409, 304] on div "Select..." at bounding box center [509, 308] width 371 height 29
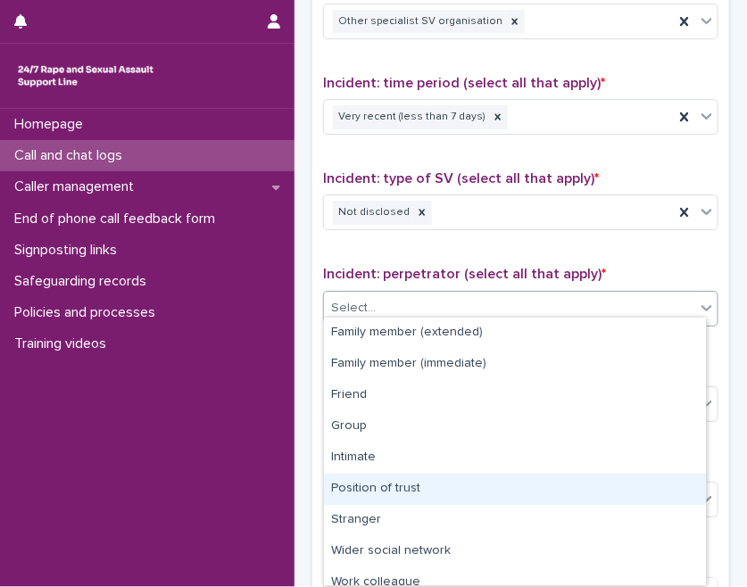
scroll to position [75, 0]
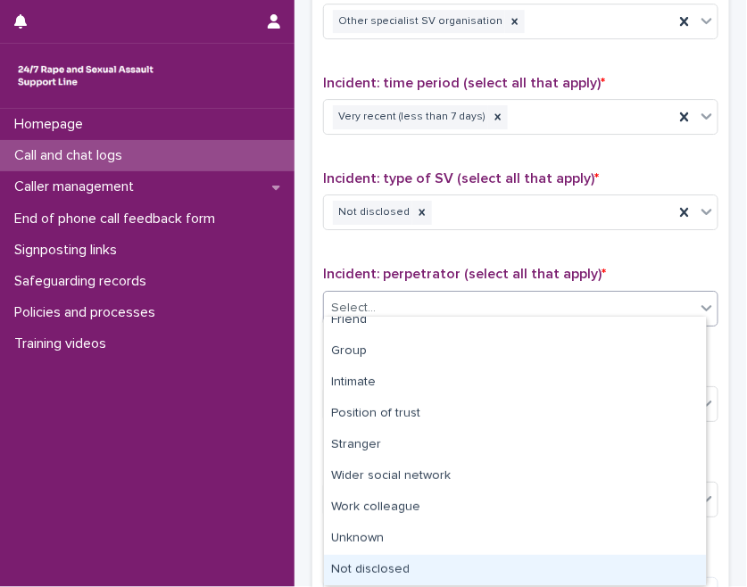
click at [386, 567] on div "Not disclosed" at bounding box center [515, 570] width 382 height 31
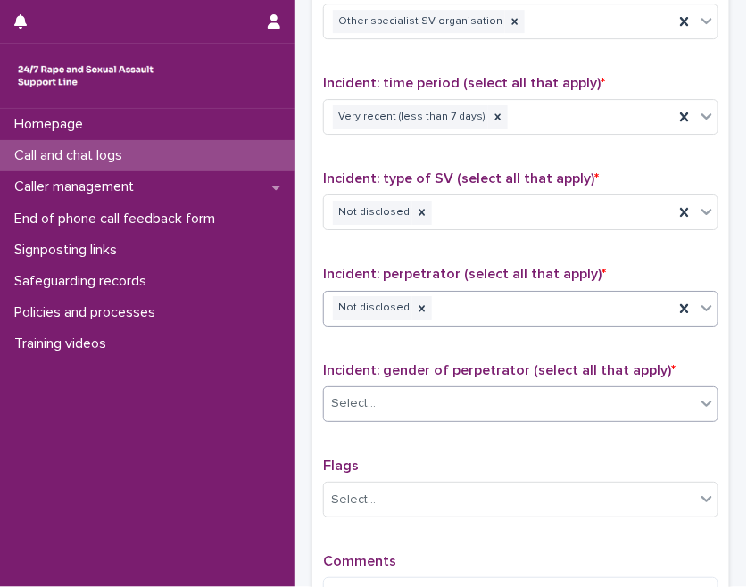
click at [410, 399] on div "Select..." at bounding box center [509, 403] width 371 height 29
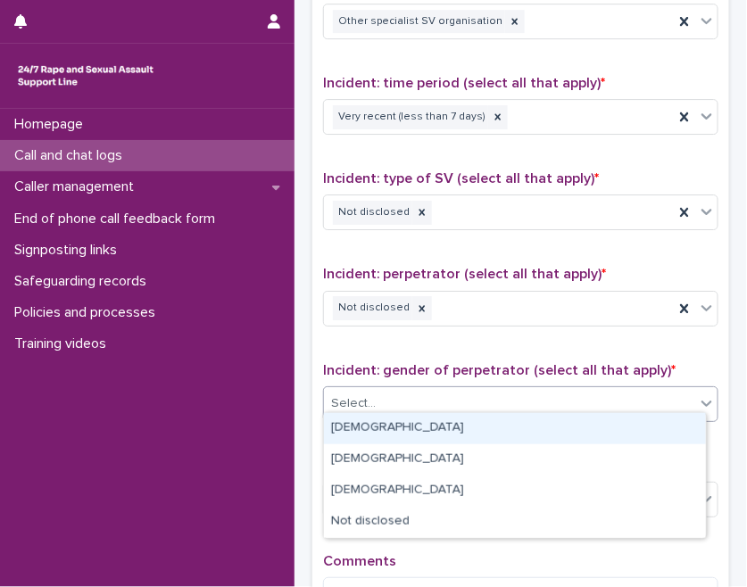
click at [396, 425] on div "[DEMOGRAPHIC_DATA]" at bounding box center [515, 428] width 382 height 31
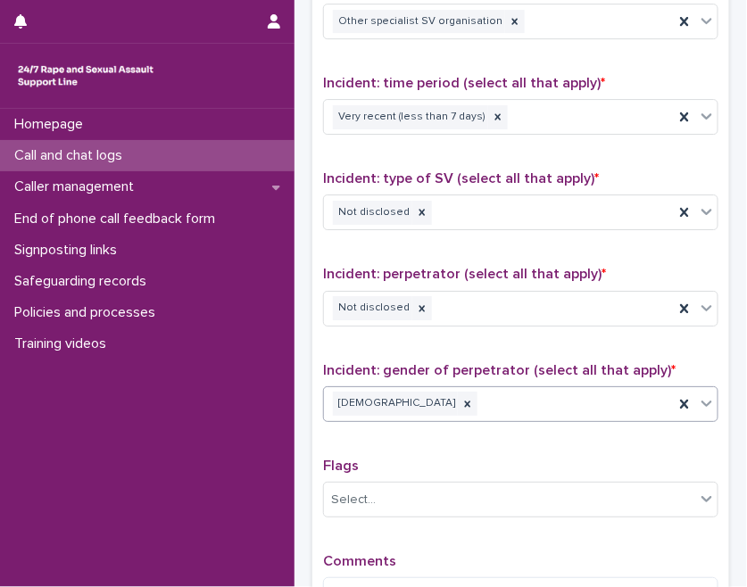
click at [425, 363] on span "Incident: gender of perpetrator (select all that apply) *" at bounding box center [499, 370] width 353 height 14
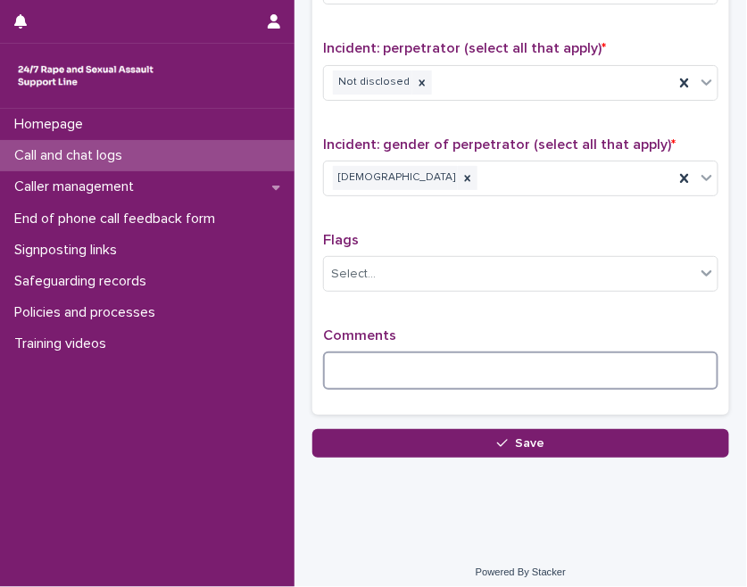
click at [411, 352] on textarea at bounding box center [520, 370] width 395 height 37
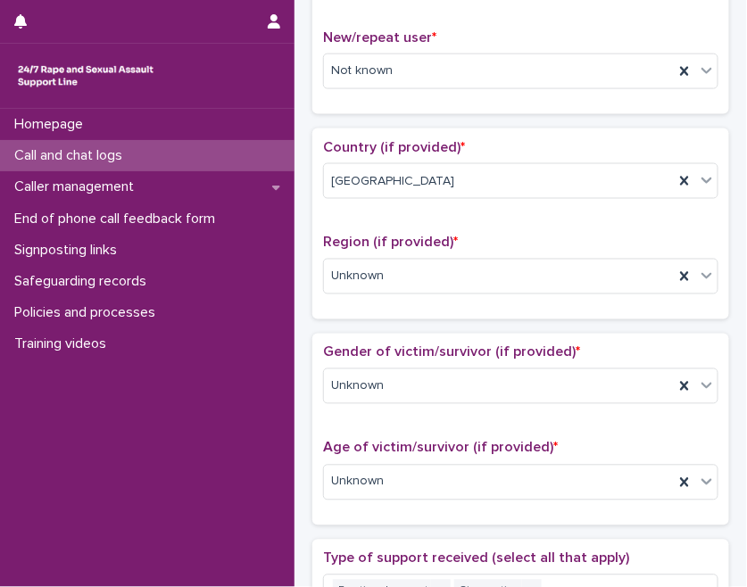
scroll to position [550, 0]
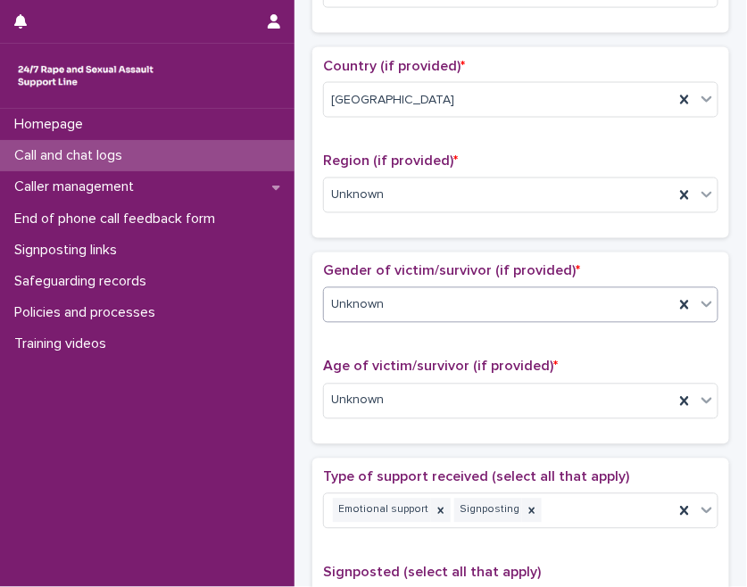
click at [412, 299] on div "Unknown" at bounding box center [499, 305] width 350 height 29
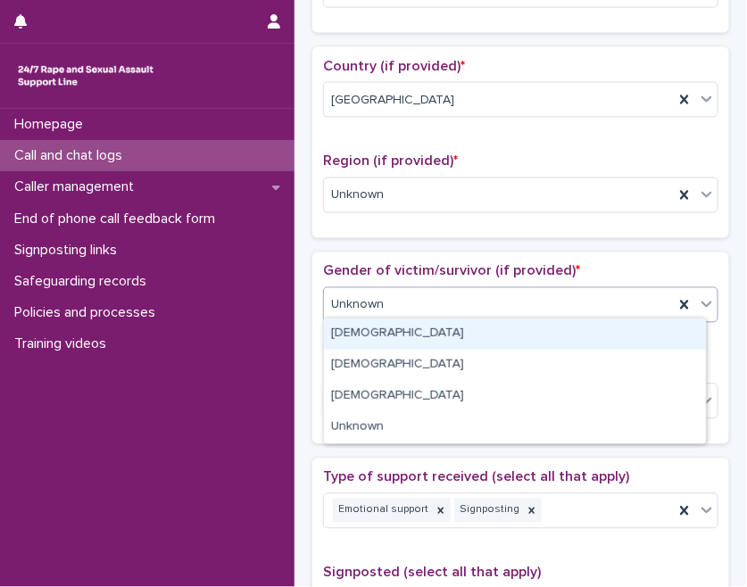
click at [414, 325] on div "[DEMOGRAPHIC_DATA]" at bounding box center [515, 334] width 382 height 31
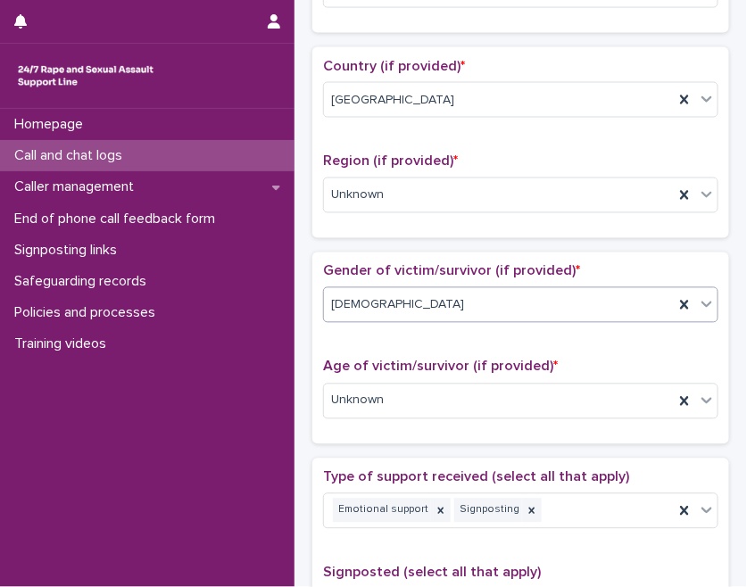
click at [447, 270] on span "Gender of victim/survivor (if provided) *" at bounding box center [451, 271] width 257 height 14
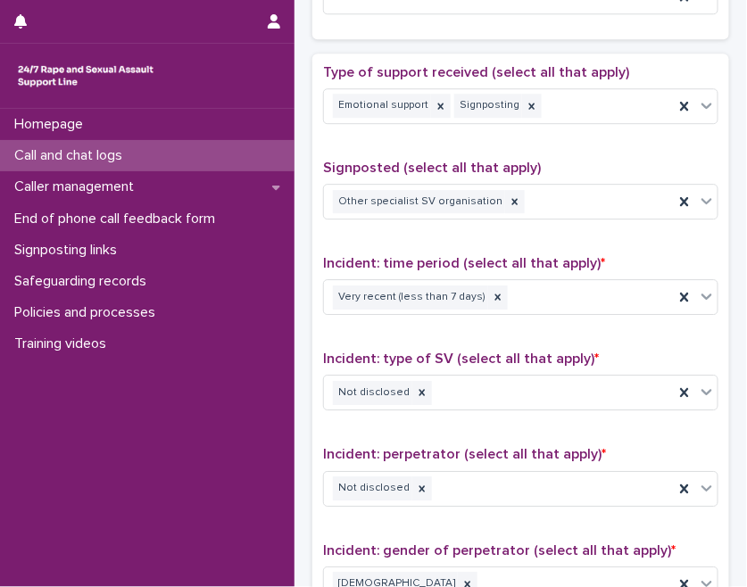
scroll to position [1361, 0]
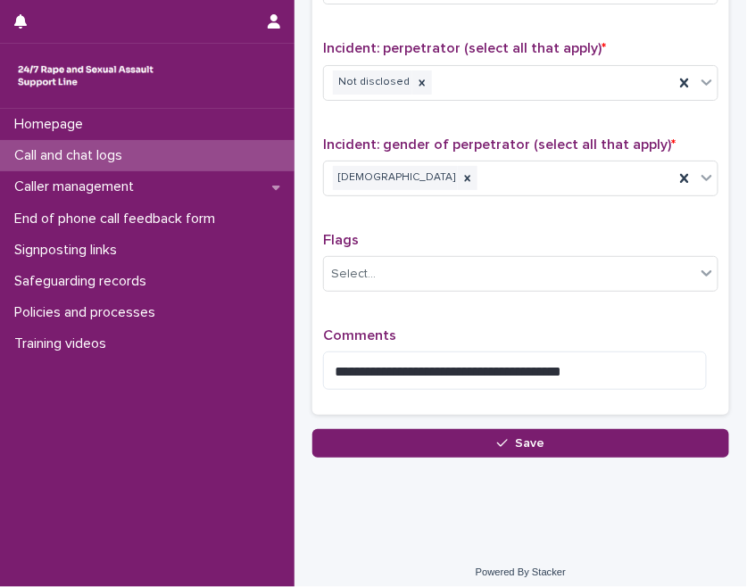
click at [629, 379] on div "**********" at bounding box center [520, 366] width 395 height 77
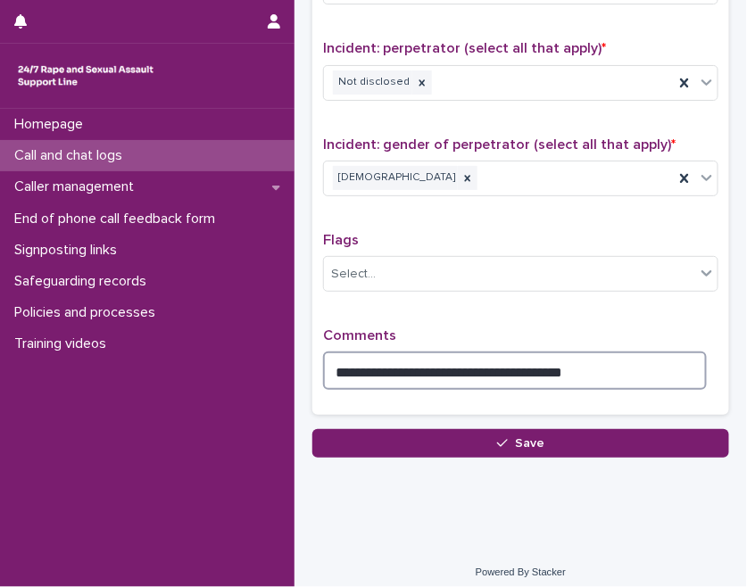
click at [627, 356] on textarea "**********" at bounding box center [515, 370] width 384 height 37
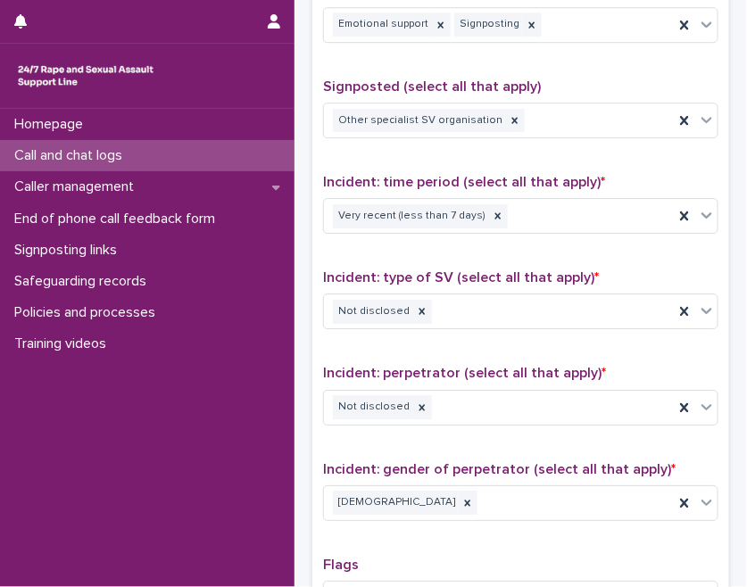
scroll to position [955, 0]
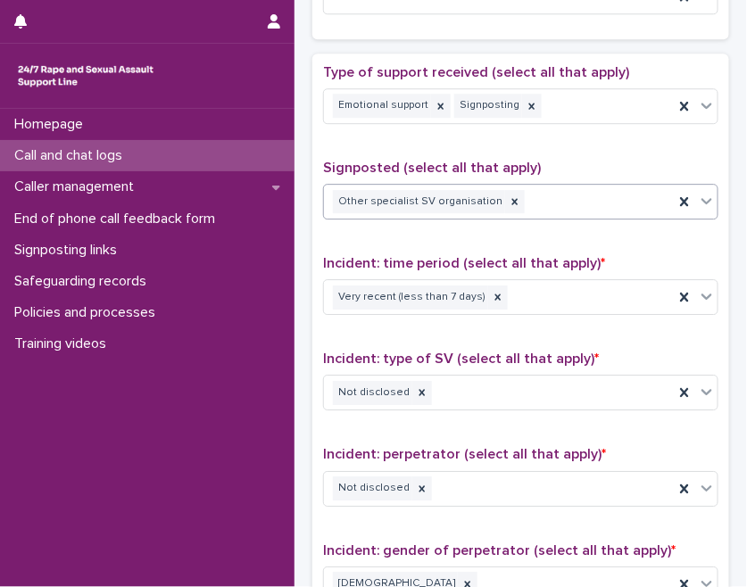
click at [597, 192] on div "Other specialist SV organisation" at bounding box center [499, 202] width 350 height 31
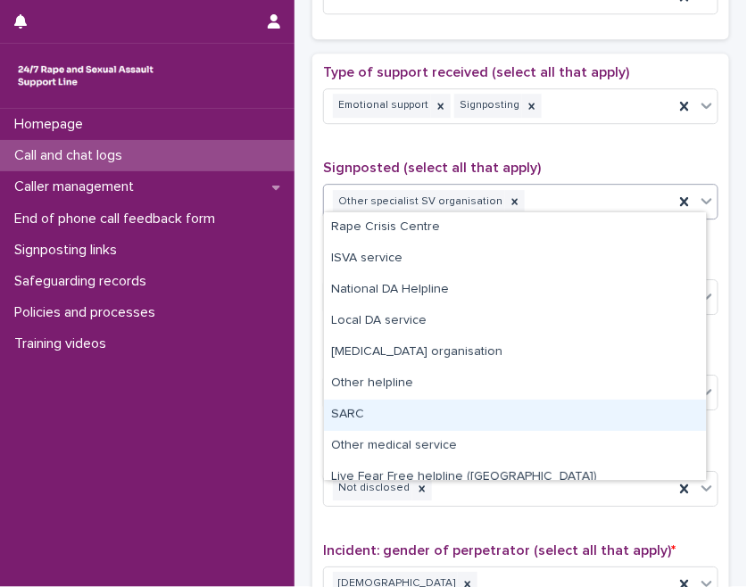
click at [381, 416] on div "SARC" at bounding box center [515, 415] width 382 height 31
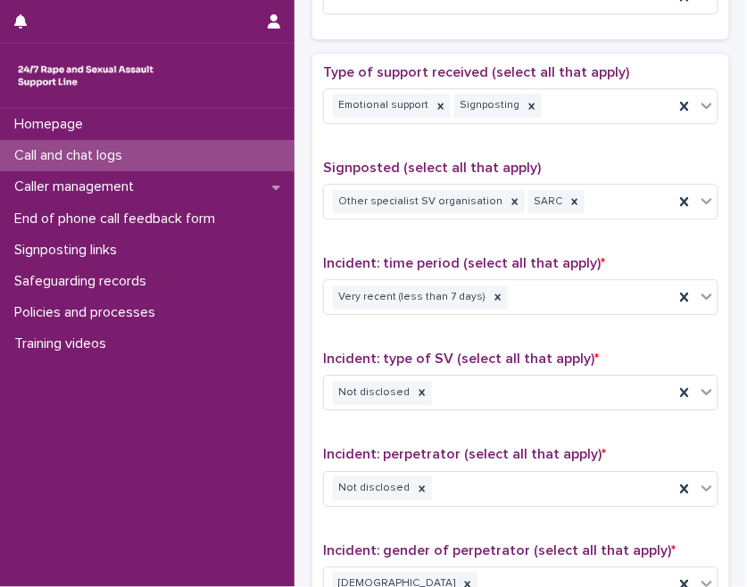
click at [672, 160] on p "Signposted (select all that apply)" at bounding box center [520, 168] width 395 height 17
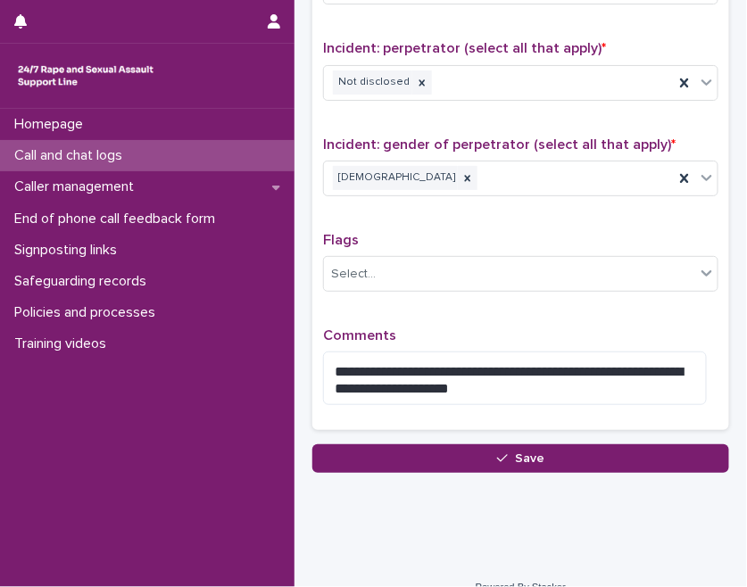
scroll to position [1376, 0]
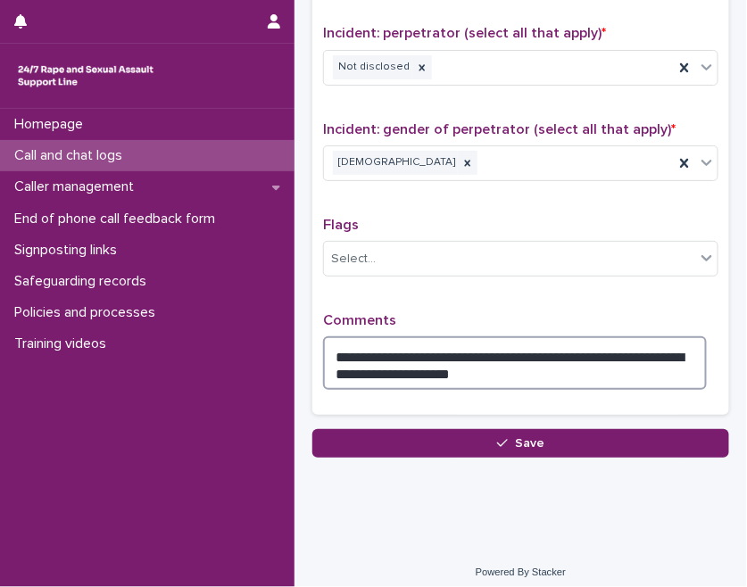
click at [627, 371] on textarea "**********" at bounding box center [515, 362] width 384 height 53
click at [551, 360] on textarea "**********" at bounding box center [515, 362] width 384 height 53
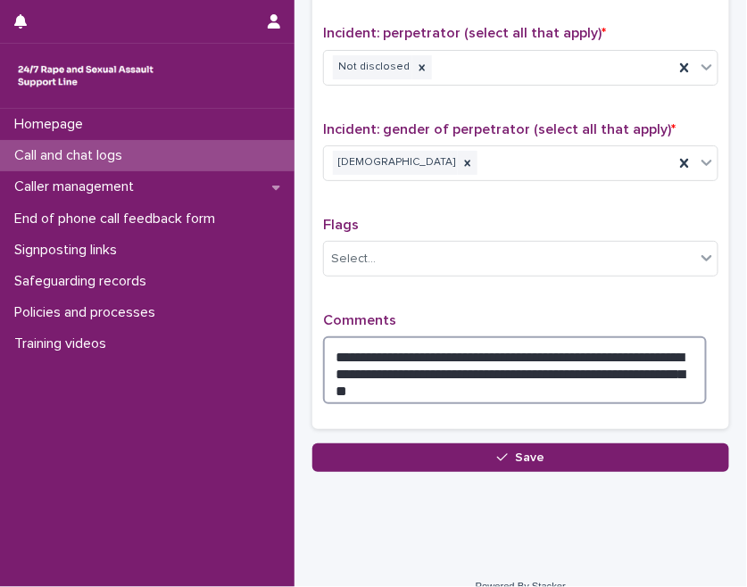
type textarea "**********"
click at [446, 385] on textarea "**********" at bounding box center [515, 369] width 384 height 67
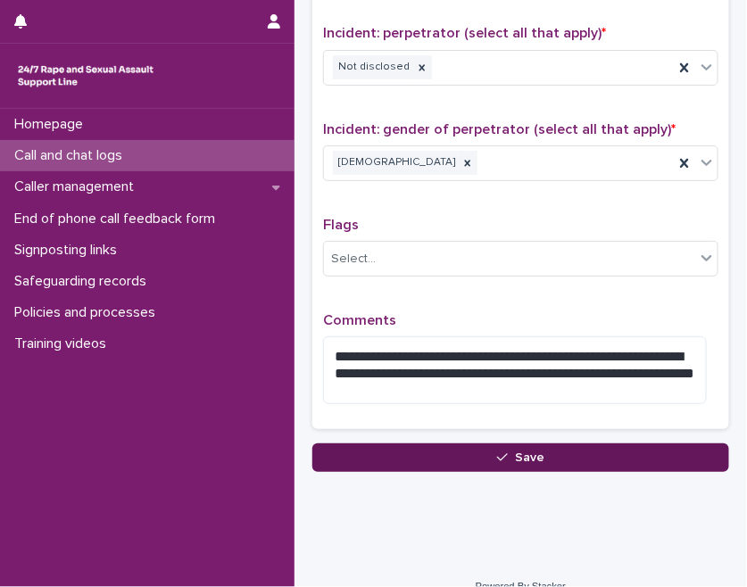
click at [483, 444] on button "Save" at bounding box center [520, 458] width 417 height 29
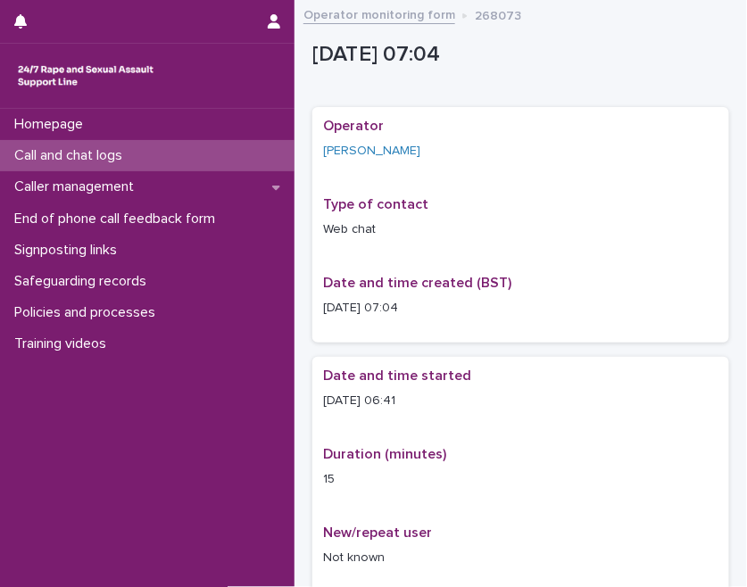
click at [105, 154] on p "Call and chat logs" at bounding box center [71, 155] width 129 height 17
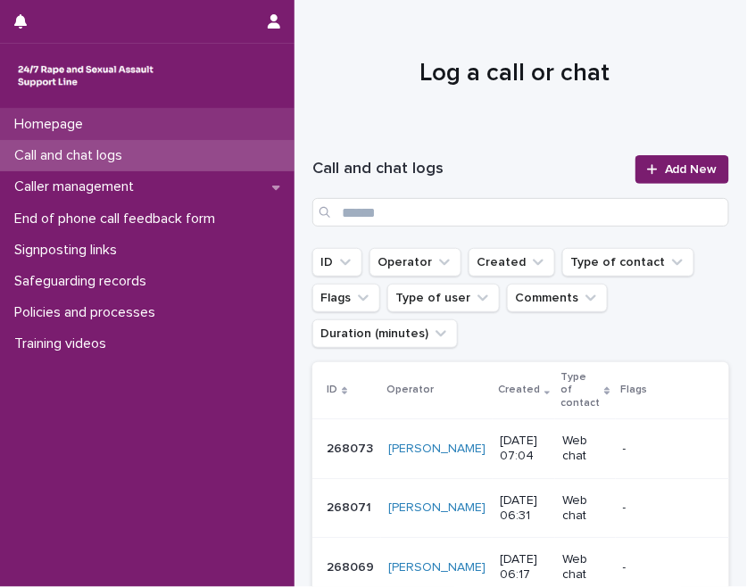
click at [71, 126] on p "Homepage" at bounding box center [52, 124] width 90 height 17
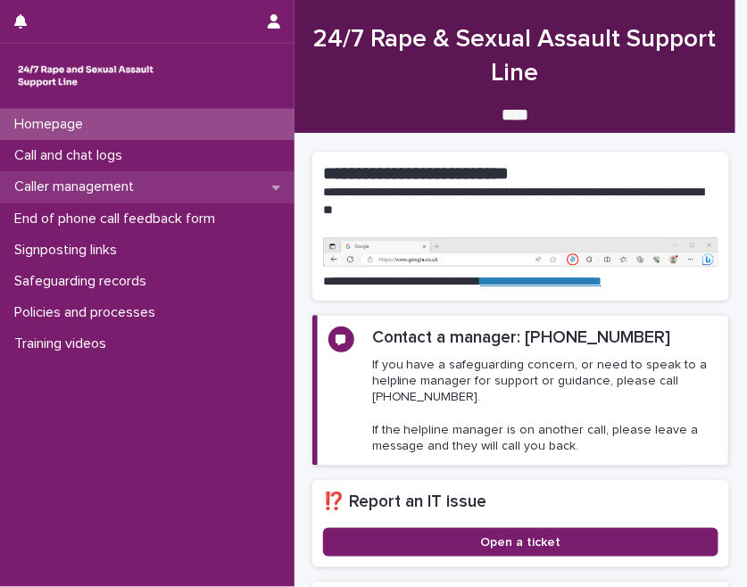
click at [152, 187] on div "Caller management" at bounding box center [147, 186] width 295 height 31
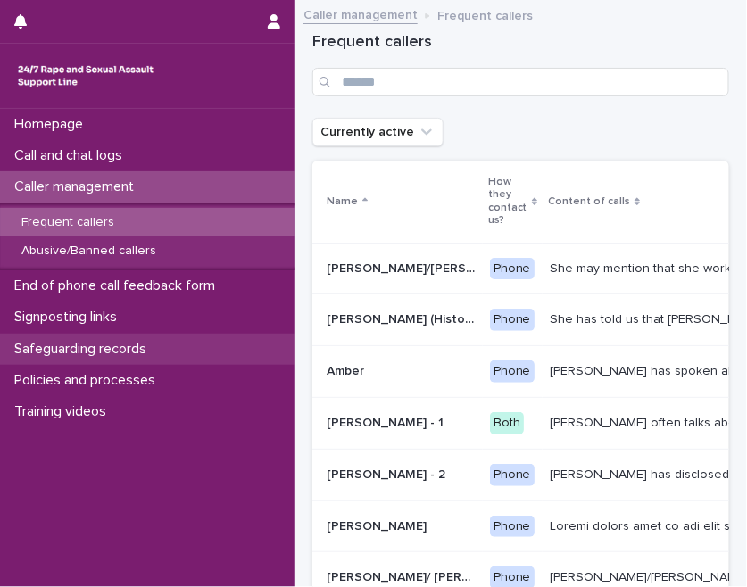
click at [125, 346] on p "Safeguarding records" at bounding box center [84, 349] width 154 height 17
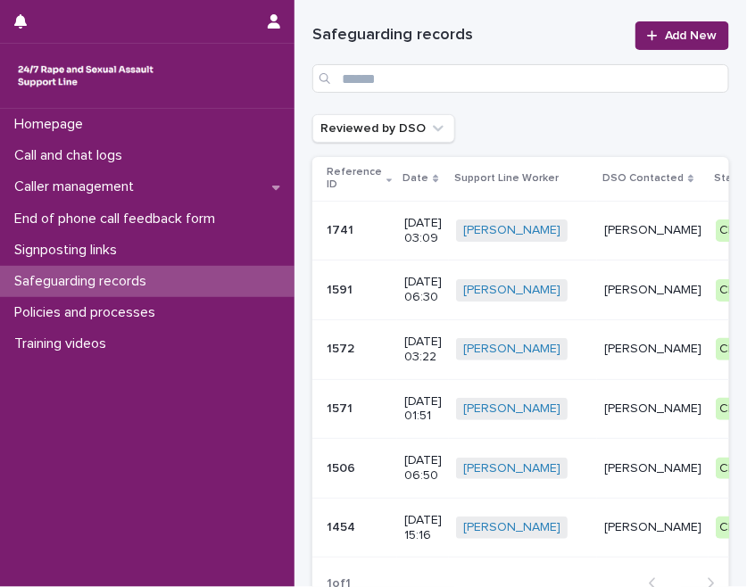
scroll to position [0, 26]
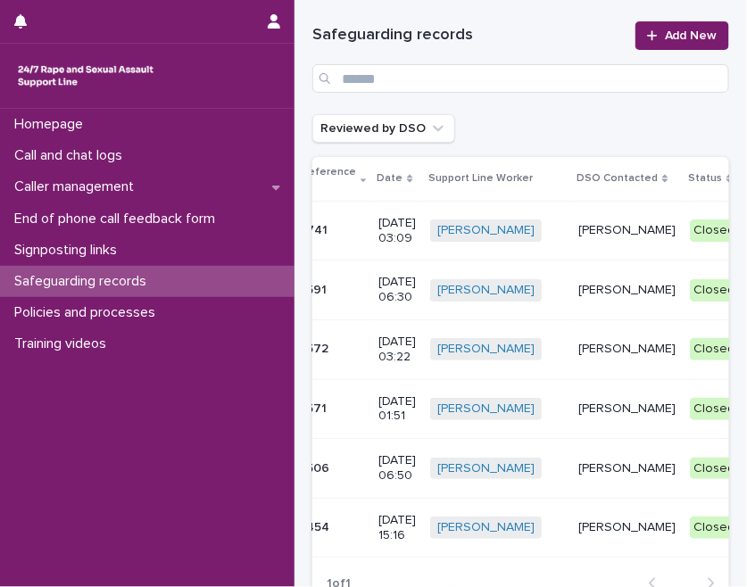
click at [690, 242] on div "Closed" at bounding box center [714, 230] width 48 height 37
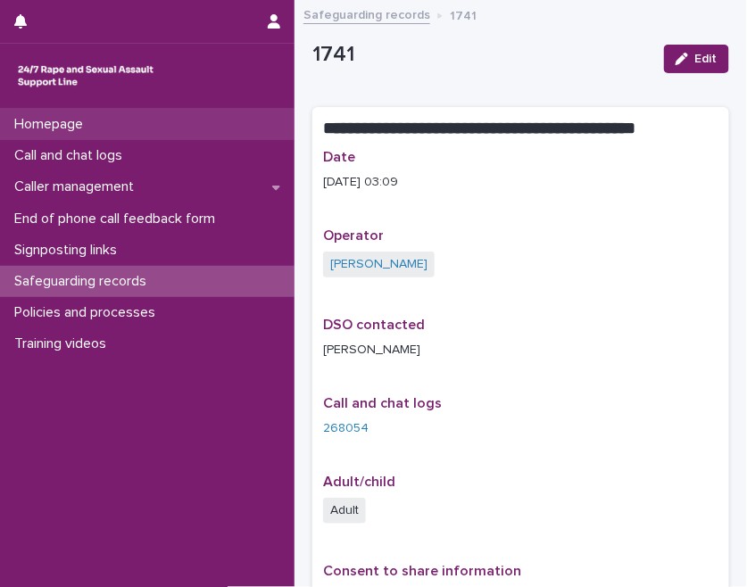
click at [89, 122] on p "Homepage" at bounding box center [52, 124] width 90 height 17
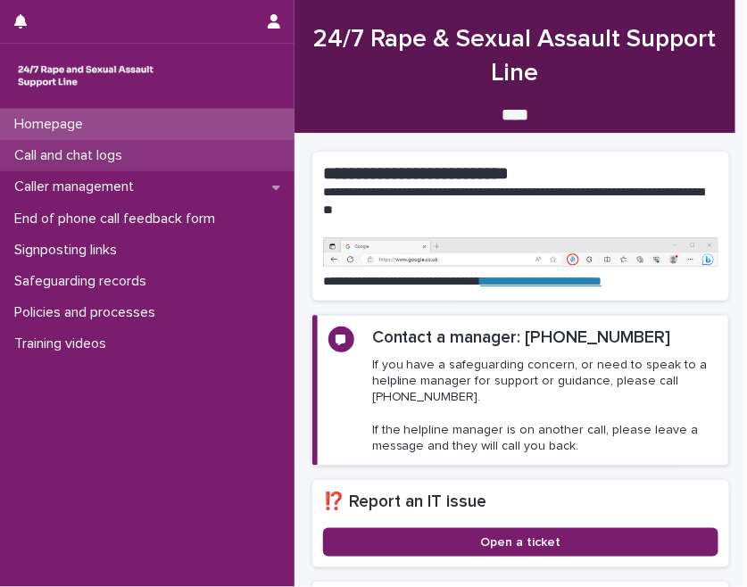
click at [113, 155] on p "Call and chat logs" at bounding box center [71, 155] width 129 height 17
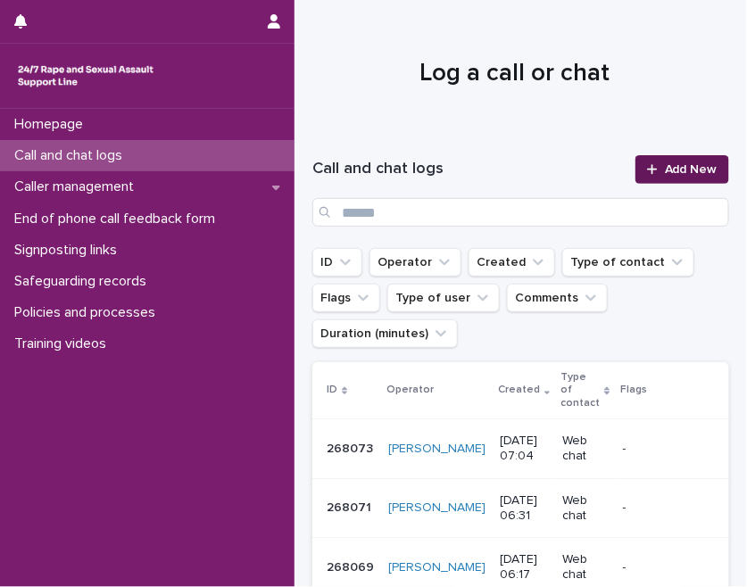
click at [676, 160] on link "Add New" at bounding box center [682, 169] width 94 height 29
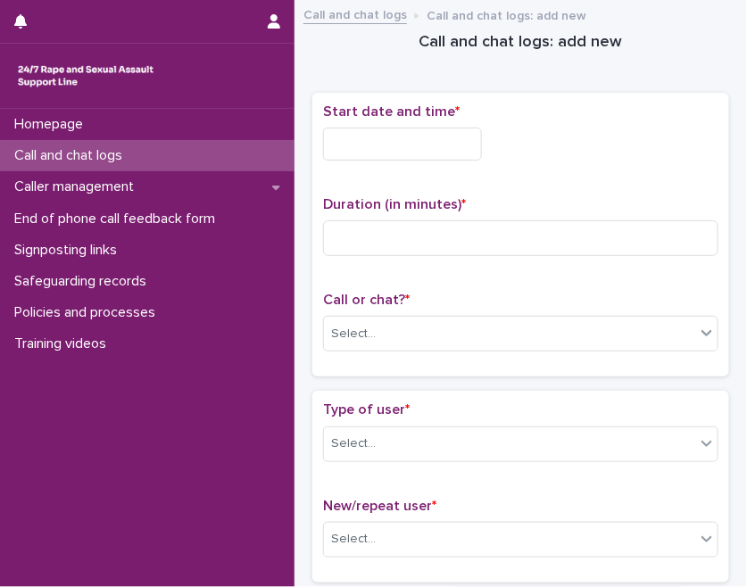
click at [393, 141] on input "text" at bounding box center [402, 144] width 159 height 33
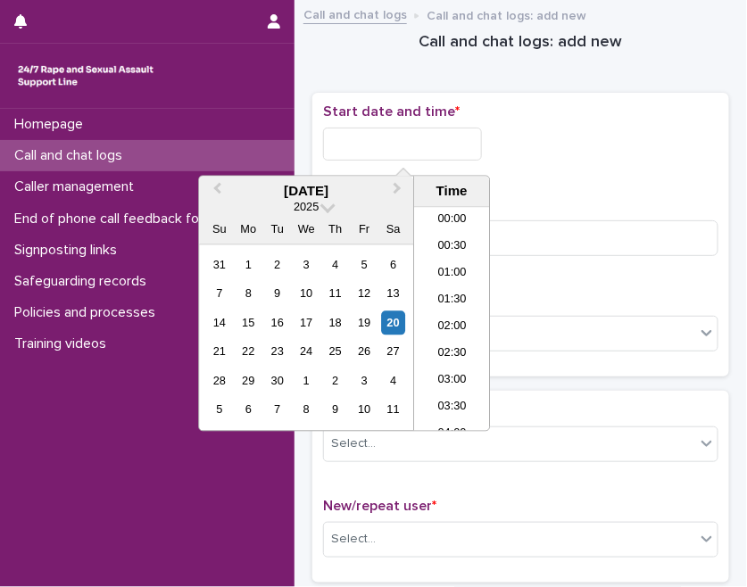
scroll to position [276, 0]
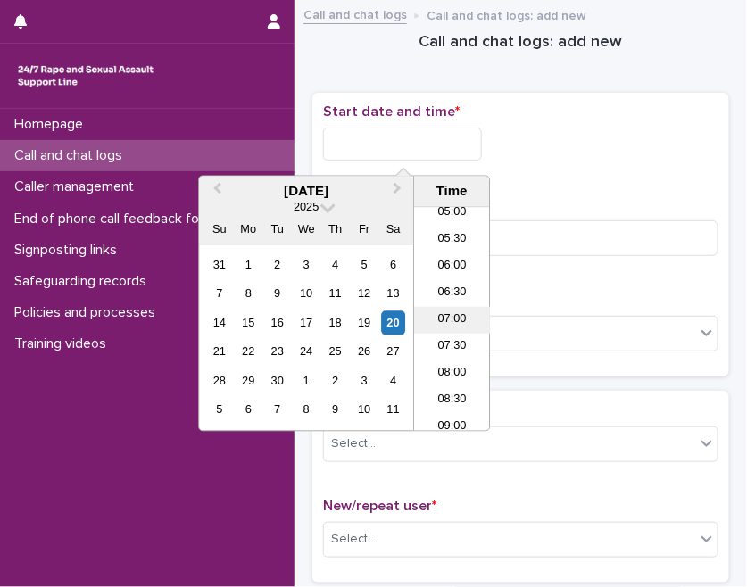
click at [449, 311] on li "07:00" at bounding box center [452, 320] width 76 height 27
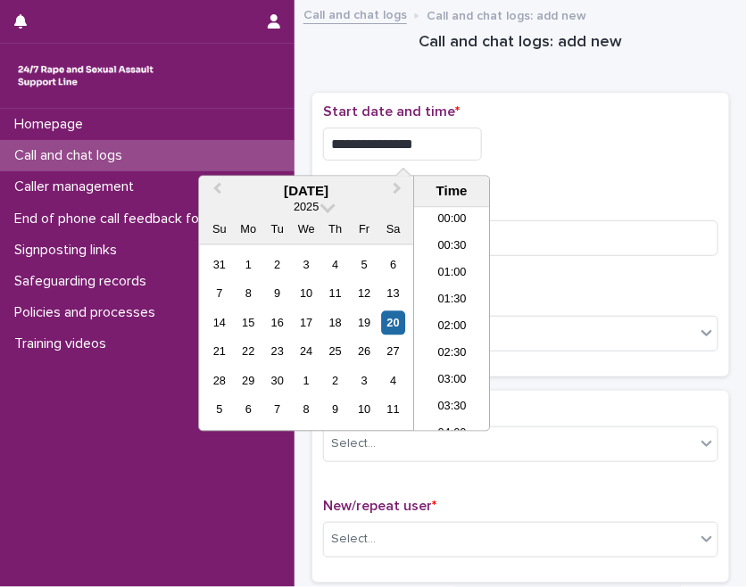
drag, startPoint x: 412, startPoint y: 145, endPoint x: 433, endPoint y: 148, distance: 20.7
click at [433, 148] on input "**********" at bounding box center [402, 144] width 159 height 33
type input "**********"
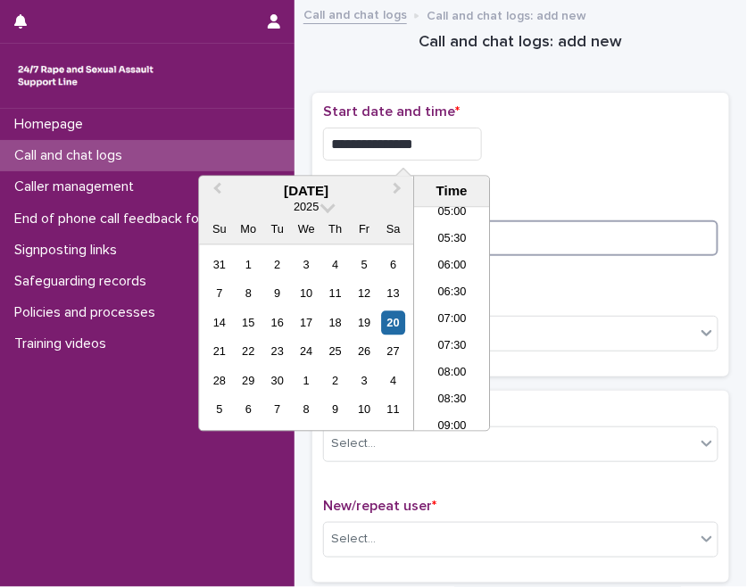
click at [544, 240] on input at bounding box center [520, 238] width 395 height 36
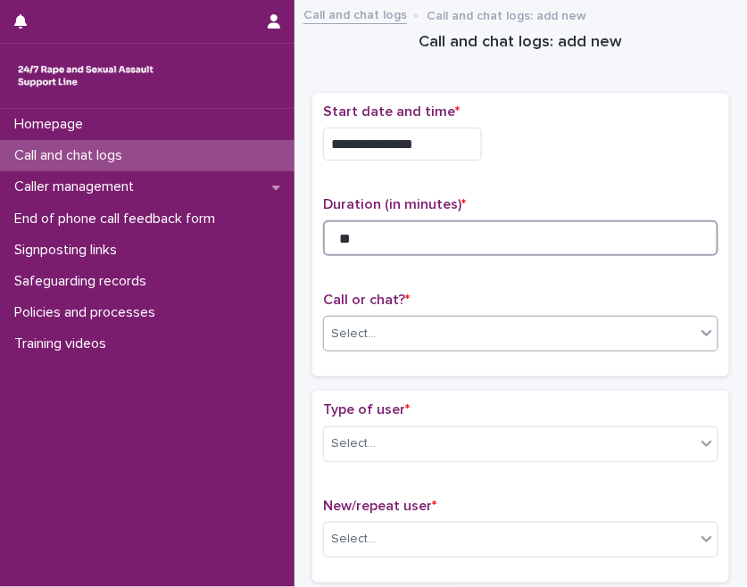
type input "**"
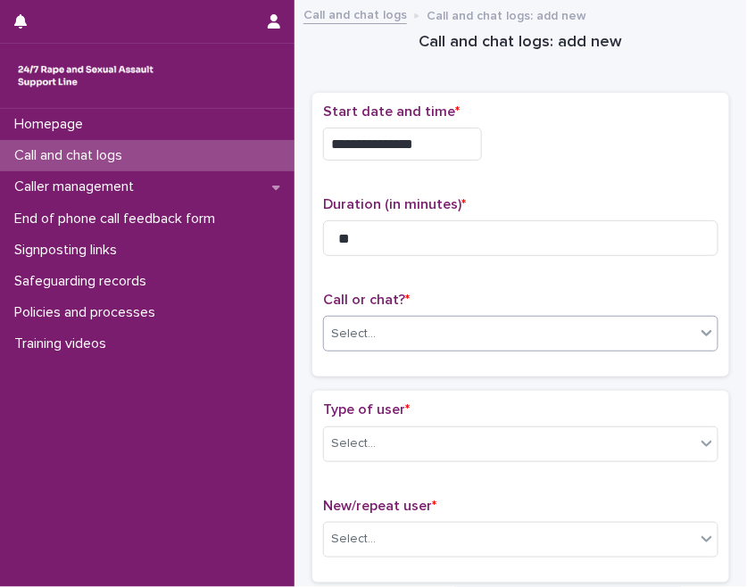
click at [574, 327] on div "Select..." at bounding box center [509, 334] width 371 height 29
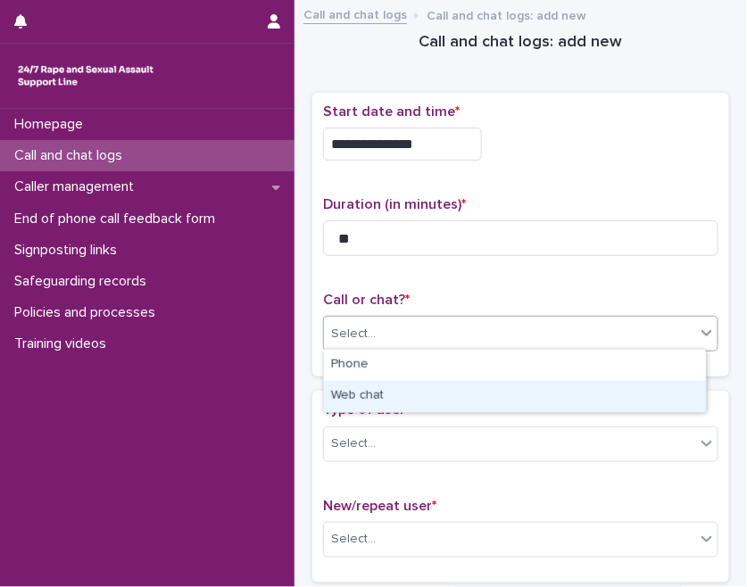
click at [378, 396] on div "Web chat" at bounding box center [515, 396] width 382 height 31
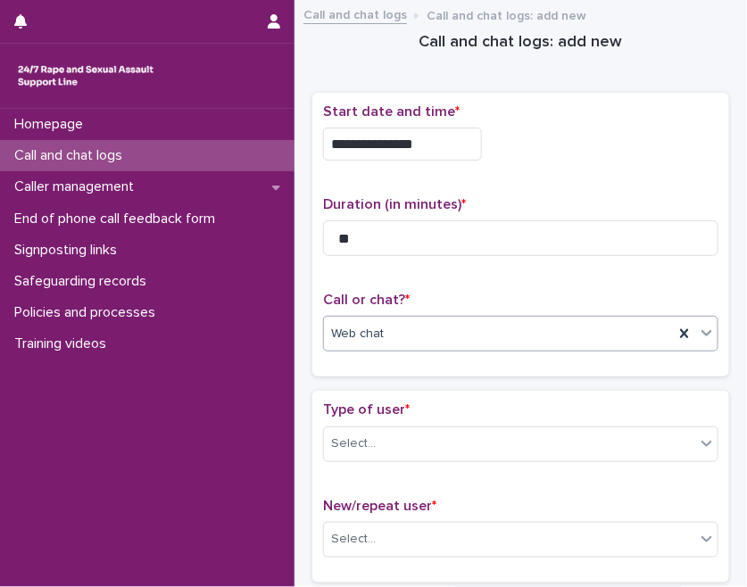
click at [407, 391] on div "Type of user * Select... New/repeat user * Select..." at bounding box center [520, 486] width 417 height 191
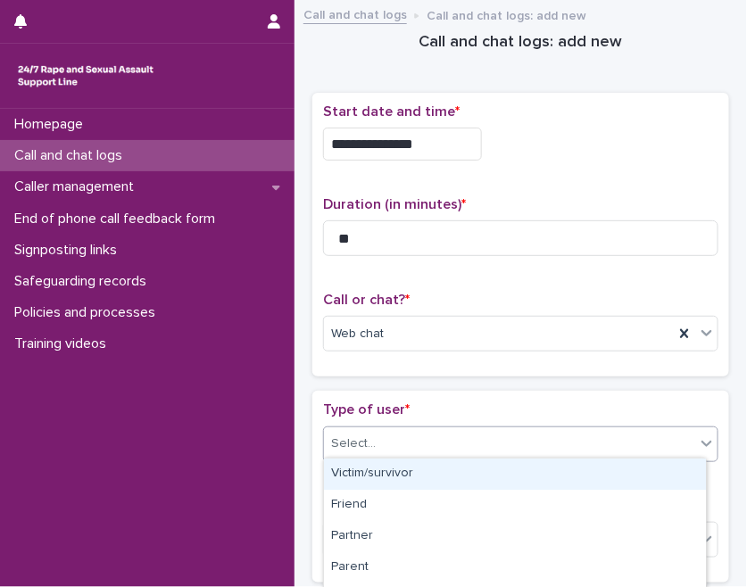
click at [413, 431] on div "Select..." at bounding box center [509, 443] width 371 height 29
click at [366, 472] on div "Victim/survivor" at bounding box center [515, 474] width 382 height 31
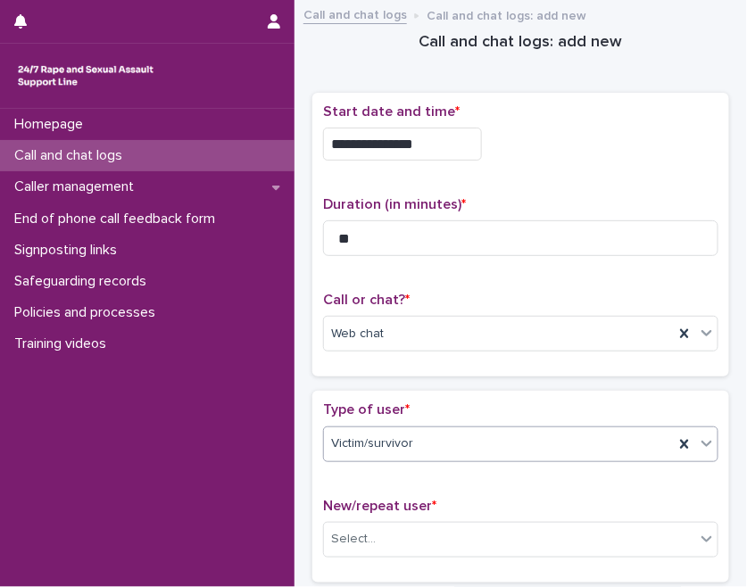
click at [416, 373] on div "**********" at bounding box center [520, 235] width 417 height 285
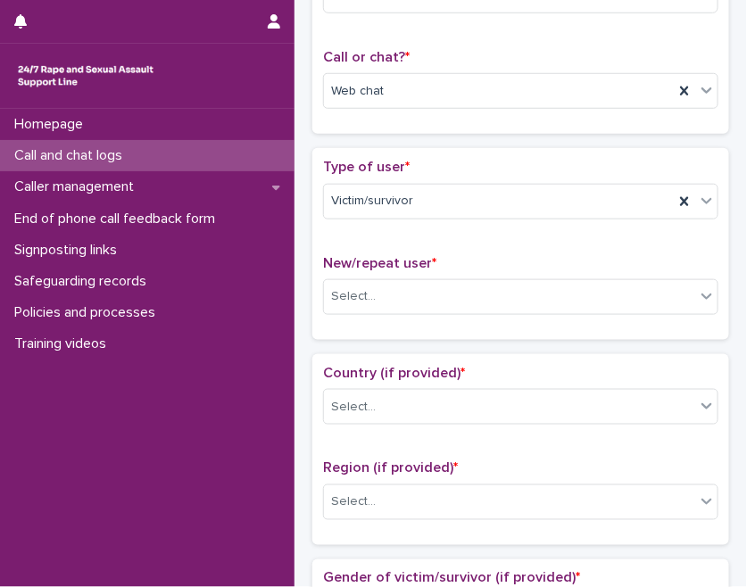
scroll to position [324, 0]
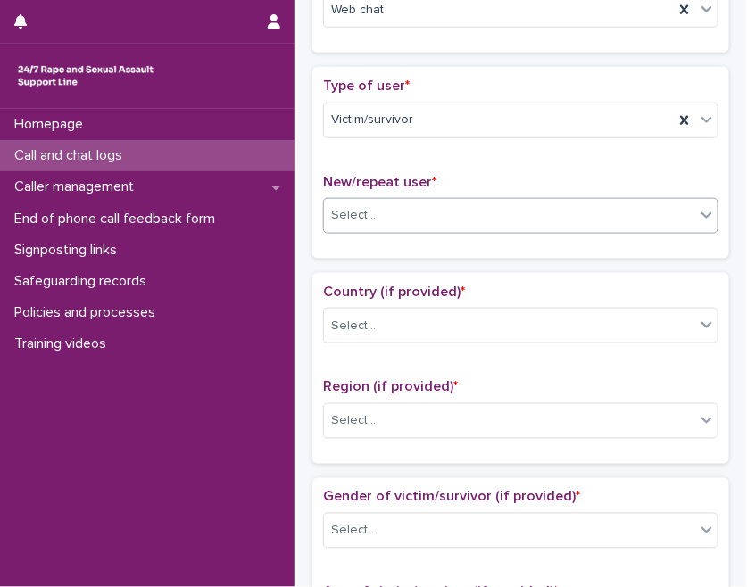
click at [417, 201] on div "Select..." at bounding box center [509, 215] width 371 height 29
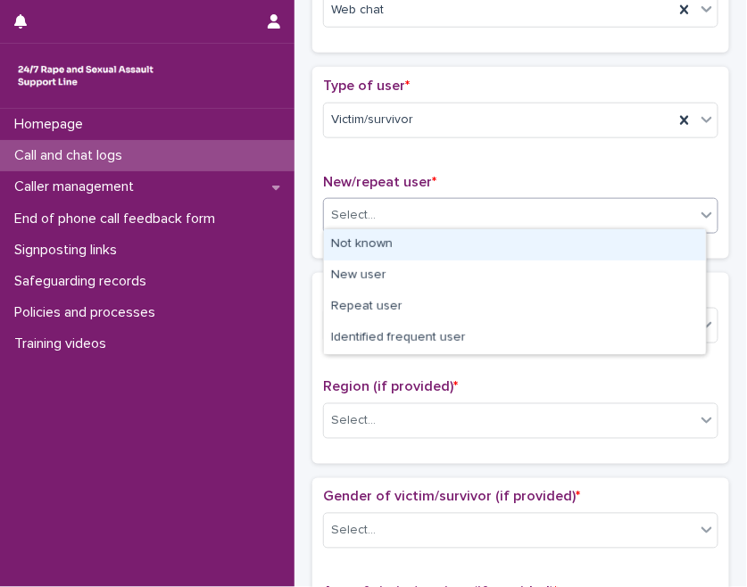
click at [388, 241] on div "Not known" at bounding box center [515, 244] width 382 height 31
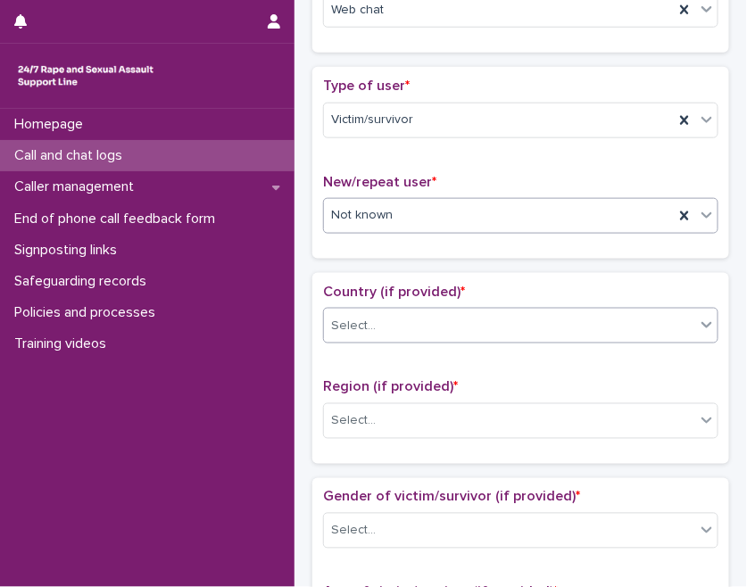
click at [430, 325] on div "Select..." at bounding box center [509, 325] width 371 height 29
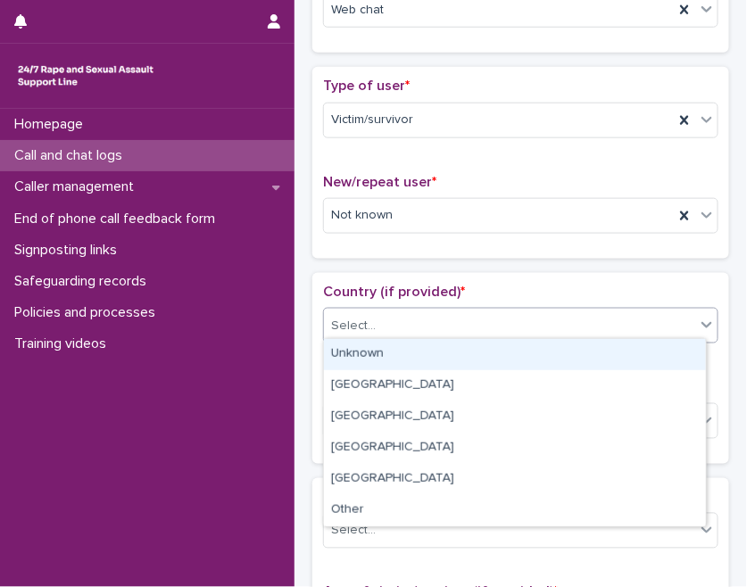
click at [403, 352] on div "Unknown" at bounding box center [515, 354] width 382 height 31
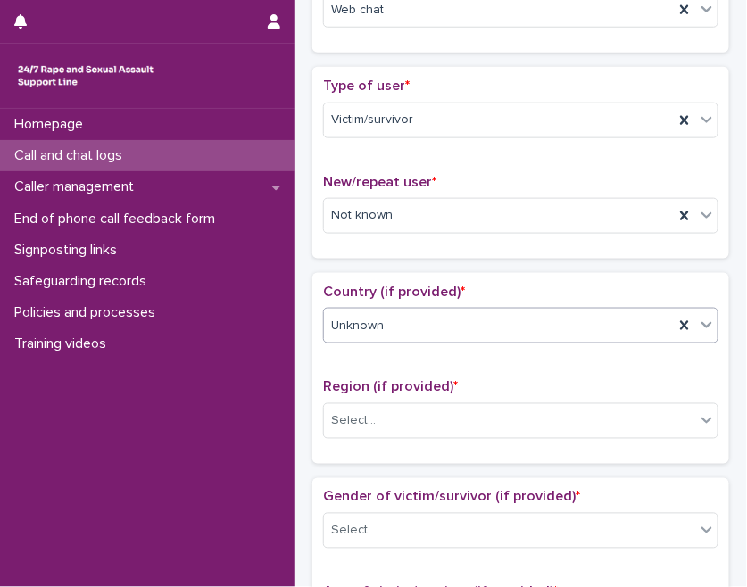
click at [427, 257] on div "Loading... Saving… Type of user * Victim/survivor New/repeat user * Not known" at bounding box center [520, 169] width 417 height 205
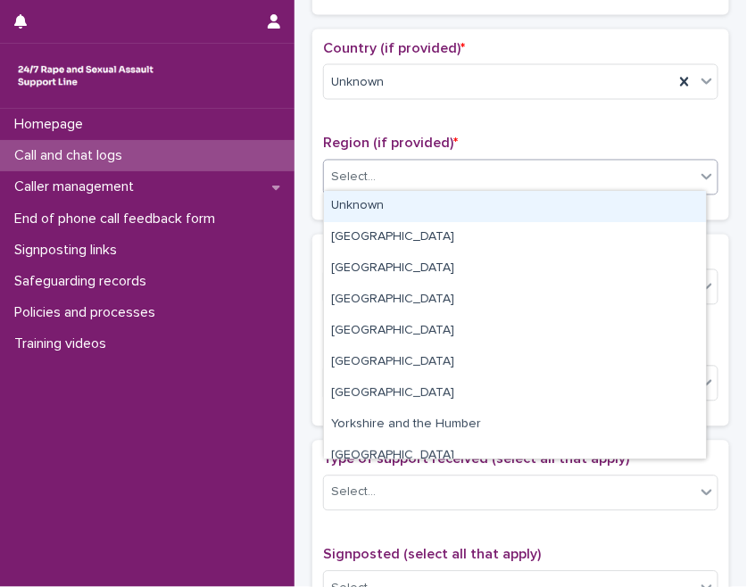
click at [425, 176] on div "Select..." at bounding box center [509, 177] width 371 height 29
click at [394, 208] on div "Unknown" at bounding box center [515, 206] width 382 height 31
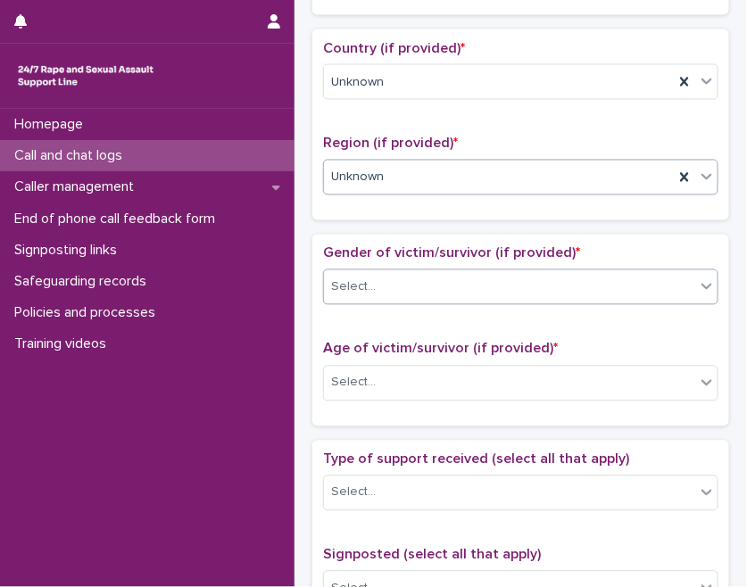
click at [402, 278] on div "Select..." at bounding box center [509, 287] width 371 height 29
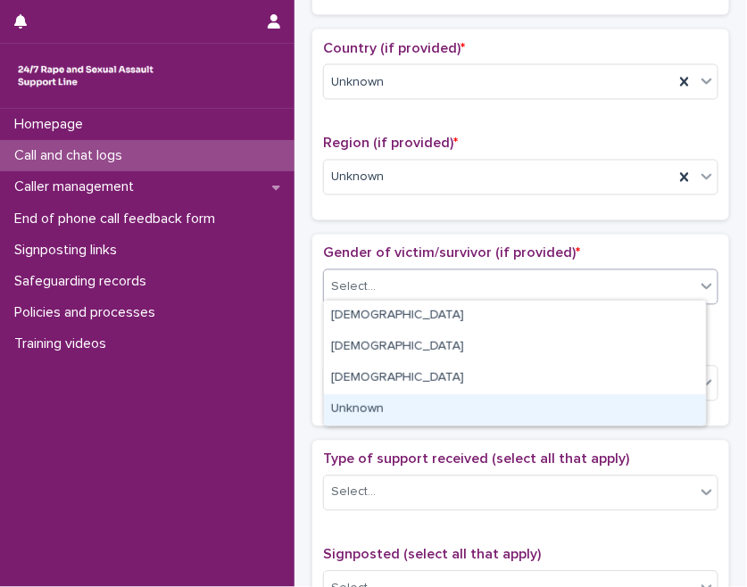
drag, startPoint x: 368, startPoint y: 392, endPoint x: 369, endPoint y: 410, distance: 17.9
click at [369, 410] on div "Unknown" at bounding box center [515, 409] width 382 height 31
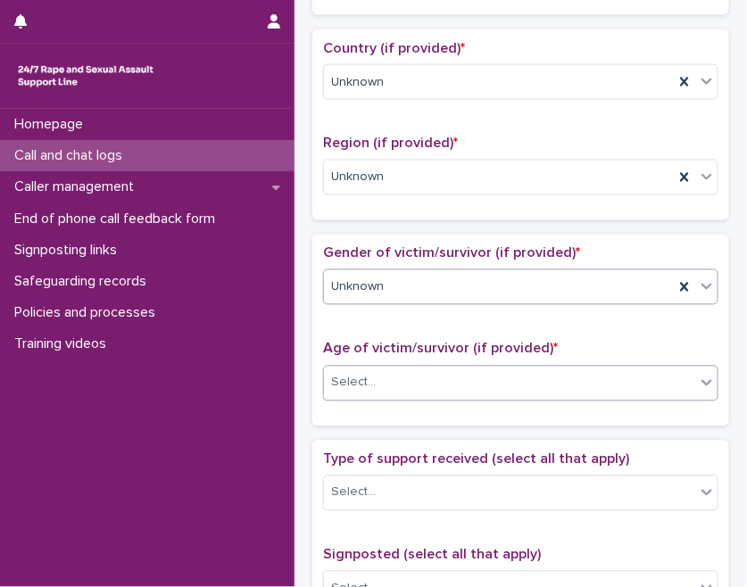
click at [364, 374] on div "Select..." at bounding box center [353, 383] width 45 height 19
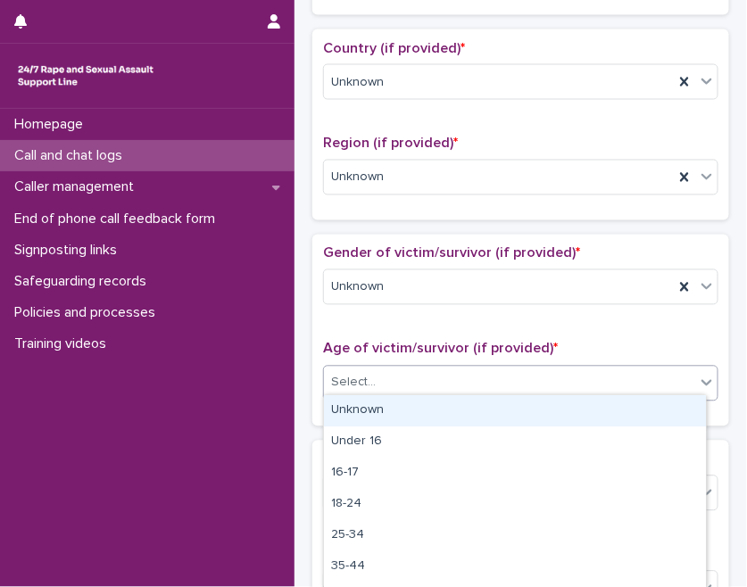
click at [364, 401] on div "Unknown" at bounding box center [515, 410] width 382 height 31
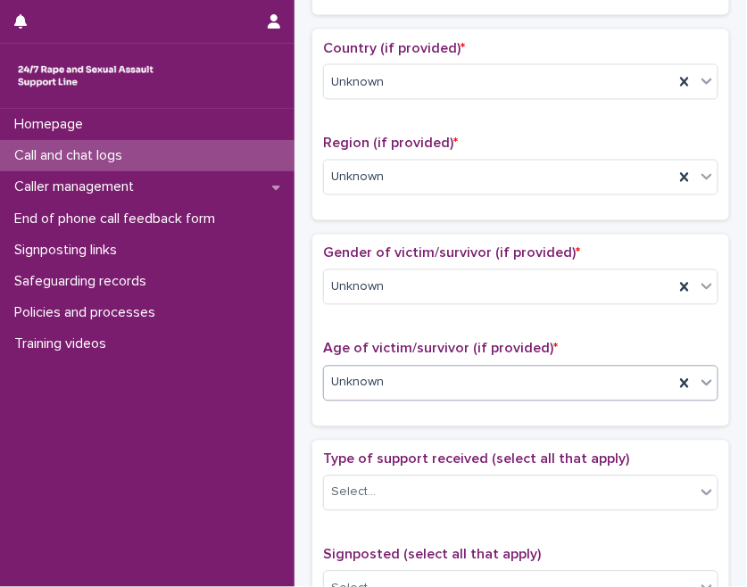
click at [415, 344] on span "Age of victim/survivor (if provided) *" at bounding box center [440, 349] width 235 height 14
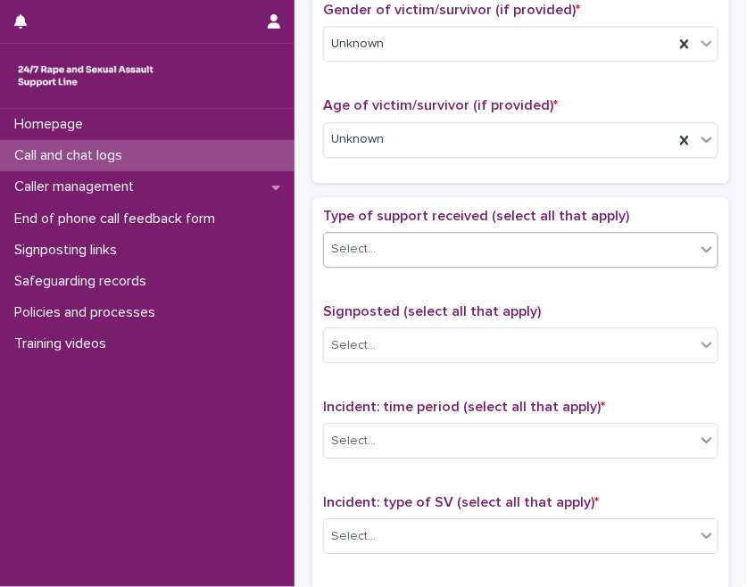
click at [421, 247] on div "Select..." at bounding box center [509, 249] width 371 height 29
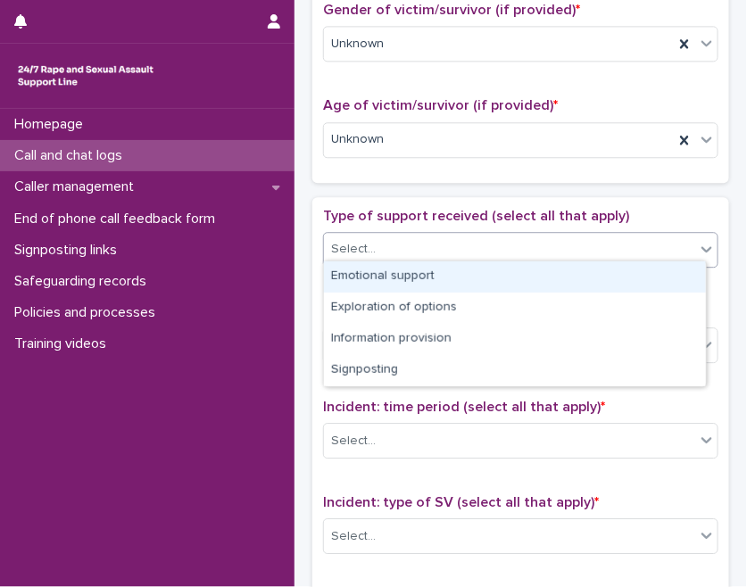
click at [404, 277] on div "Emotional support" at bounding box center [515, 276] width 382 height 31
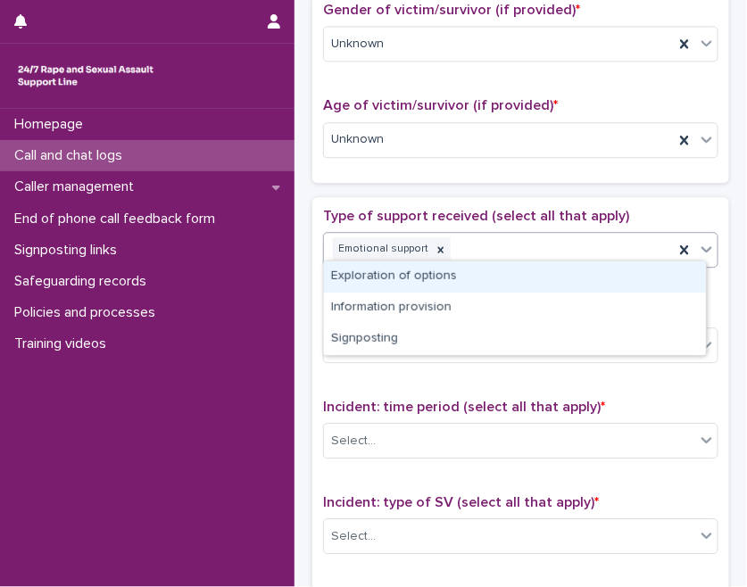
click at [540, 246] on div "Emotional support" at bounding box center [499, 249] width 350 height 31
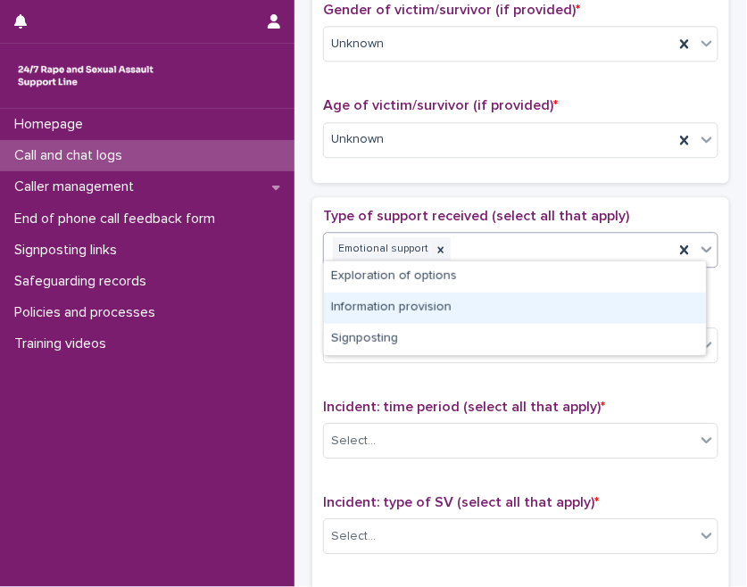
drag, startPoint x: 448, startPoint y: 291, endPoint x: 404, endPoint y: 308, distance: 46.9
click at [404, 308] on div "Information provision" at bounding box center [515, 308] width 382 height 31
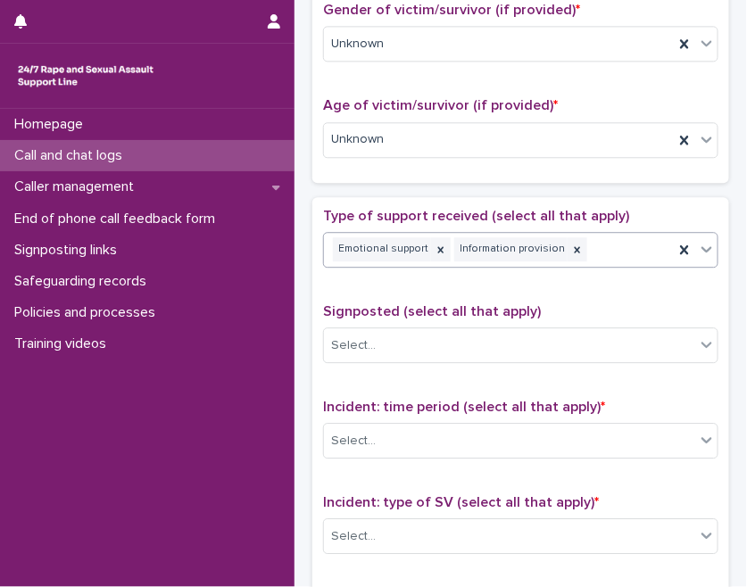
click at [575, 246] on icon at bounding box center [578, 249] width 6 height 6
click at [588, 239] on div "Emotional support" at bounding box center [499, 249] width 350 height 31
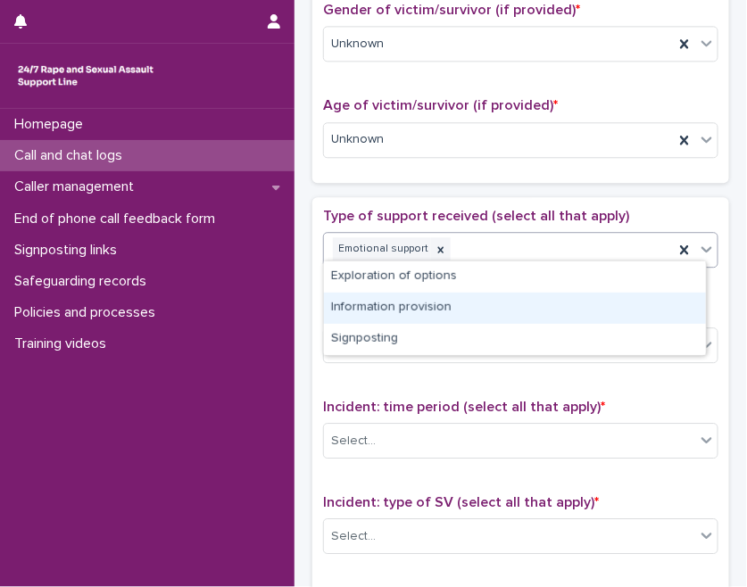
click at [415, 304] on div "Information provision" at bounding box center [515, 308] width 382 height 31
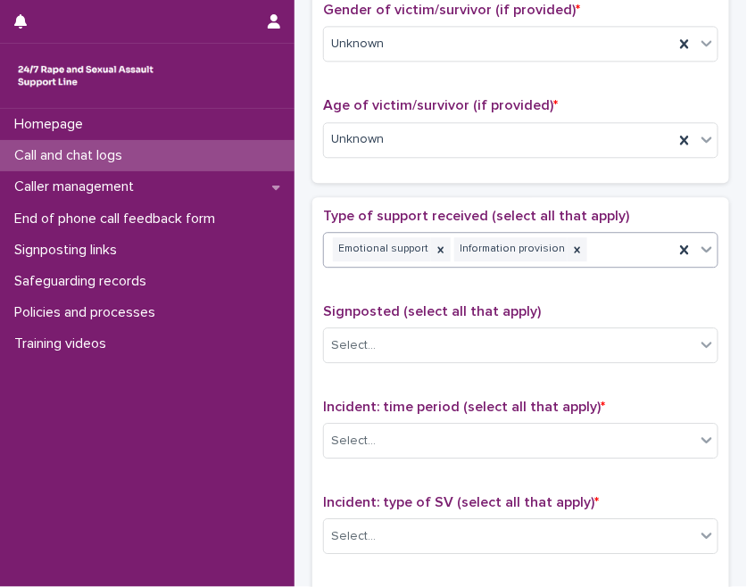
click at [624, 247] on div "Emotional support Information provision" at bounding box center [499, 249] width 350 height 31
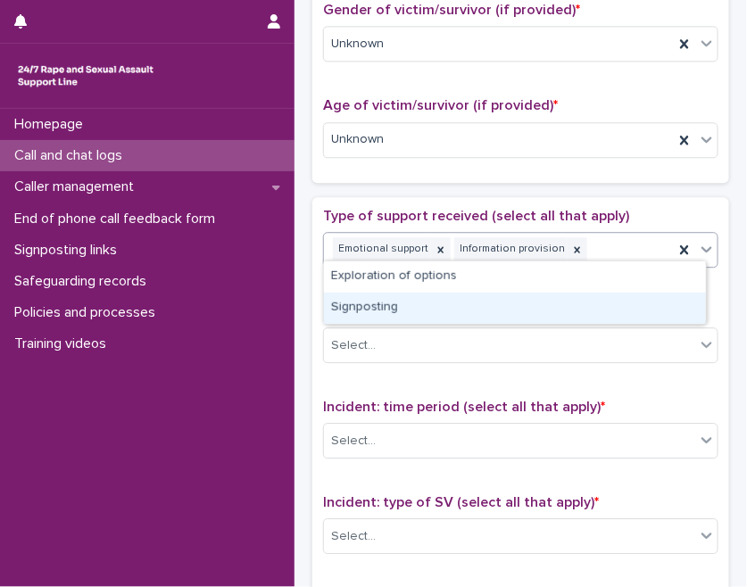
click at [439, 311] on div "Signposting" at bounding box center [515, 308] width 382 height 31
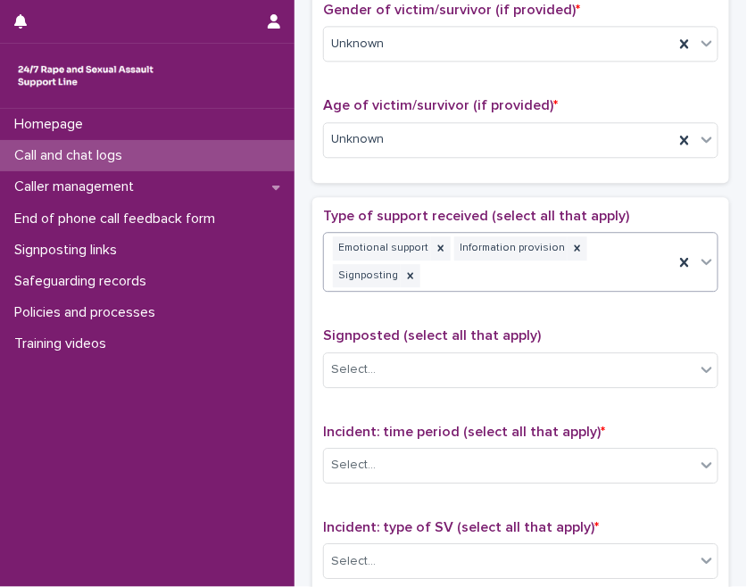
scroll to position [823, 0]
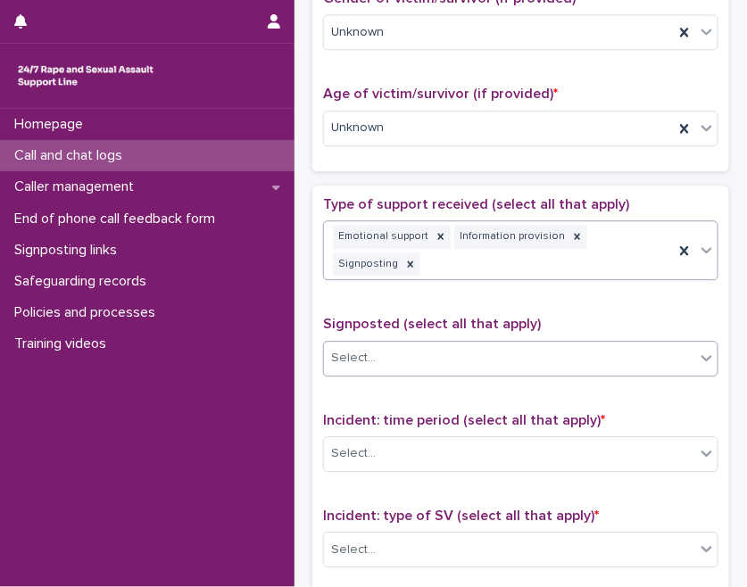
click at [451, 344] on div "Select..." at bounding box center [509, 358] width 371 height 29
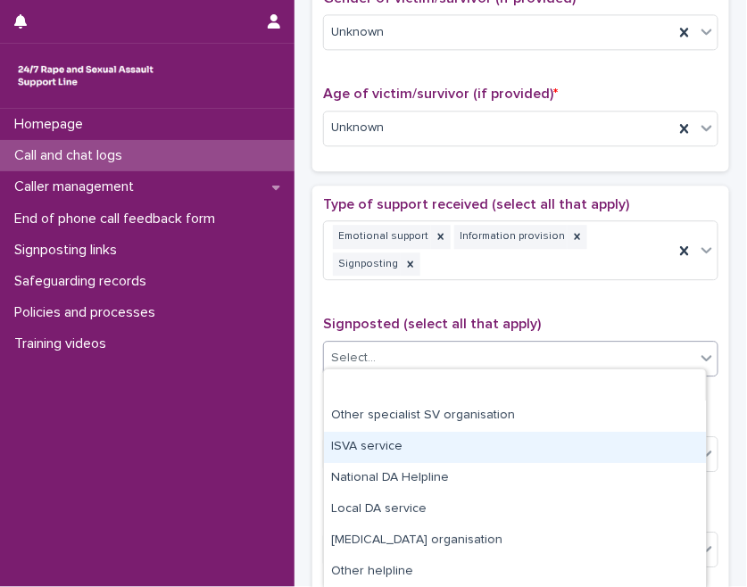
scroll to position [156, 0]
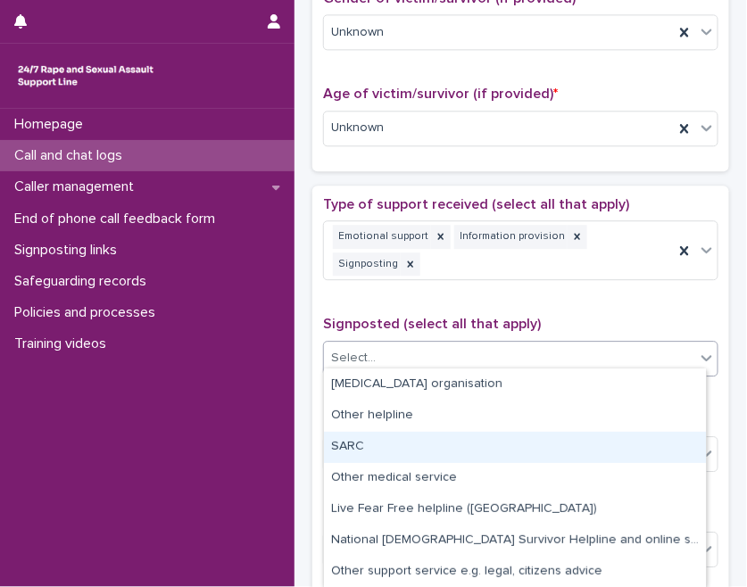
click at [385, 444] on div "SARC" at bounding box center [515, 447] width 382 height 31
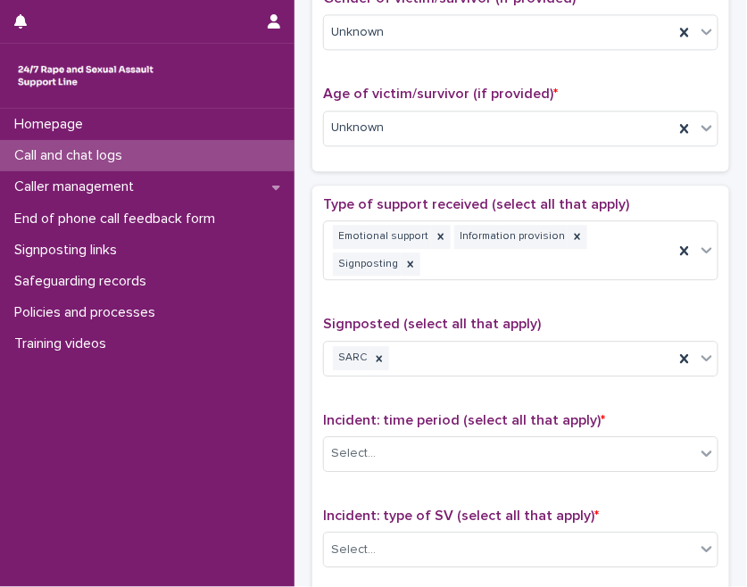
click at [438, 317] on span "Signposted (select all that apply)" at bounding box center [432, 324] width 218 height 14
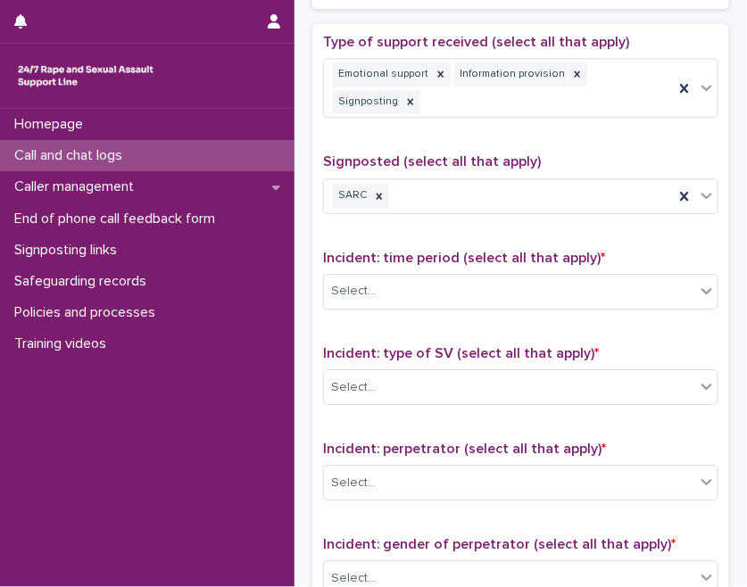
scroll to position [1066, 0]
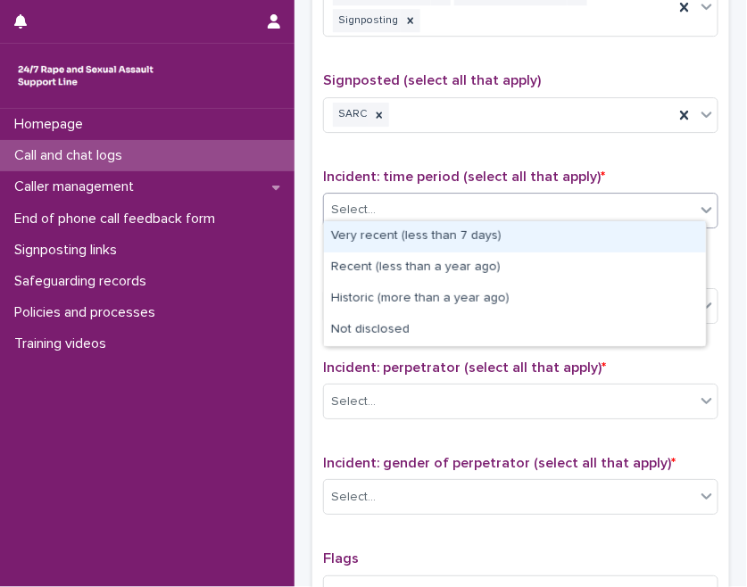
click at [435, 212] on div "Select..." at bounding box center [509, 209] width 371 height 29
click at [396, 238] on div "Very recent (less than 7 days)" at bounding box center [515, 236] width 382 height 31
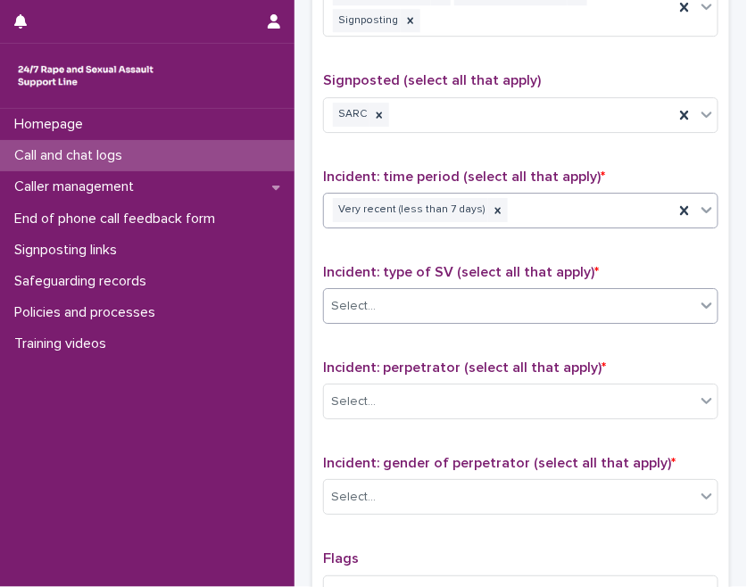
click at [403, 299] on div "Select..." at bounding box center [509, 306] width 371 height 29
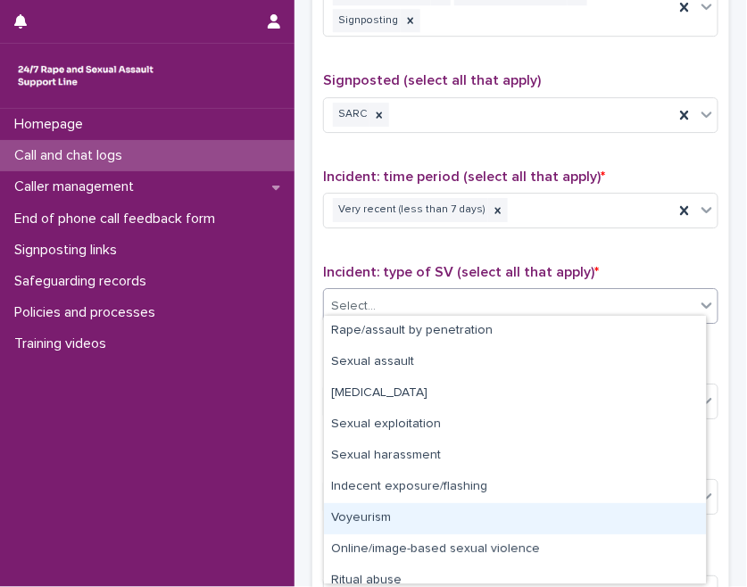
scroll to position [44, 0]
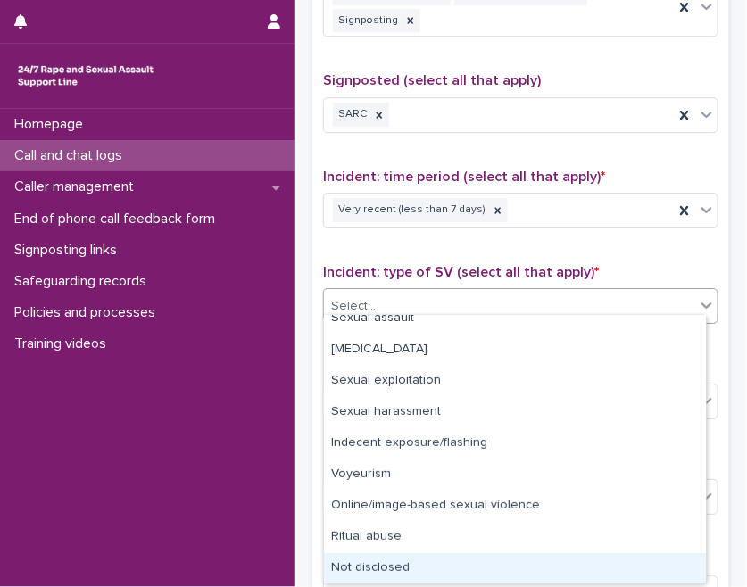
click at [384, 559] on div "Not disclosed" at bounding box center [515, 568] width 382 height 31
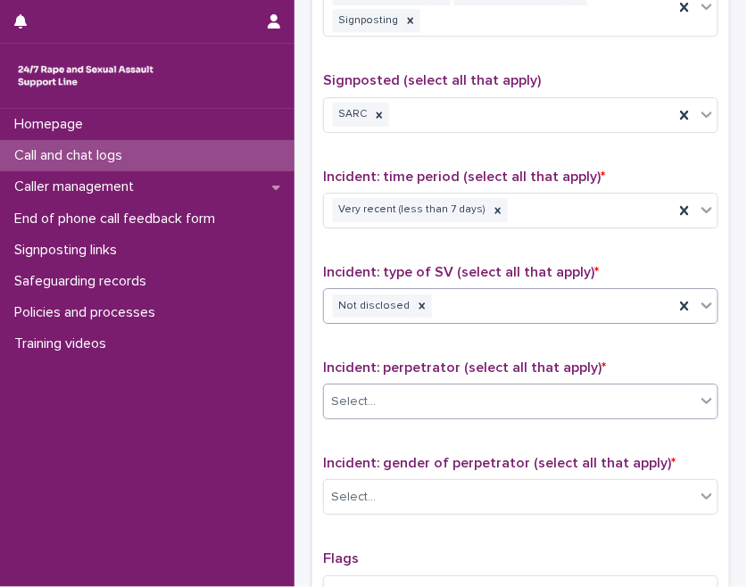
click at [402, 387] on div "Select..." at bounding box center [509, 401] width 371 height 29
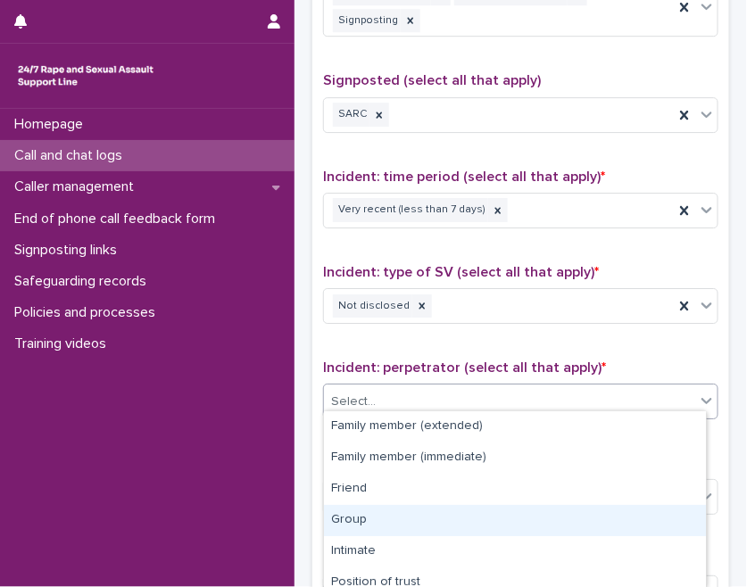
scroll to position [167, 0]
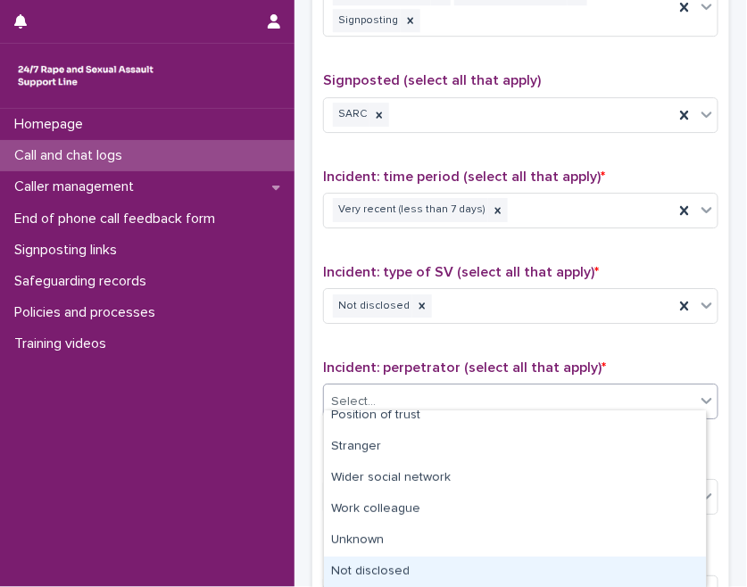
click at [375, 568] on div "Not disclosed" at bounding box center [515, 572] width 382 height 31
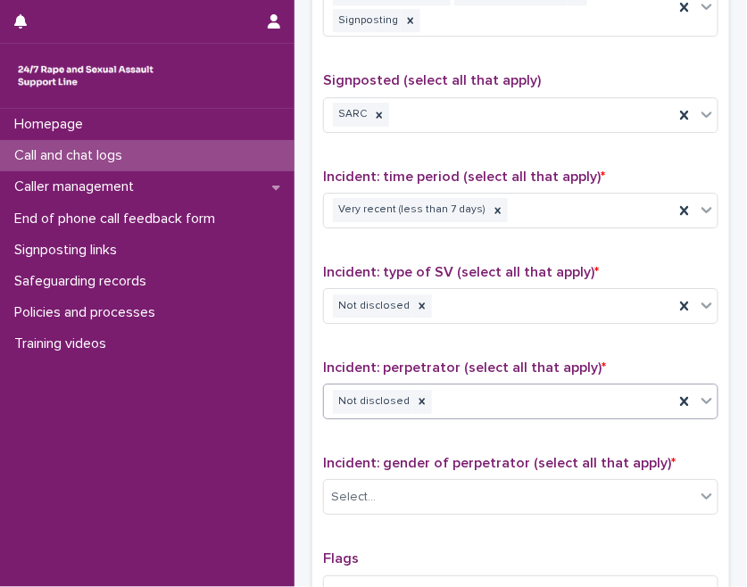
click at [454, 343] on div "Type of support received (select all that apply) Emotional support Information …" at bounding box center [520, 338] width 395 height 771
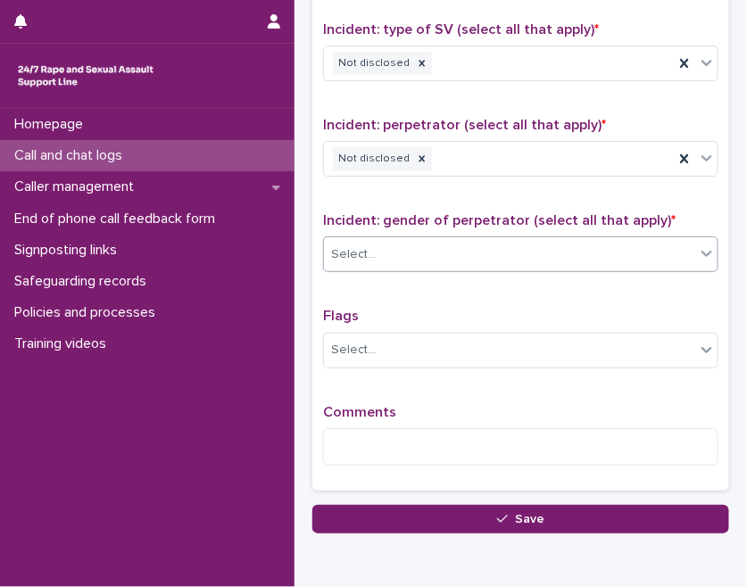
click at [446, 241] on div "Select..." at bounding box center [509, 254] width 371 height 29
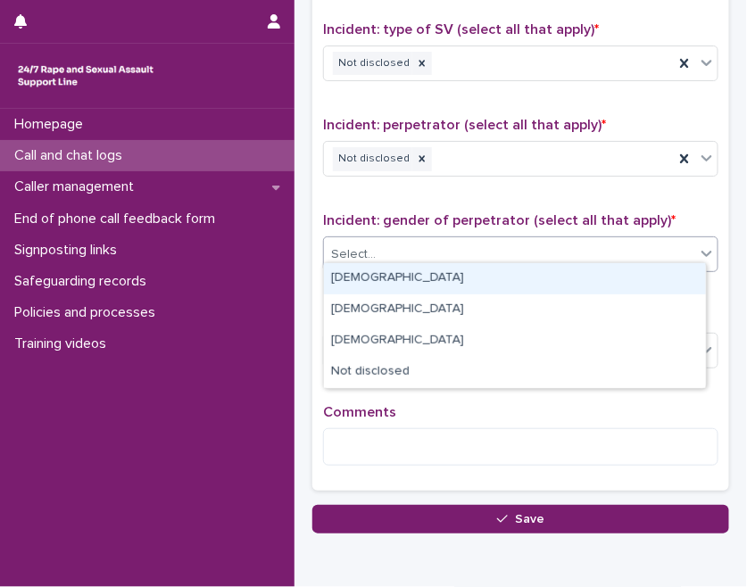
click at [353, 275] on div "[DEMOGRAPHIC_DATA]" at bounding box center [515, 278] width 382 height 31
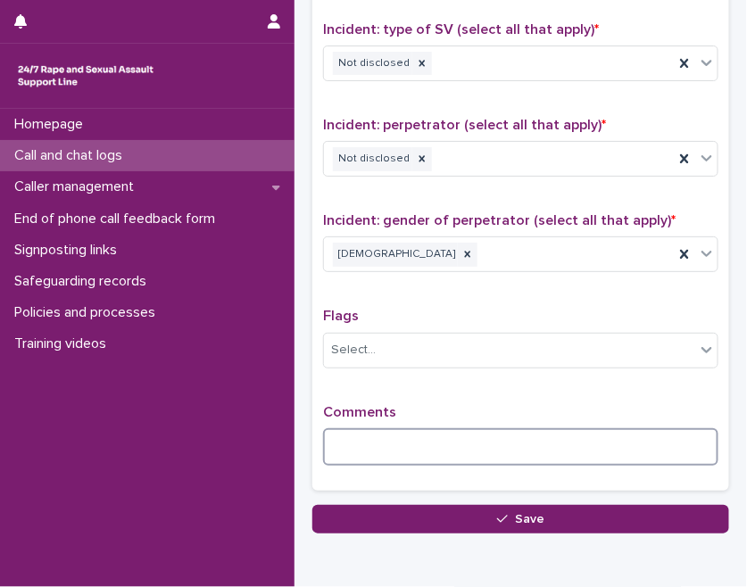
click at [384, 428] on textarea at bounding box center [520, 446] width 395 height 37
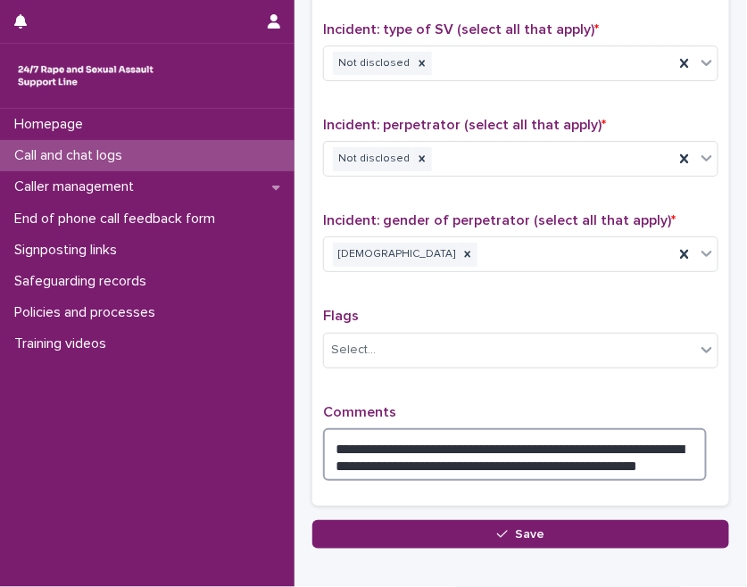
type textarea "**********"
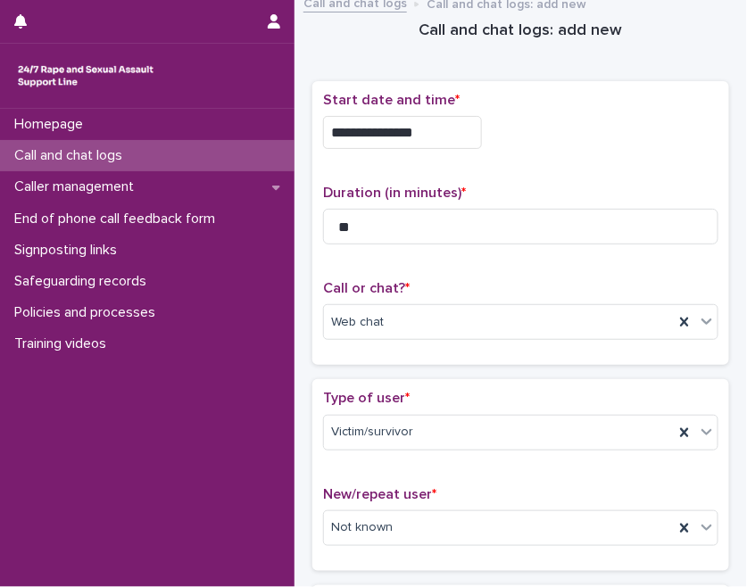
scroll to position [0, 0]
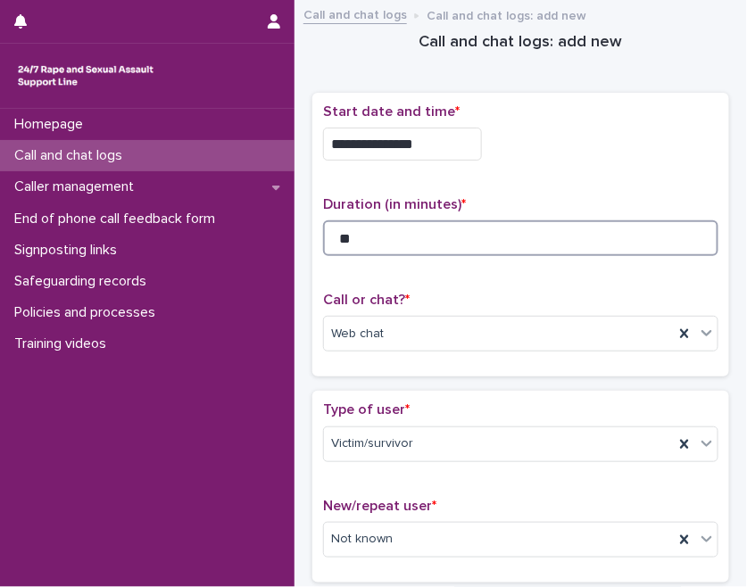
click at [460, 237] on input "**" at bounding box center [520, 238] width 395 height 36
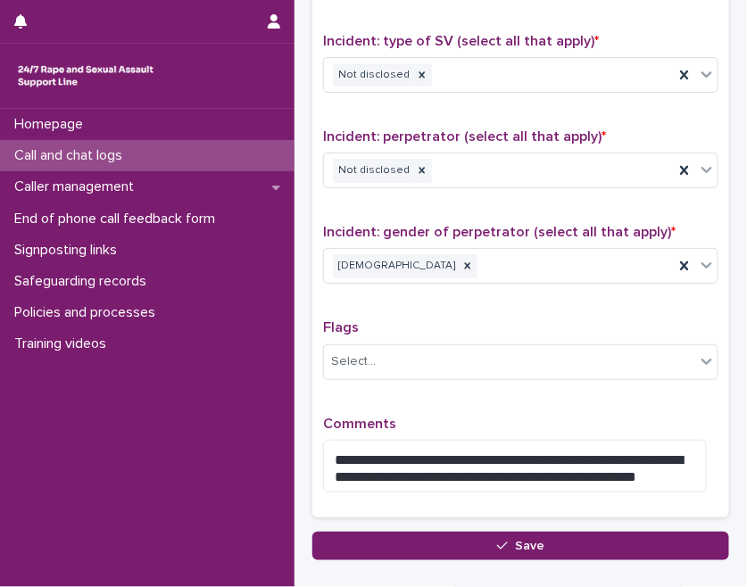
scroll to position [1401, 0]
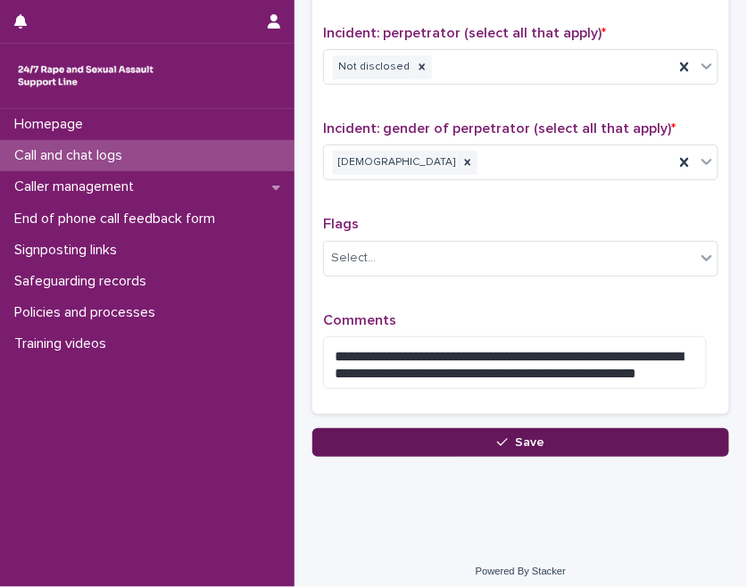
type input "**"
click at [491, 428] on button "Save" at bounding box center [520, 442] width 417 height 29
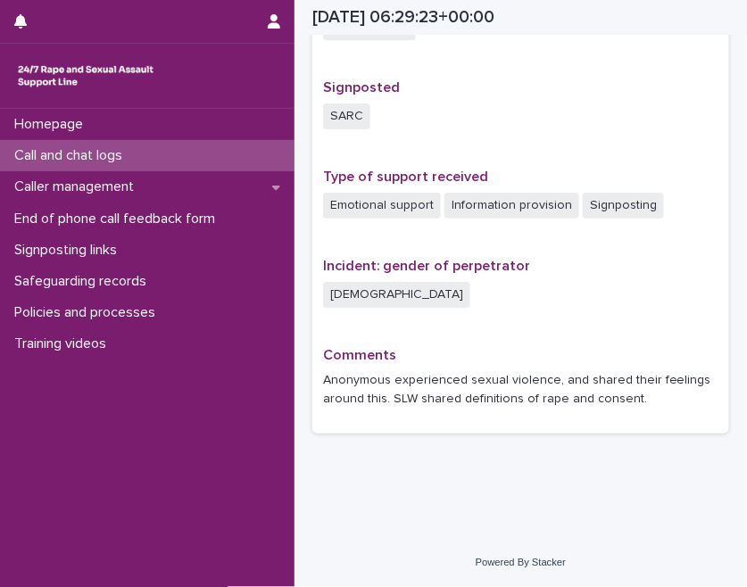
scroll to position [1100, 0]
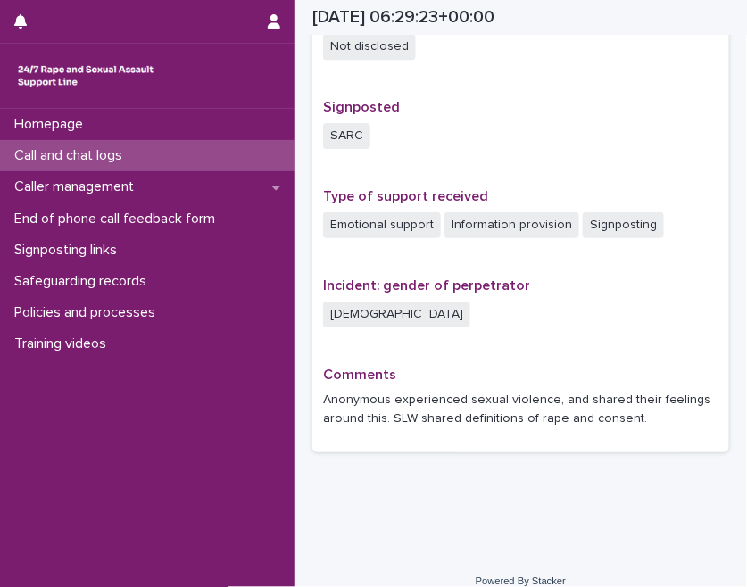
click at [361, 401] on p "Anonymous experienced sexual violence, and shared their feelings around this. S…" at bounding box center [520, 409] width 395 height 37
click at [344, 387] on div "Anonymous experienced sexual violence, and shared their feelings around this. S…" at bounding box center [520, 407] width 395 height 41
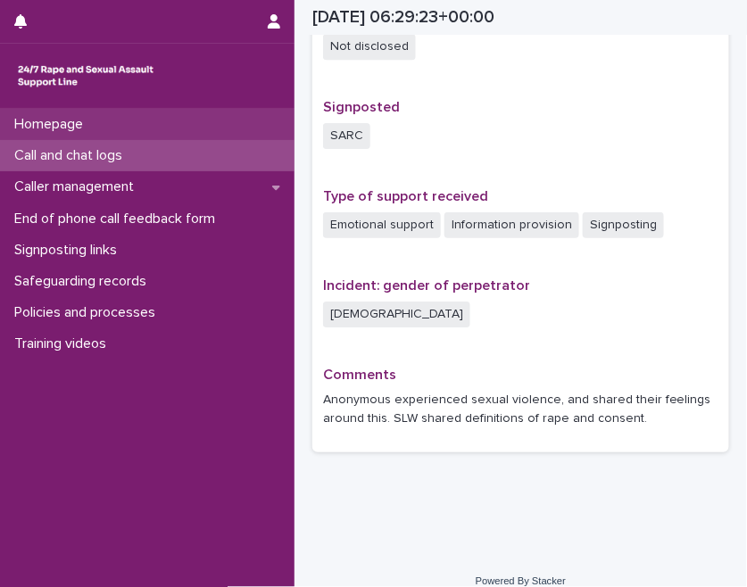
click at [79, 127] on p "Homepage" at bounding box center [52, 124] width 90 height 17
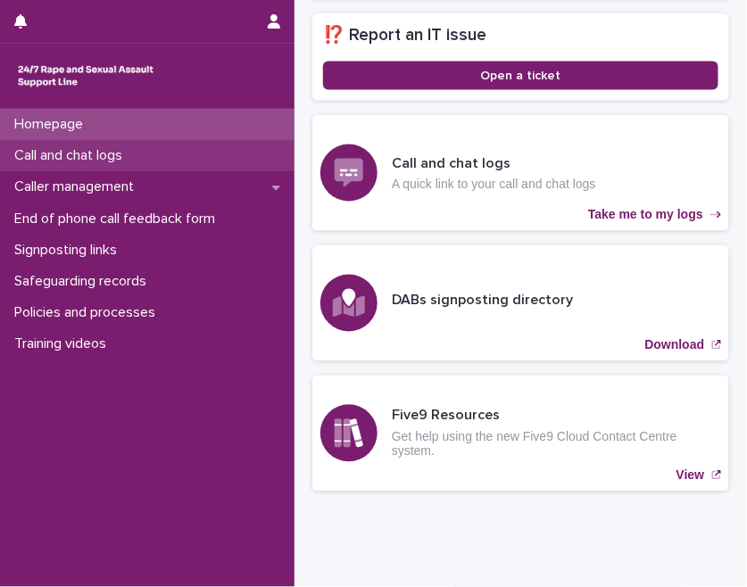
click at [162, 152] on div "Call and chat logs" at bounding box center [147, 155] width 295 height 31
